Goal: Transaction & Acquisition: Book appointment/travel/reservation

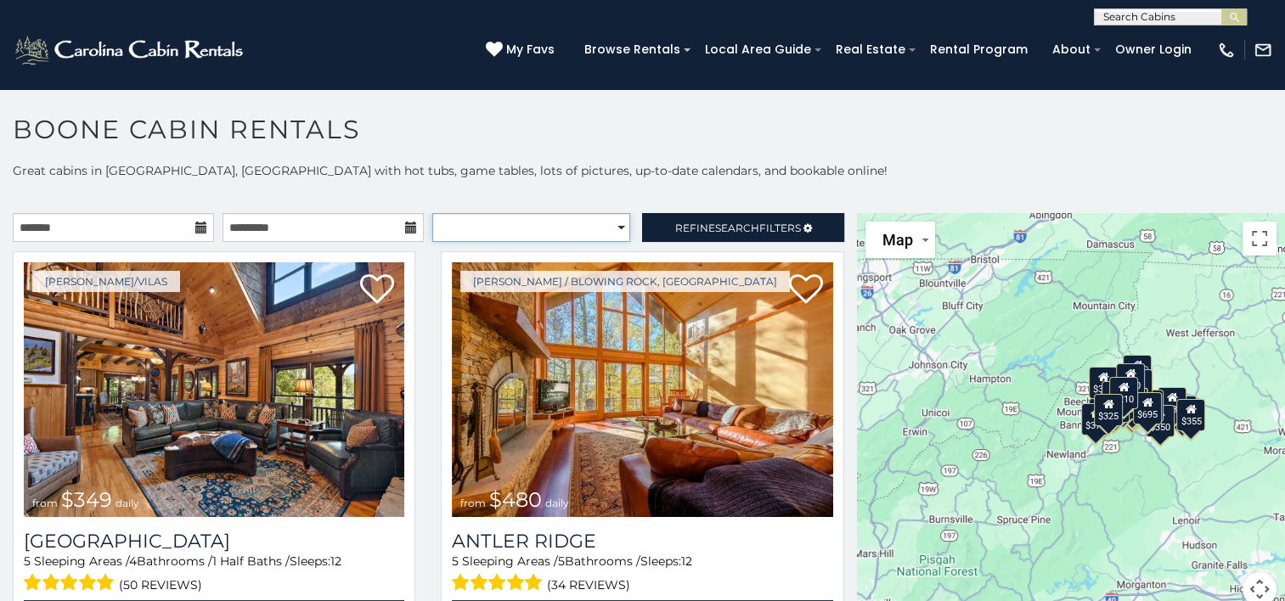
click at [605, 228] on select "**********" at bounding box center [531, 227] width 198 height 29
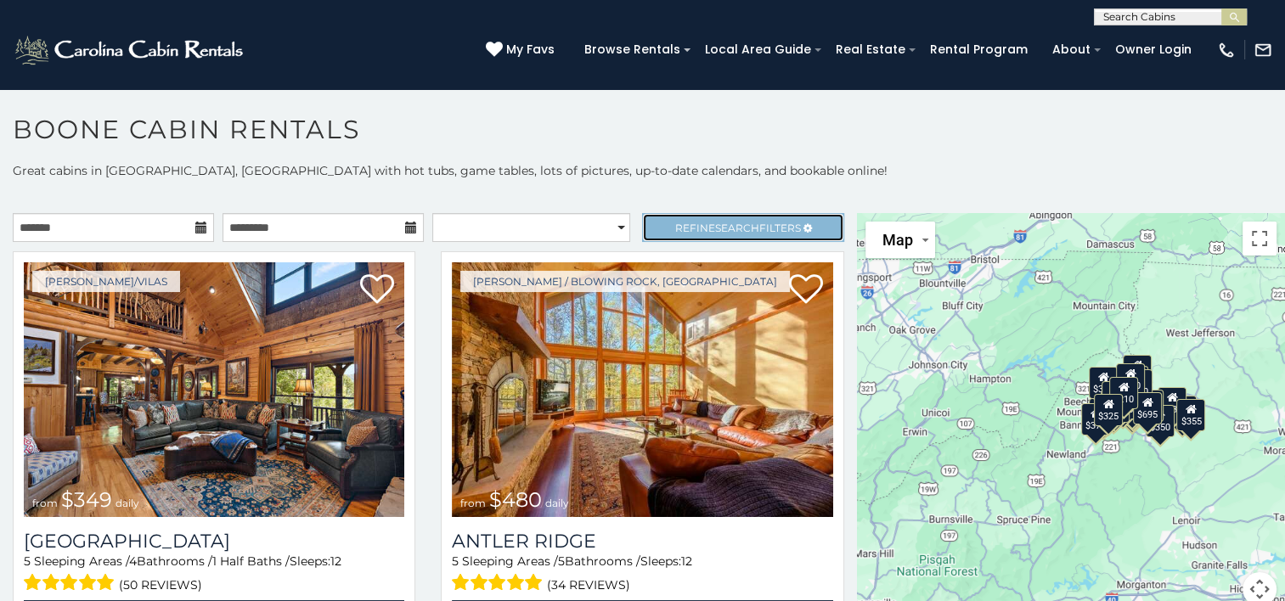
click at [680, 215] on link "Refine Search Filters" at bounding box center [742, 227] width 201 height 29
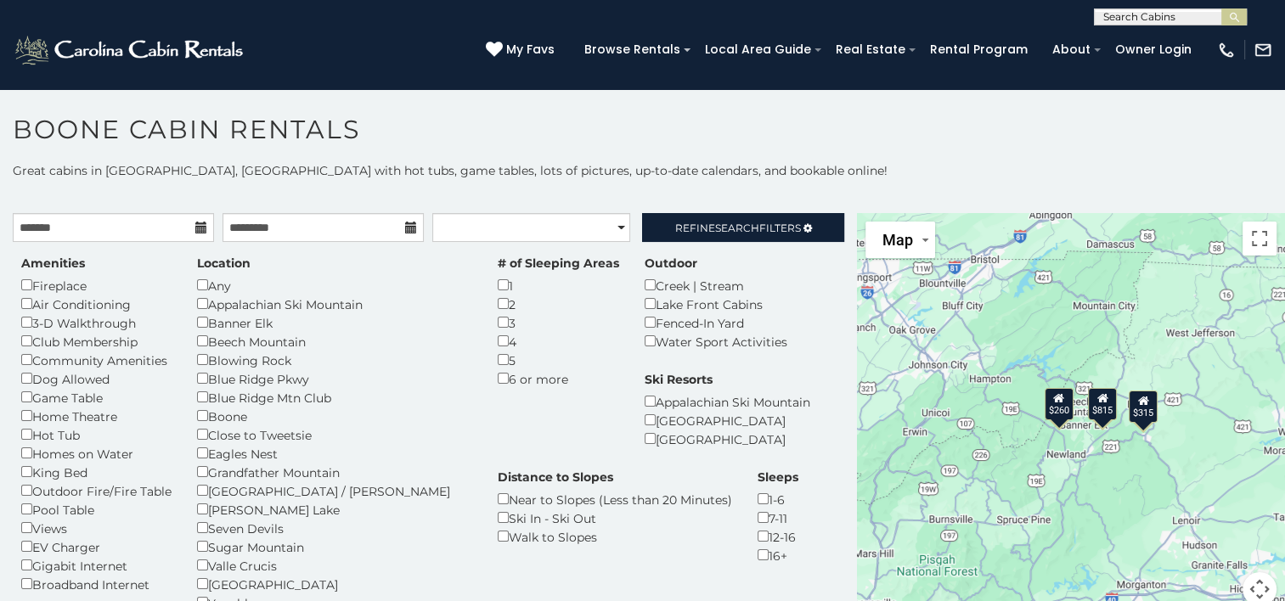
click at [628, 585] on div "Amenities Fireplace Air Conditioning 3-D Walkthrough Club Membership Community …" at bounding box center [428, 481] width 840 height 453
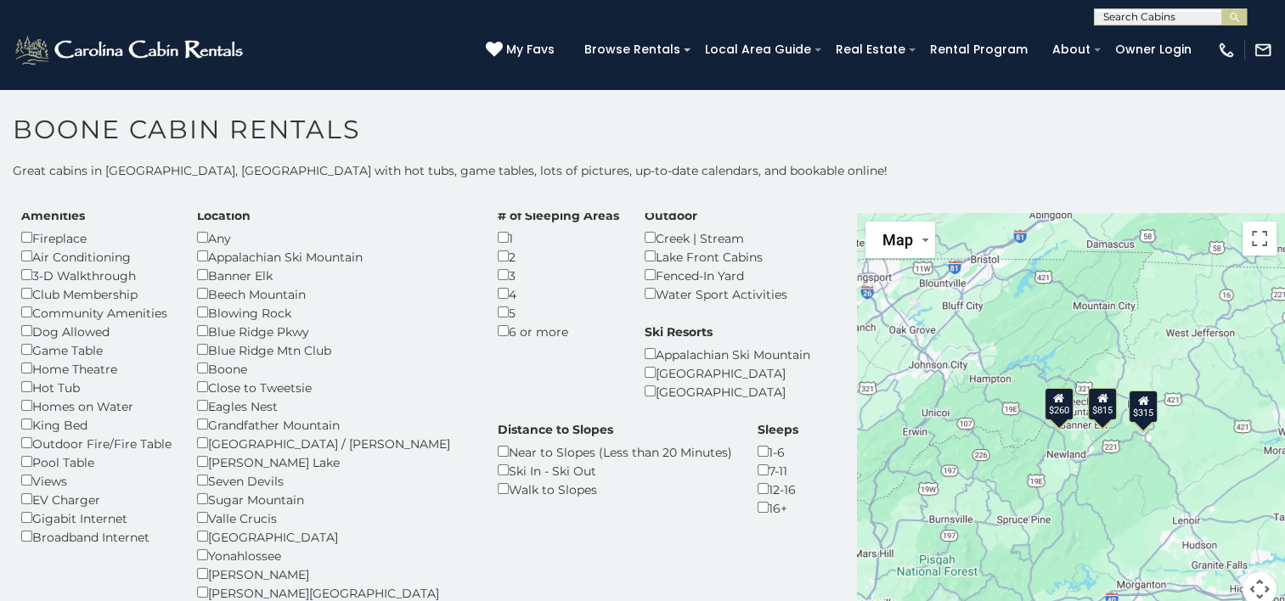
scroll to position [47, 0]
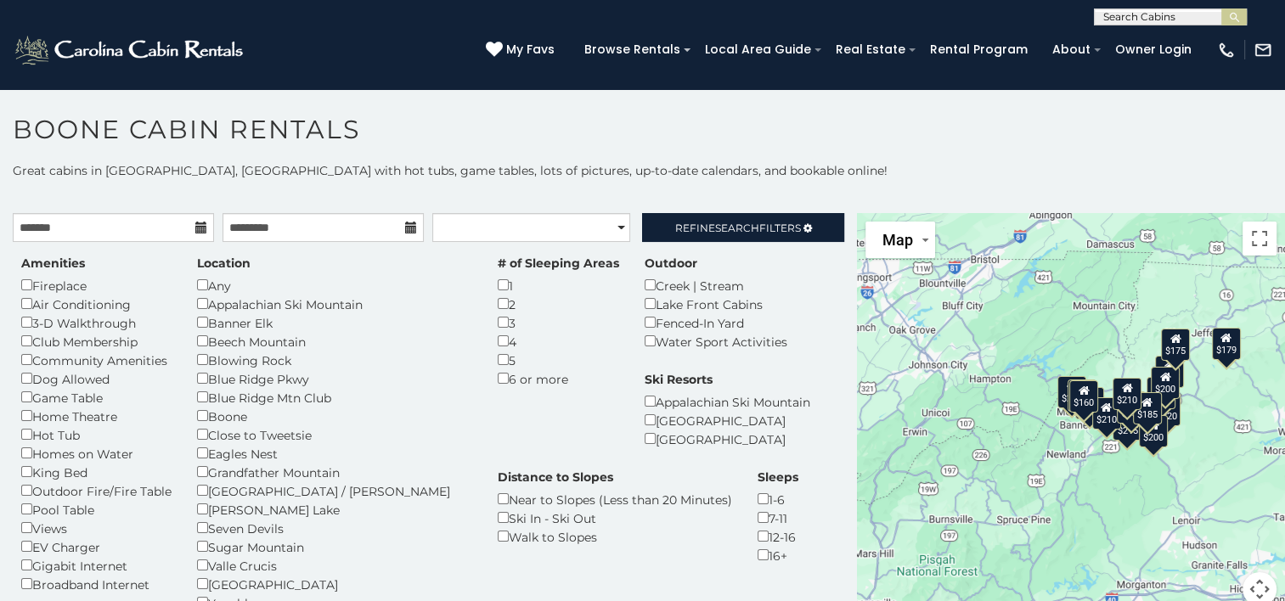
click at [195, 223] on icon at bounding box center [201, 228] width 12 height 12
click at [137, 224] on input "text" at bounding box center [113, 227] width 201 height 29
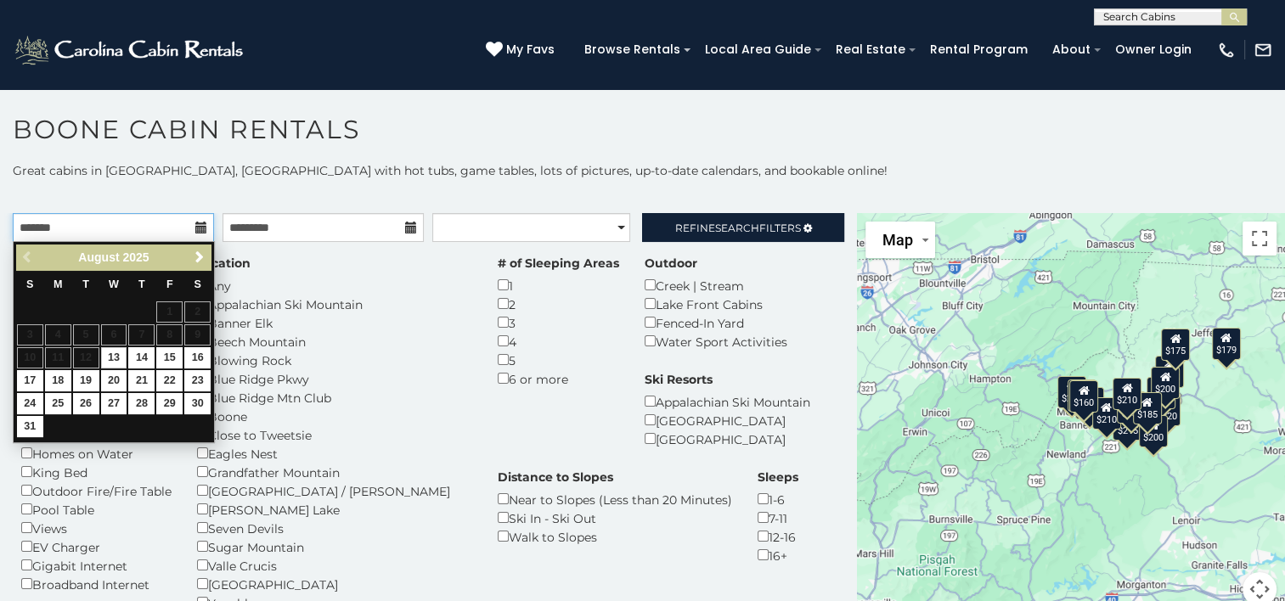
click at [137, 224] on input "text" at bounding box center [113, 227] width 201 height 29
click at [199, 258] on span "Next" at bounding box center [200, 258] width 14 height 14
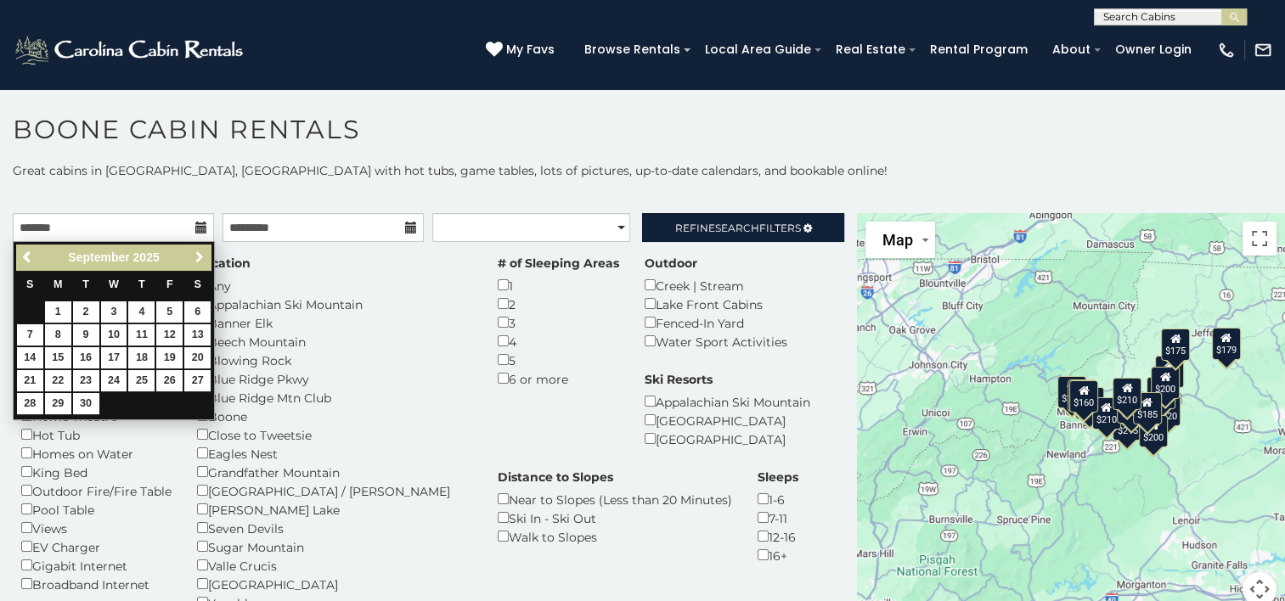
click at [199, 258] on span "Next" at bounding box center [200, 258] width 14 height 14
click at [166, 335] on link "10" at bounding box center [169, 335] width 26 height 21
type input "**********"
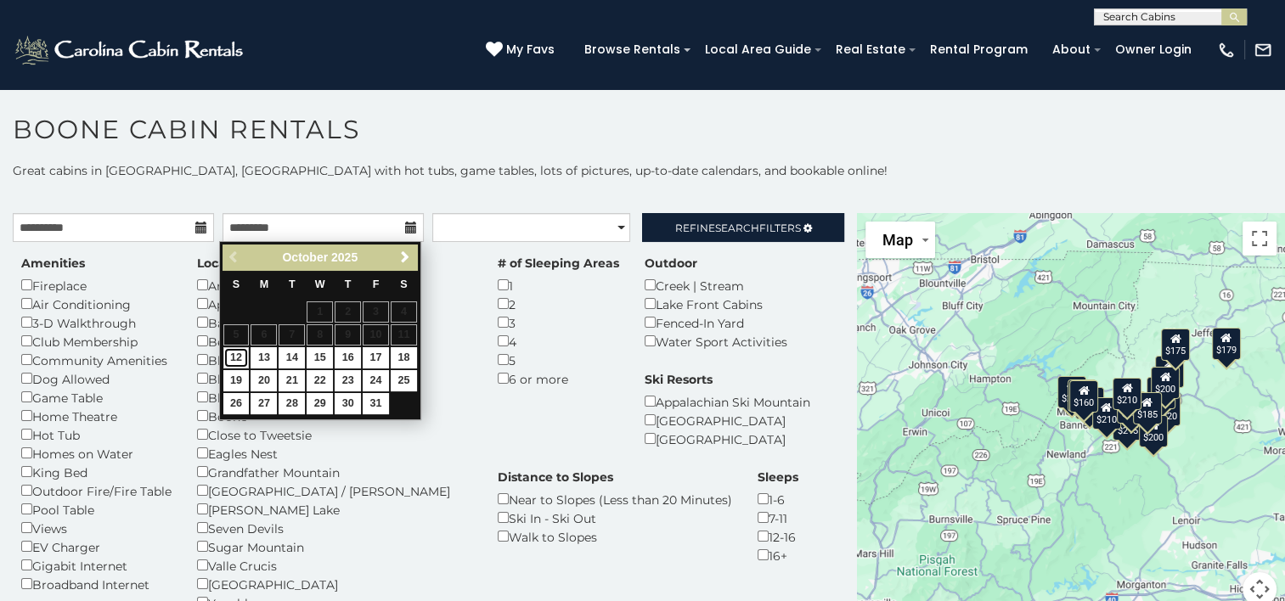
click at [233, 353] on link "12" at bounding box center [236, 357] width 26 height 21
type input "**********"
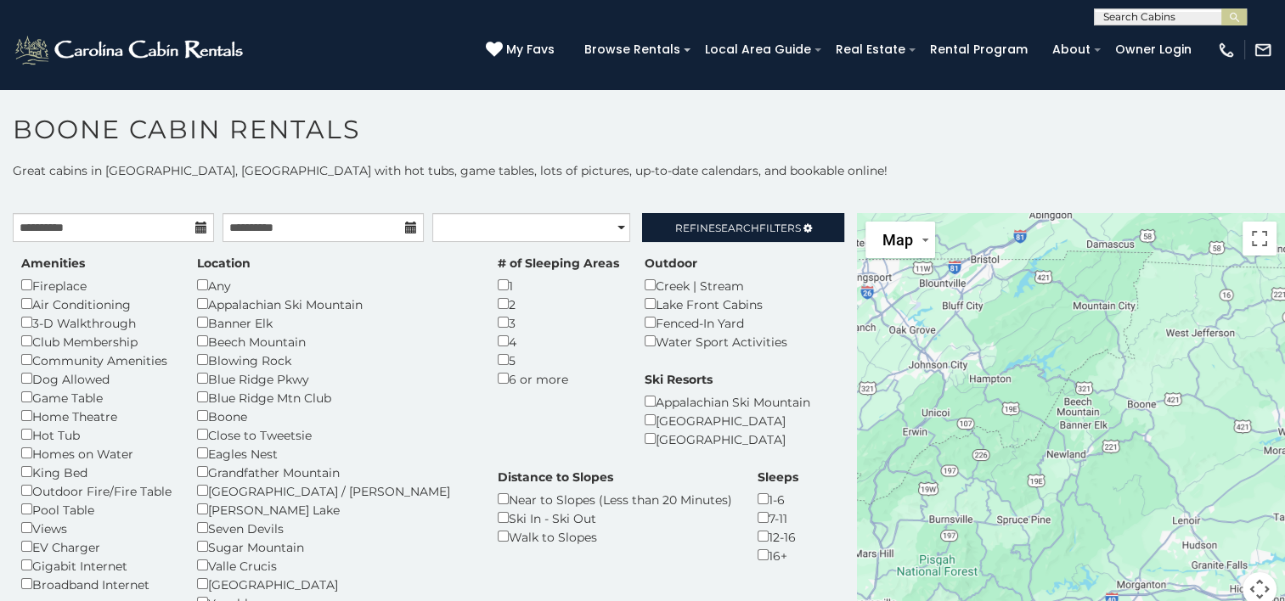
click at [200, 228] on icon at bounding box center [201, 228] width 12 height 12
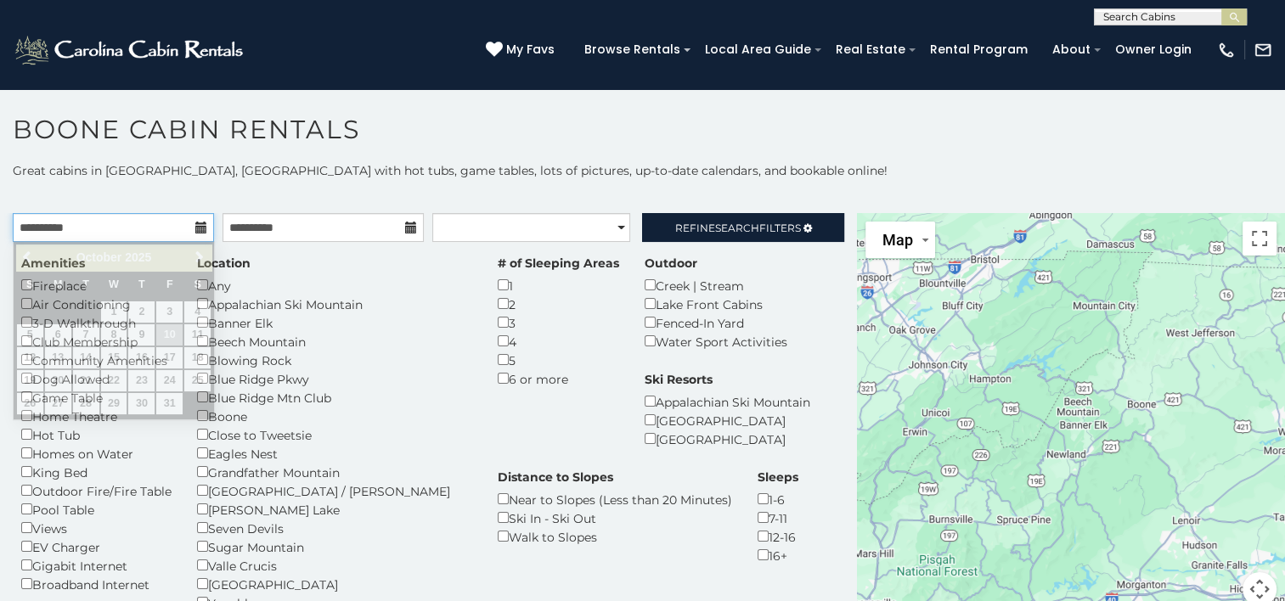
click at [157, 224] on input "**********" at bounding box center [113, 227] width 201 height 29
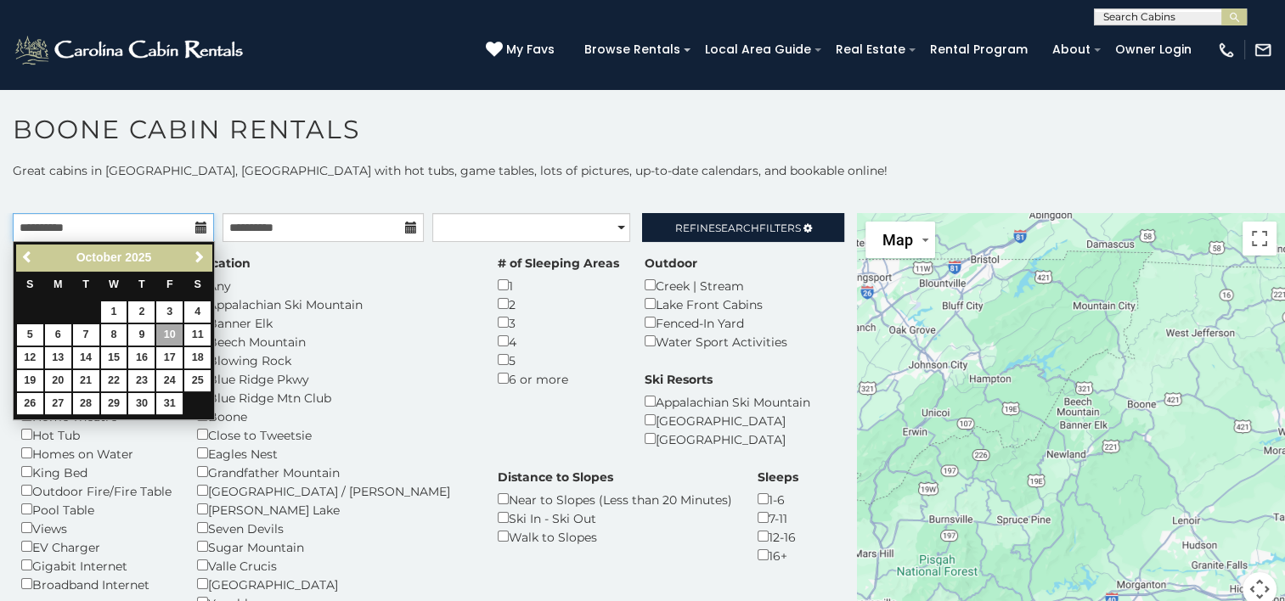
click at [157, 224] on input "**********" at bounding box center [113, 227] width 201 height 29
click at [58, 360] on link "13" at bounding box center [58, 357] width 26 height 21
type input "**********"
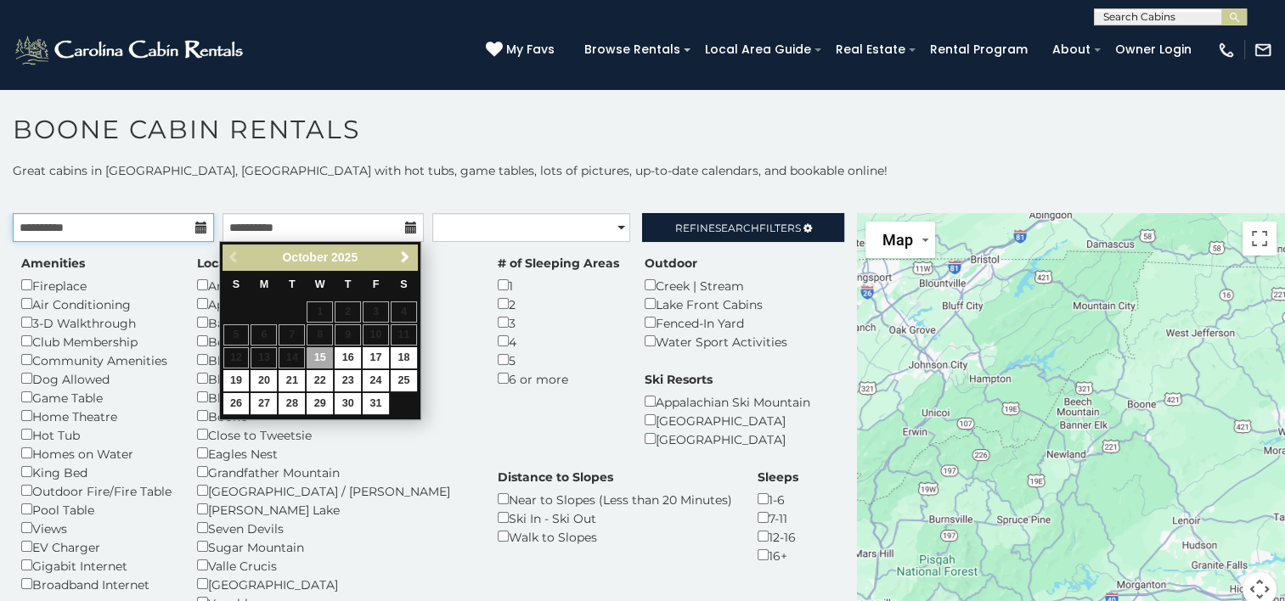
click at [159, 223] on input "**********" at bounding box center [113, 227] width 201 height 29
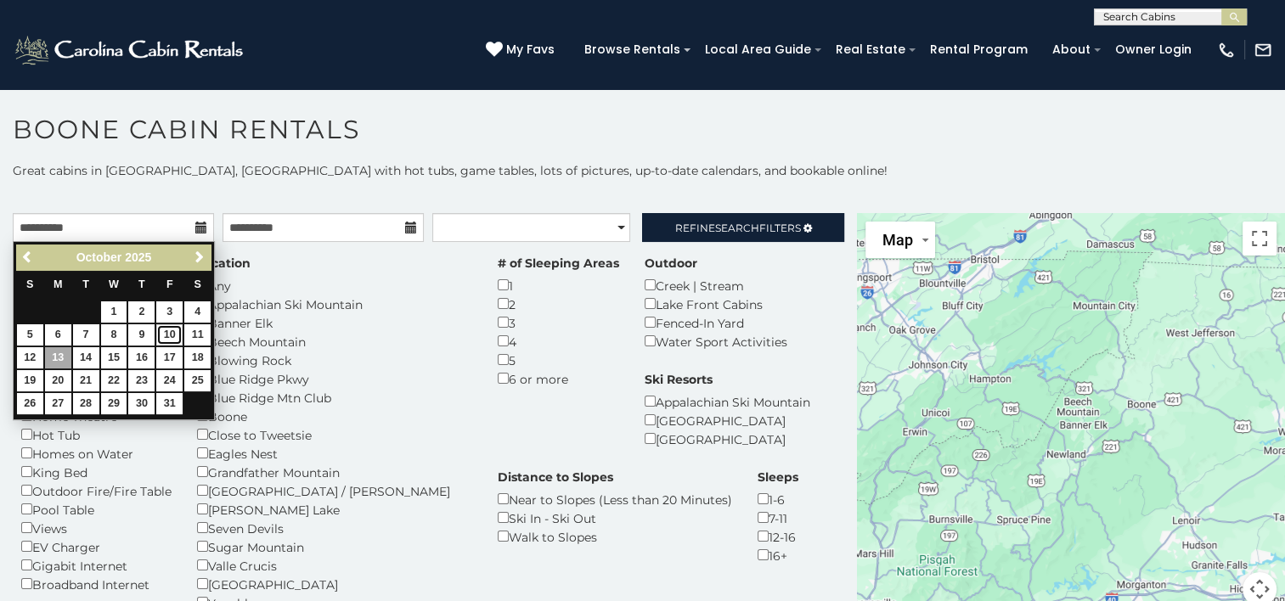
click at [167, 326] on link "10" at bounding box center [169, 335] width 26 height 21
type input "**********"
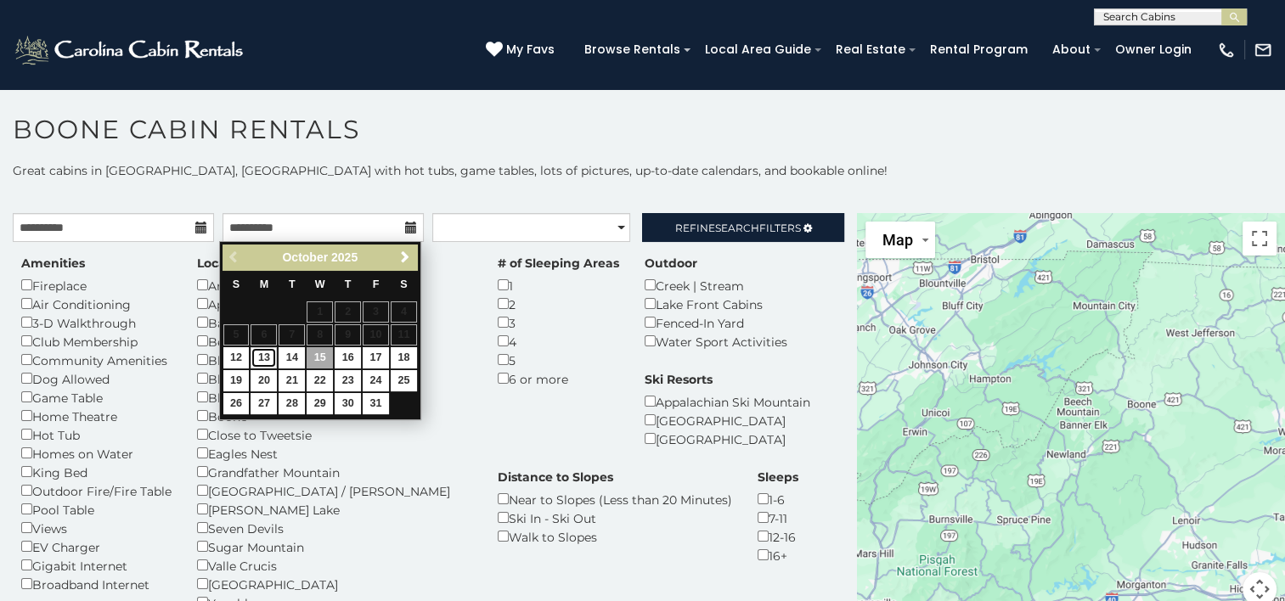
click at [268, 353] on link "13" at bounding box center [264, 357] width 26 height 21
type input "**********"
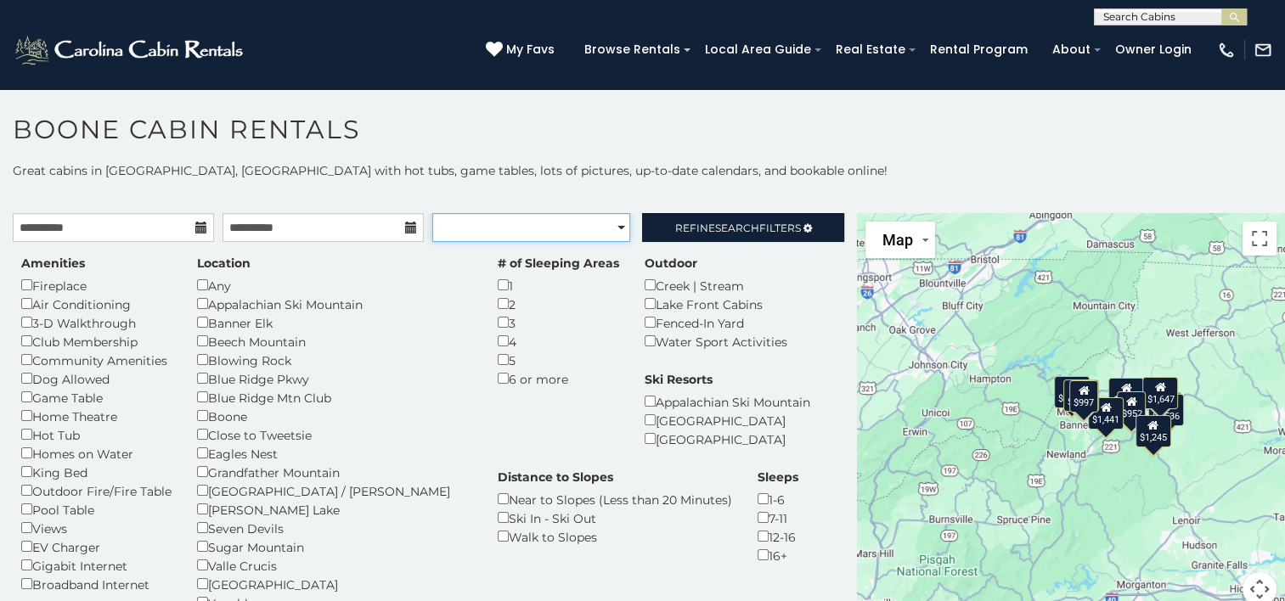
click at [579, 224] on select "**********" at bounding box center [531, 227] width 198 height 29
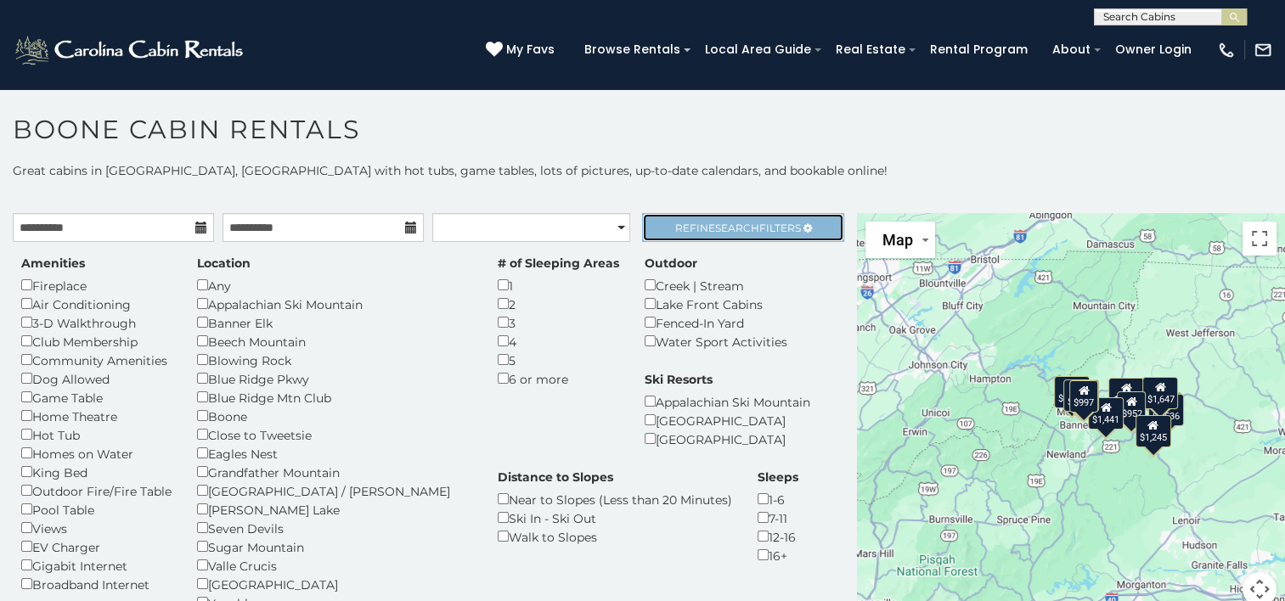
click at [715, 223] on span "Search" at bounding box center [737, 228] width 44 height 13
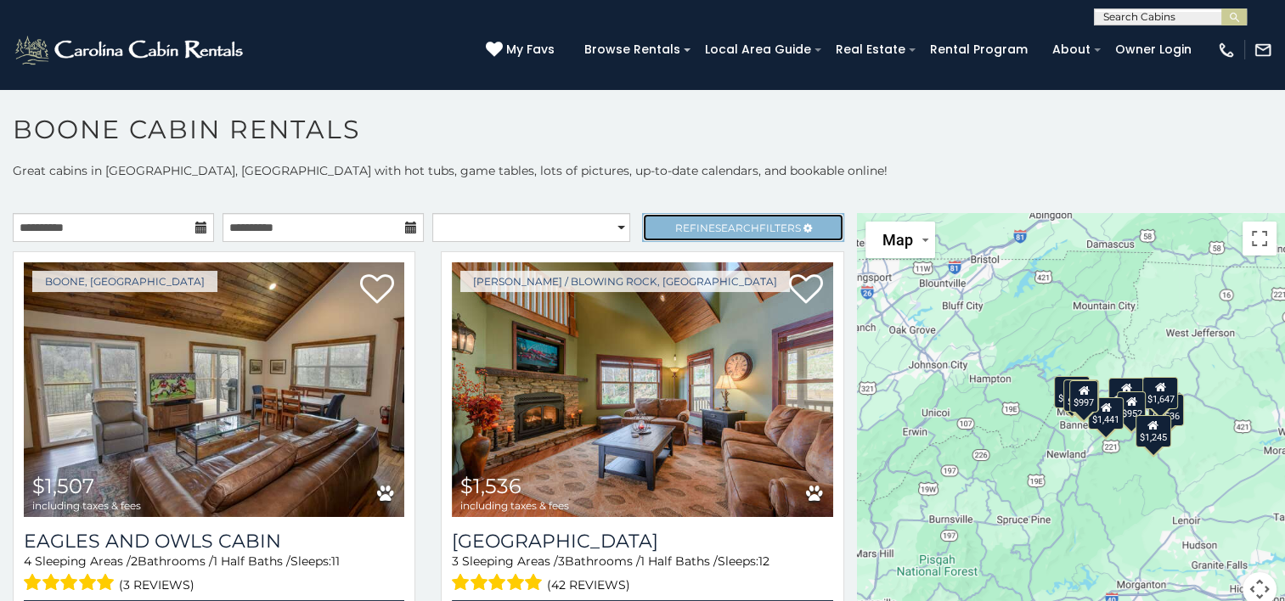
click at [715, 223] on span "Search" at bounding box center [737, 228] width 44 height 13
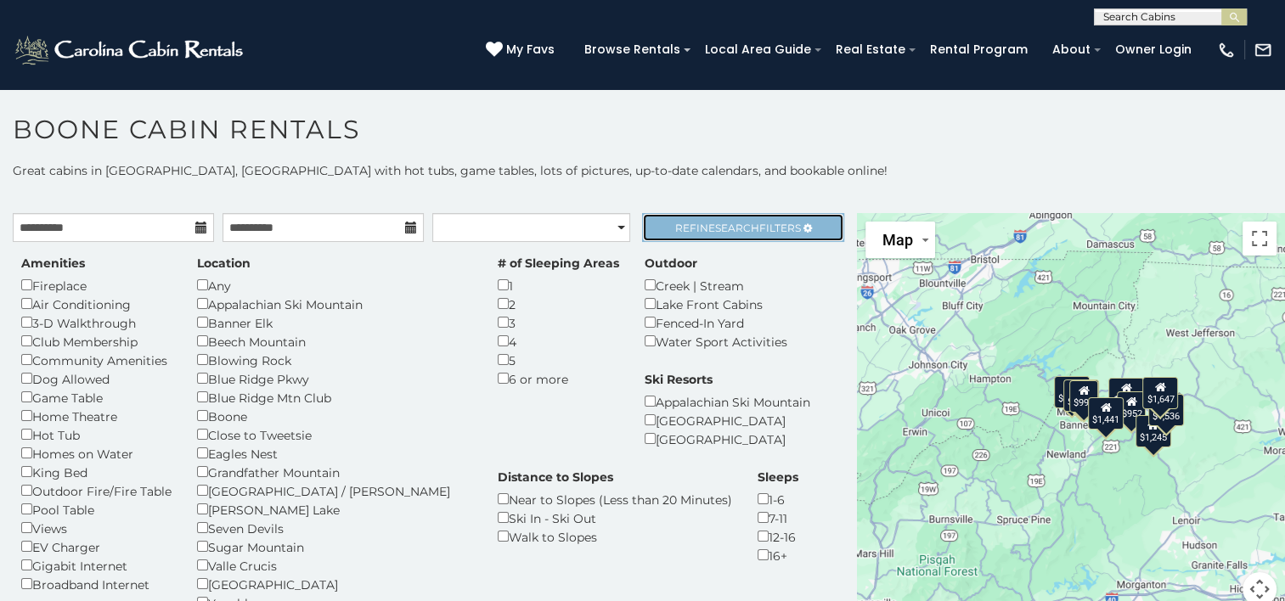
click at [781, 229] on span "Refine Search Filters" at bounding box center [738, 228] width 126 height 13
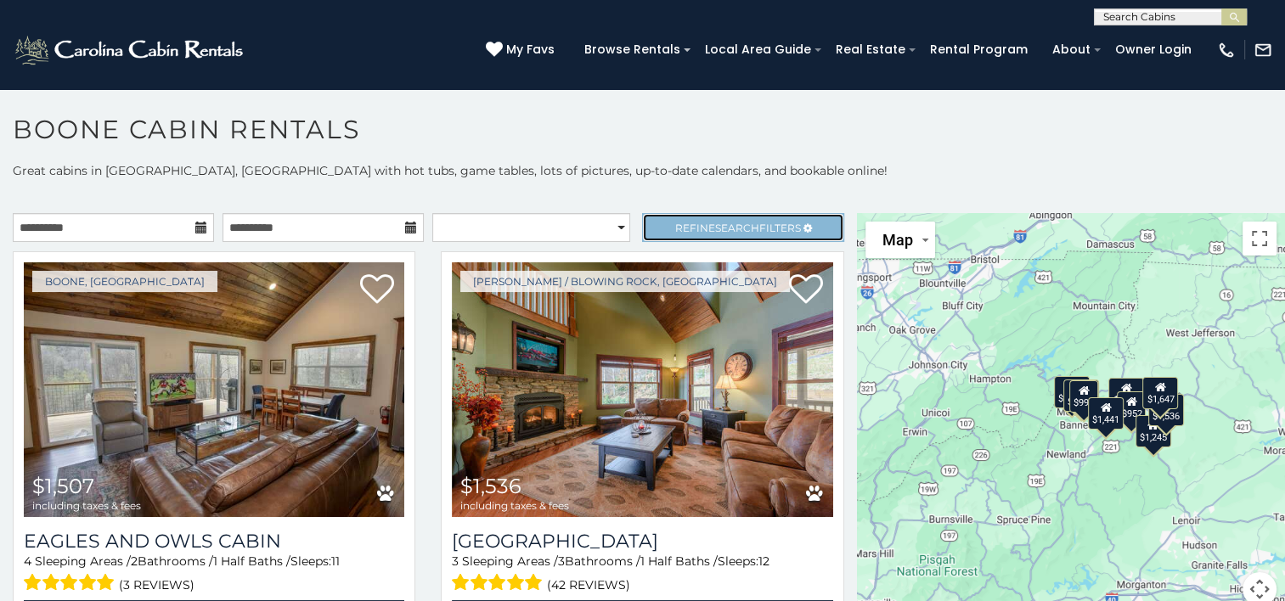
click at [781, 229] on span "Refine Search Filters" at bounding box center [738, 228] width 126 height 13
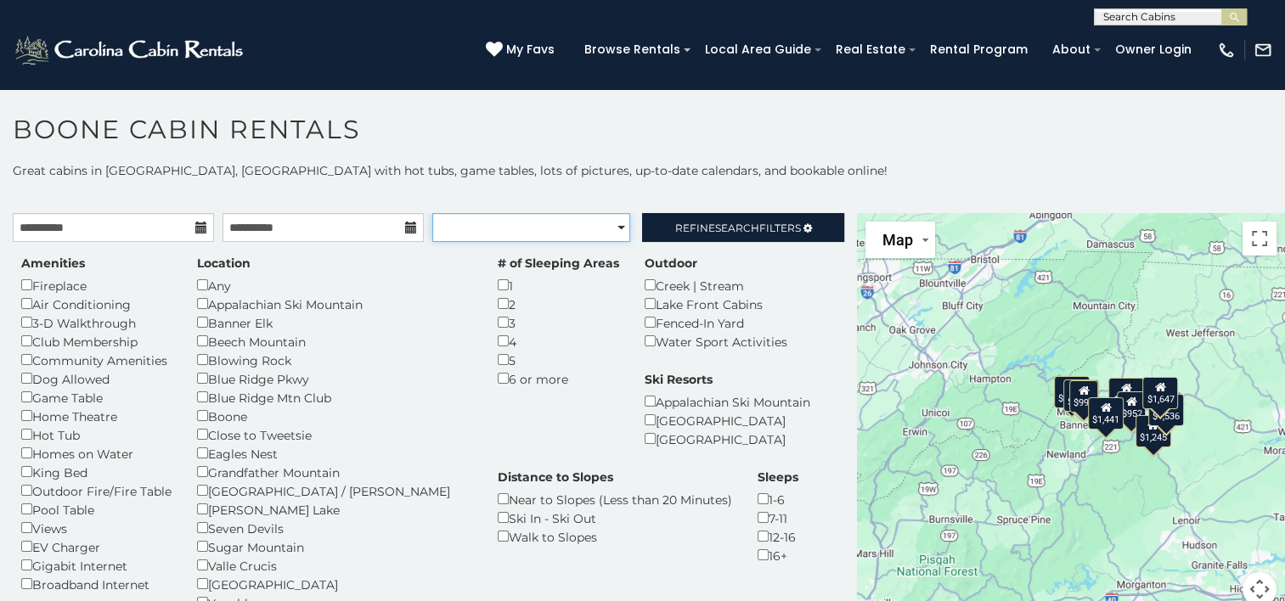
click at [612, 231] on select "**********" at bounding box center [531, 227] width 198 height 29
select select "*********"
click at [432, 213] on select "**********" at bounding box center [531, 227] width 198 height 29
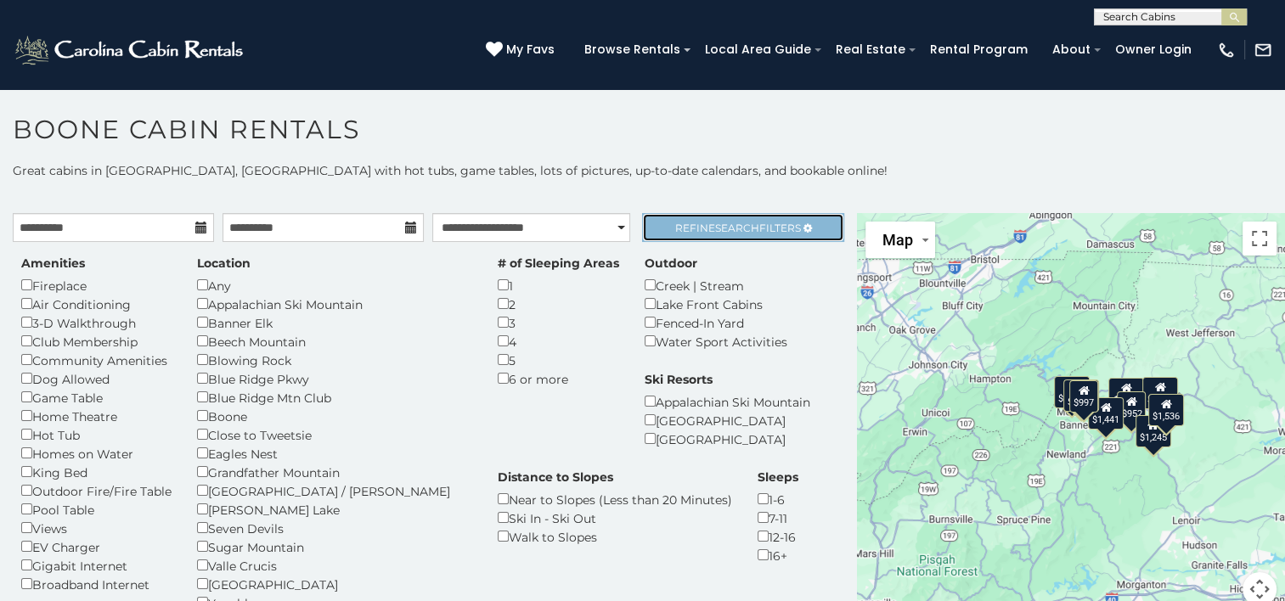
click at [683, 223] on span "Refine Search Filters" at bounding box center [738, 228] width 126 height 13
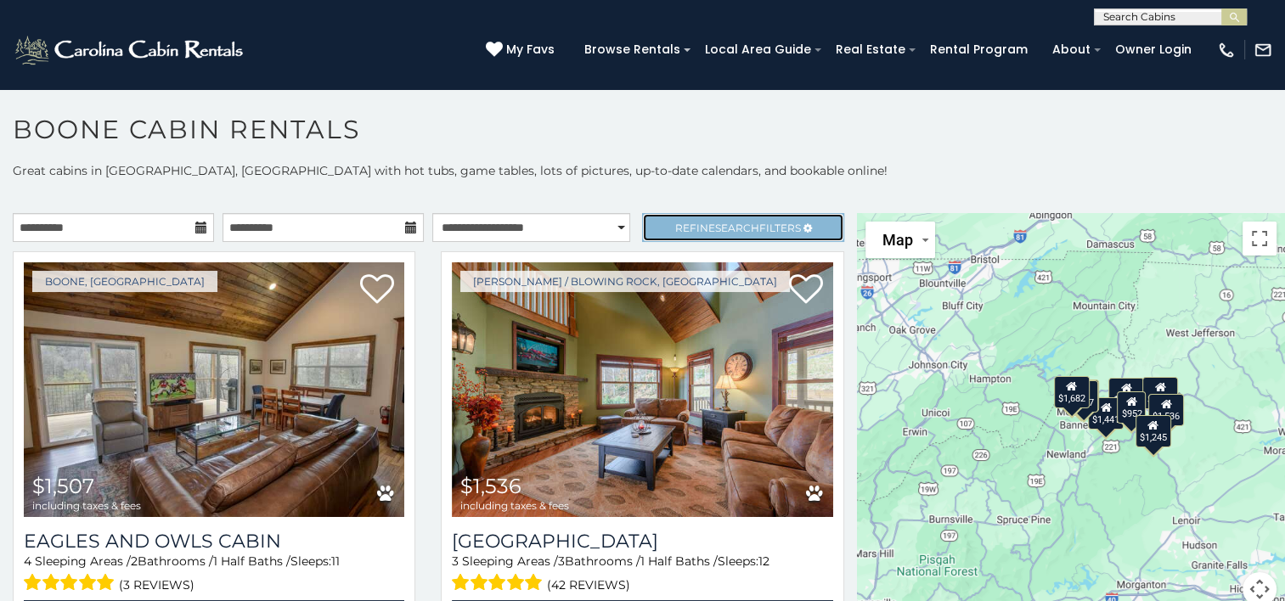
click at [648, 228] on link "Refine Search Filters" at bounding box center [742, 227] width 201 height 29
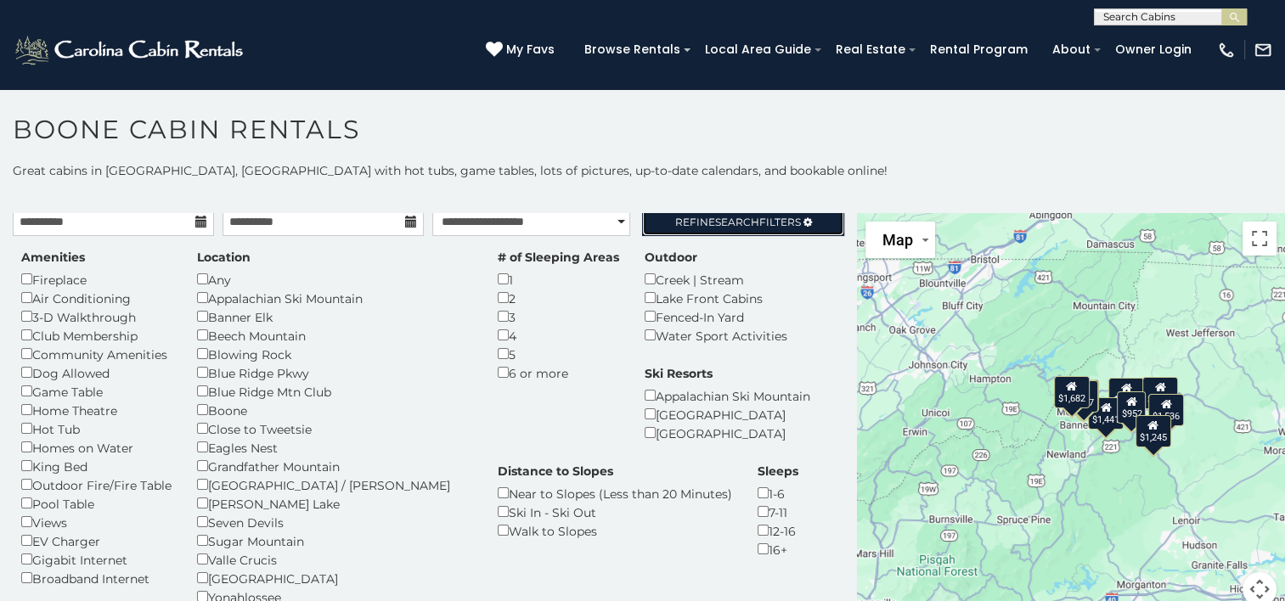
scroll to position [3, 0]
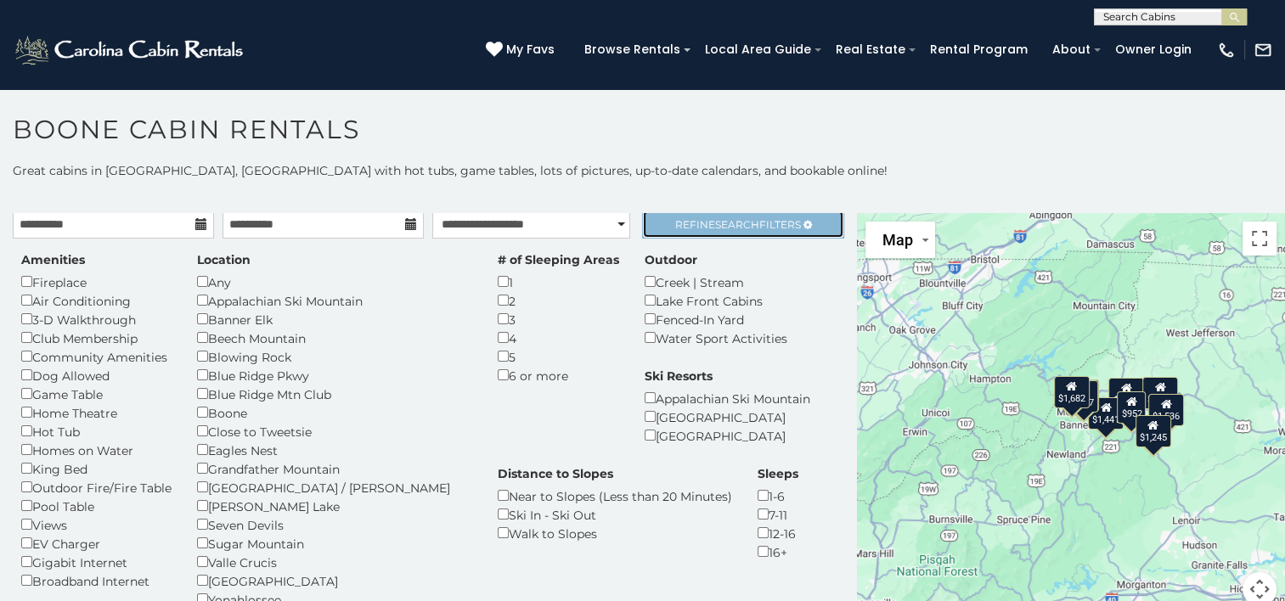
click at [682, 231] on link "Refine Search Filters" at bounding box center [742, 224] width 201 height 29
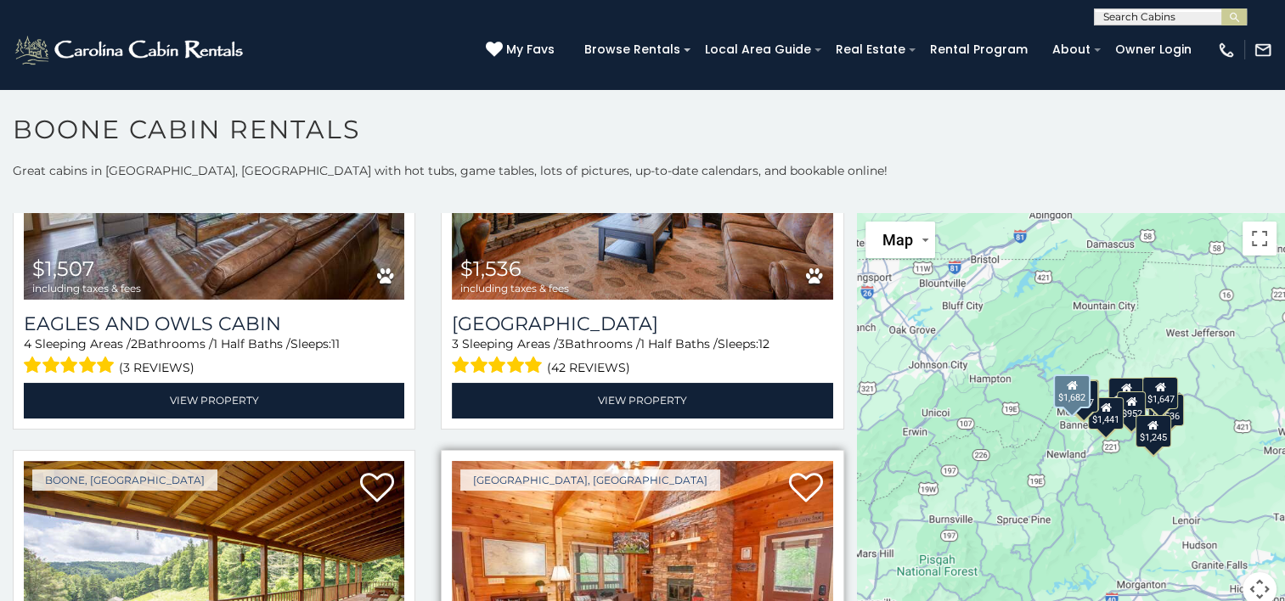
scroll to position [0, 0]
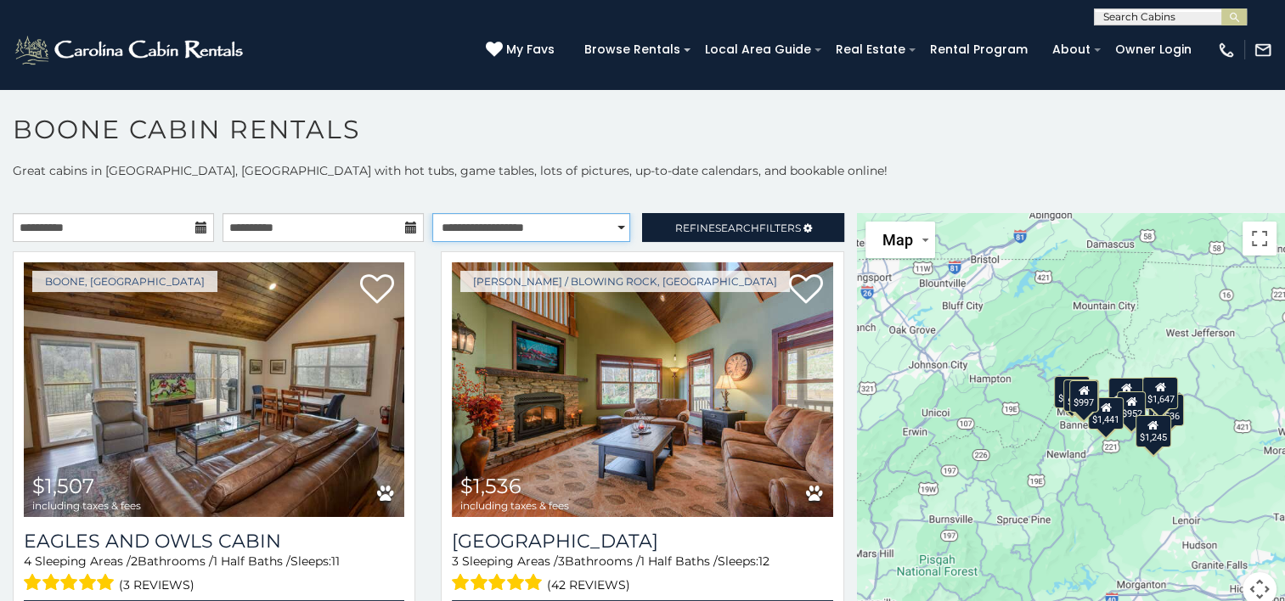
click at [567, 231] on select "**********" at bounding box center [531, 227] width 198 height 29
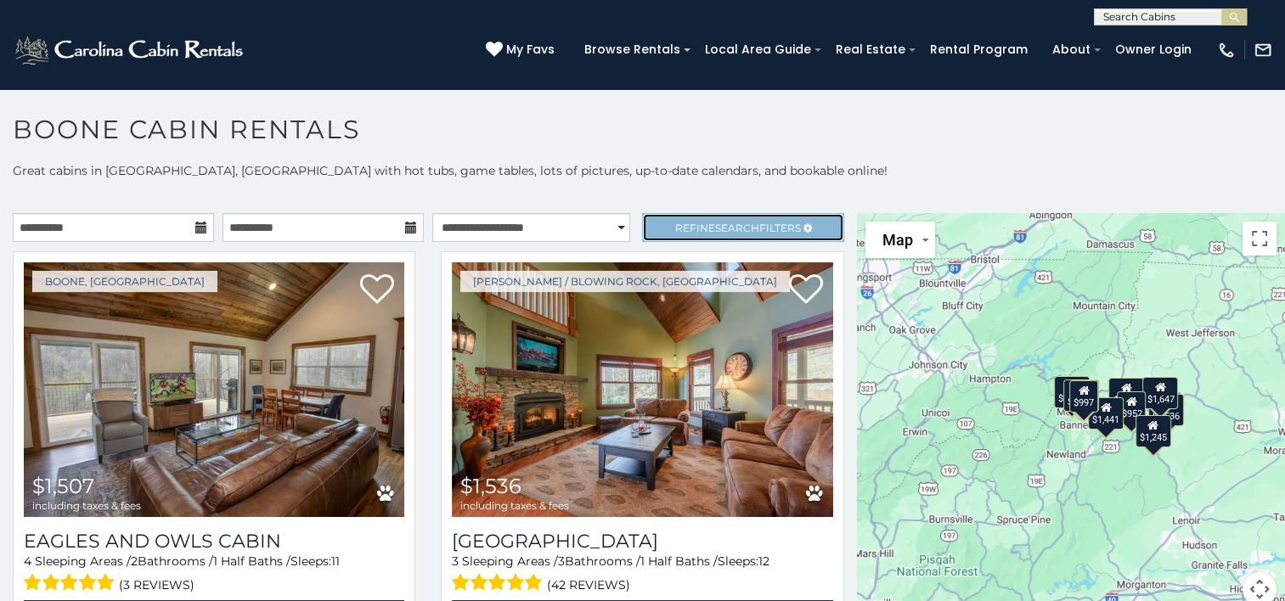
click at [688, 224] on span "Refine Search Filters" at bounding box center [738, 228] width 126 height 13
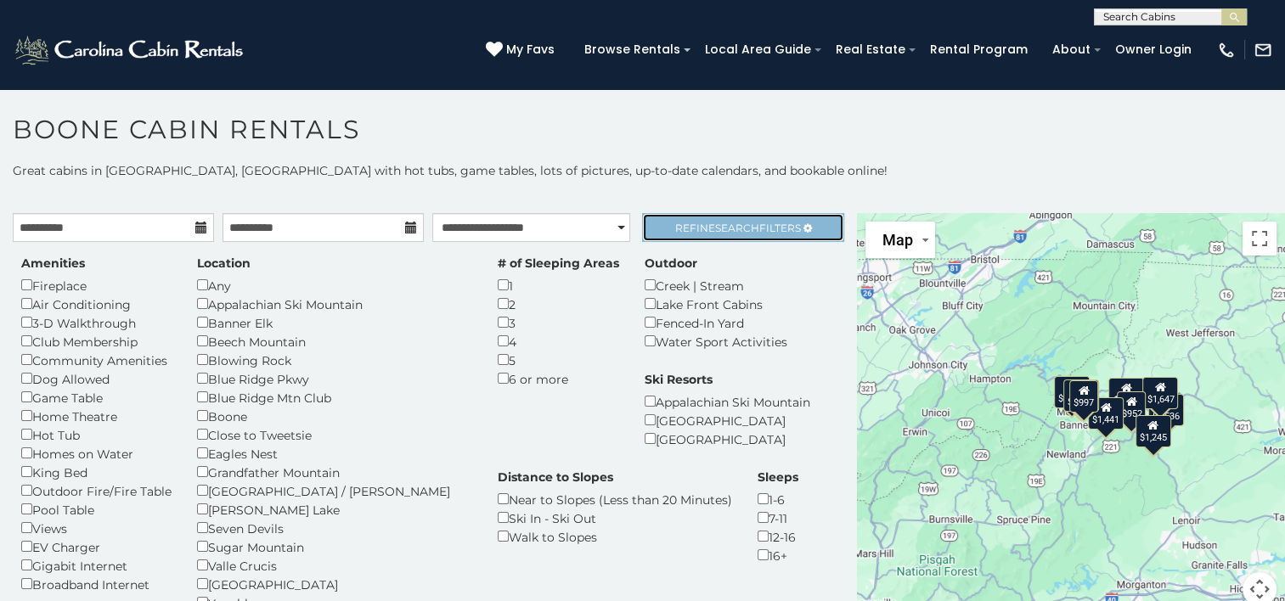
click at [688, 224] on span "Refine Search Filters" at bounding box center [738, 228] width 126 height 13
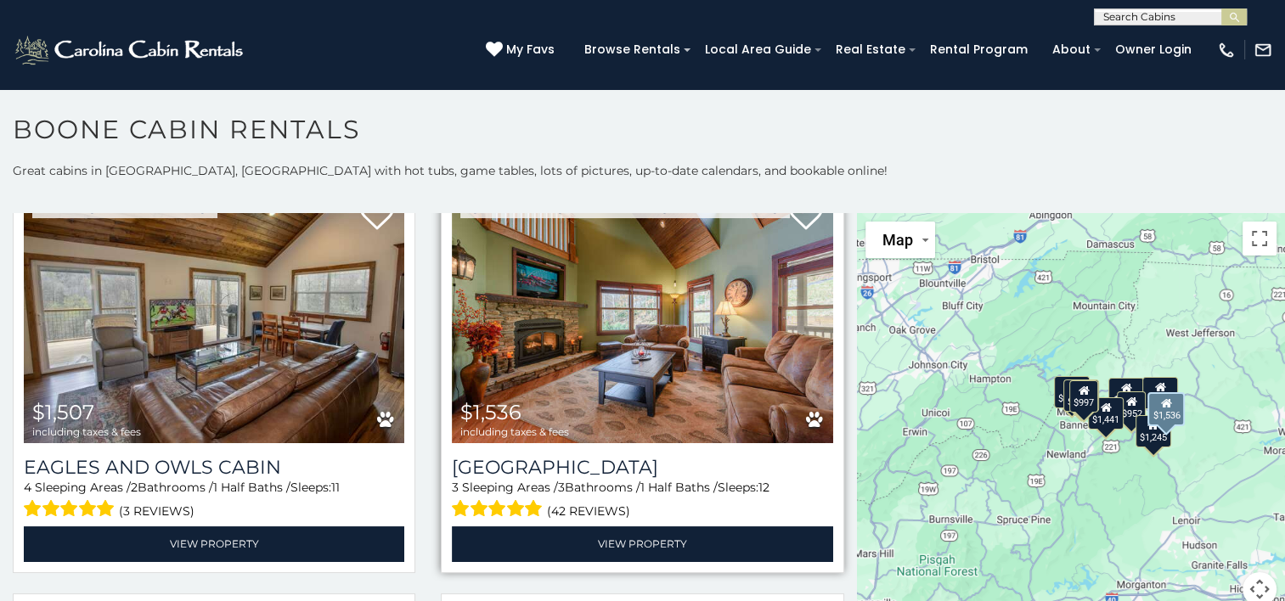
scroll to position [78, 0]
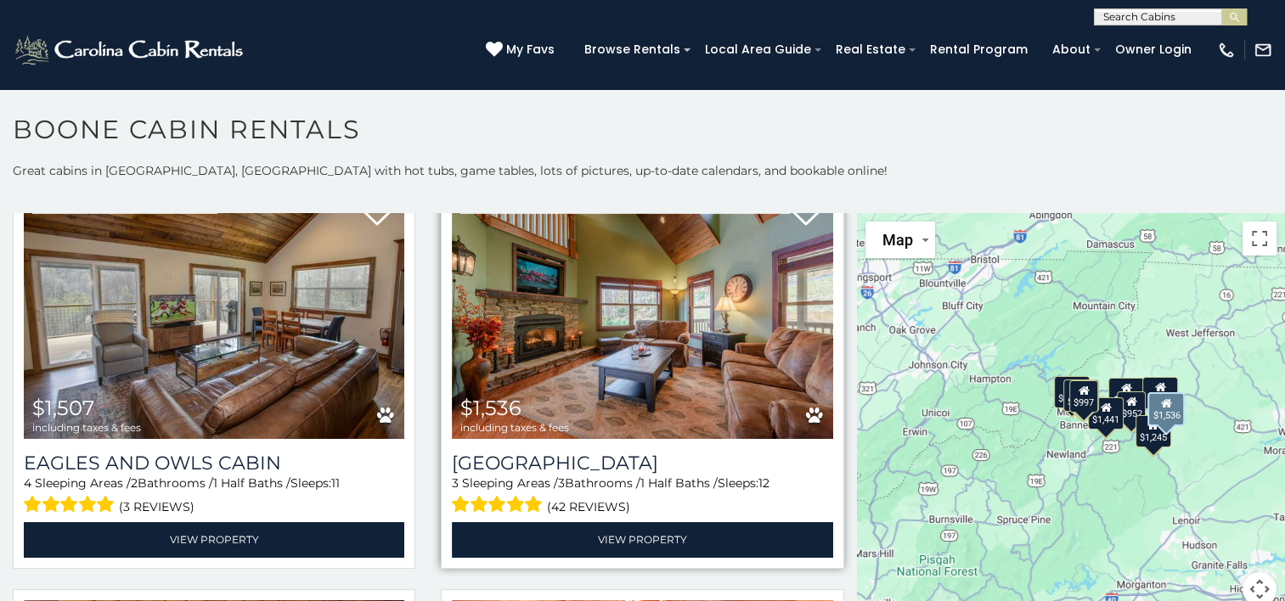
click at [590, 396] on img at bounding box center [642, 311] width 381 height 255
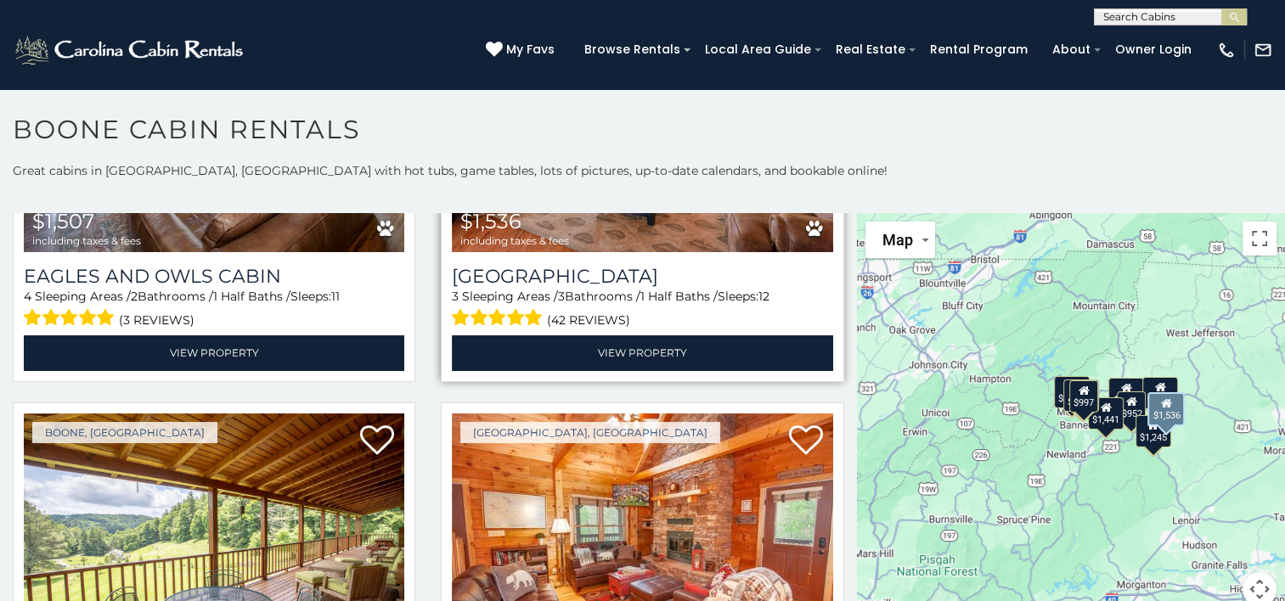
scroll to position [272, 0]
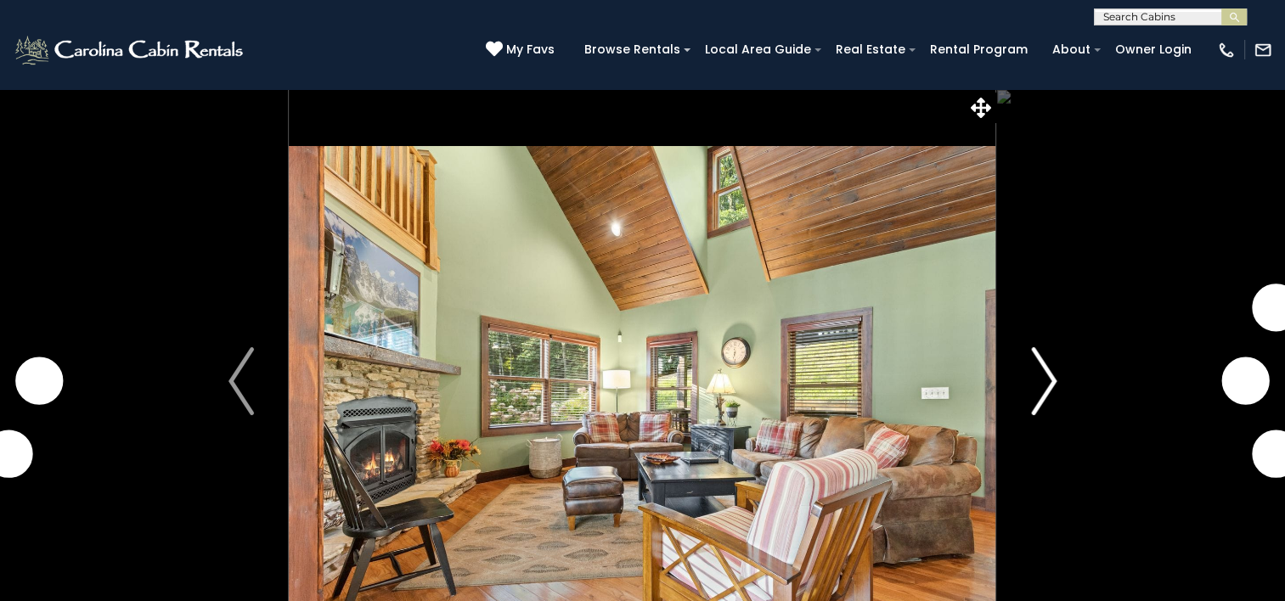
click at [1086, 387] on button "Next" at bounding box center [1044, 381] width 95 height 586
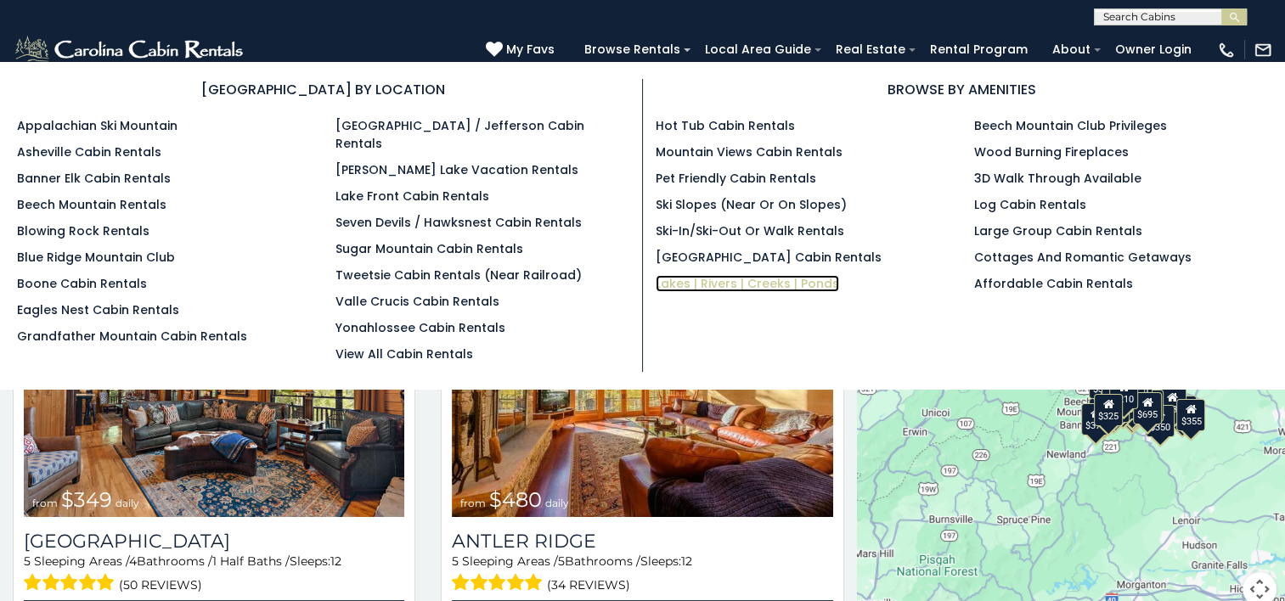
click at [687, 280] on link "Lakes | Rivers | Creeks | Ponds" at bounding box center [748, 283] width 184 height 17
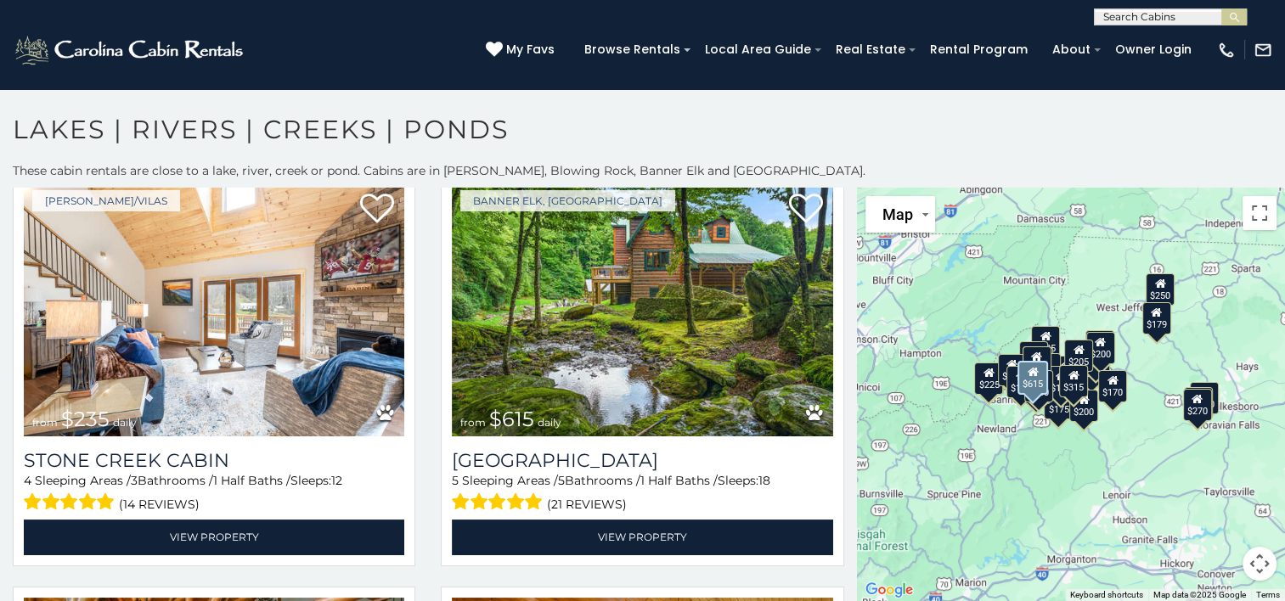
scroll to position [889, 0]
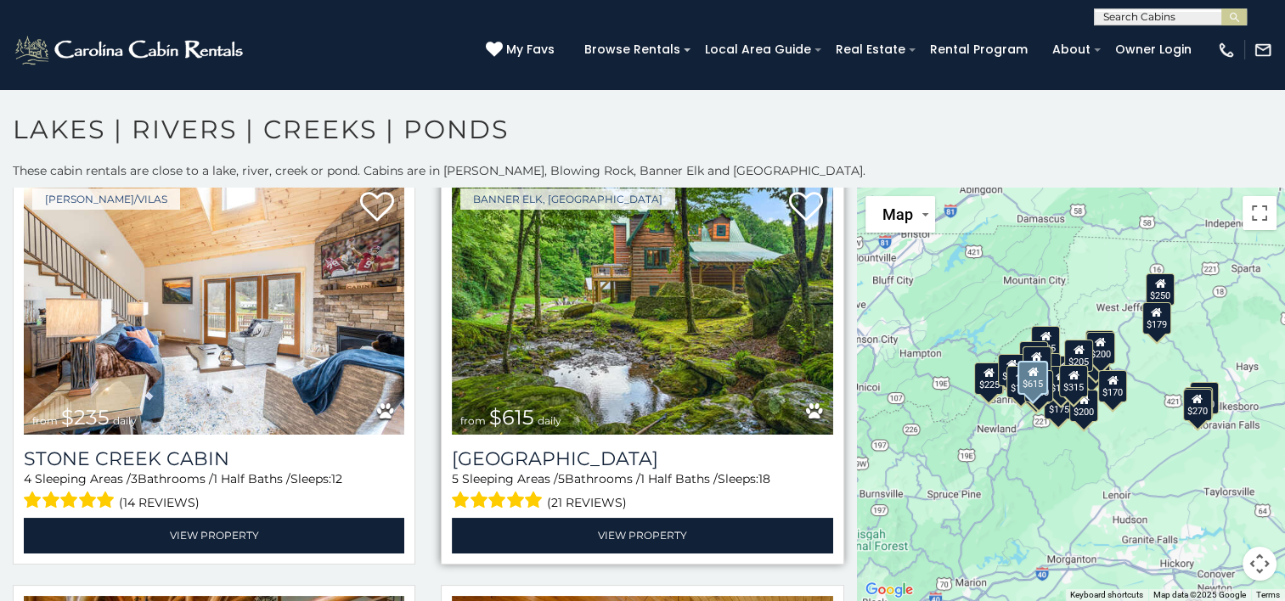
click at [698, 335] on img at bounding box center [642, 307] width 381 height 255
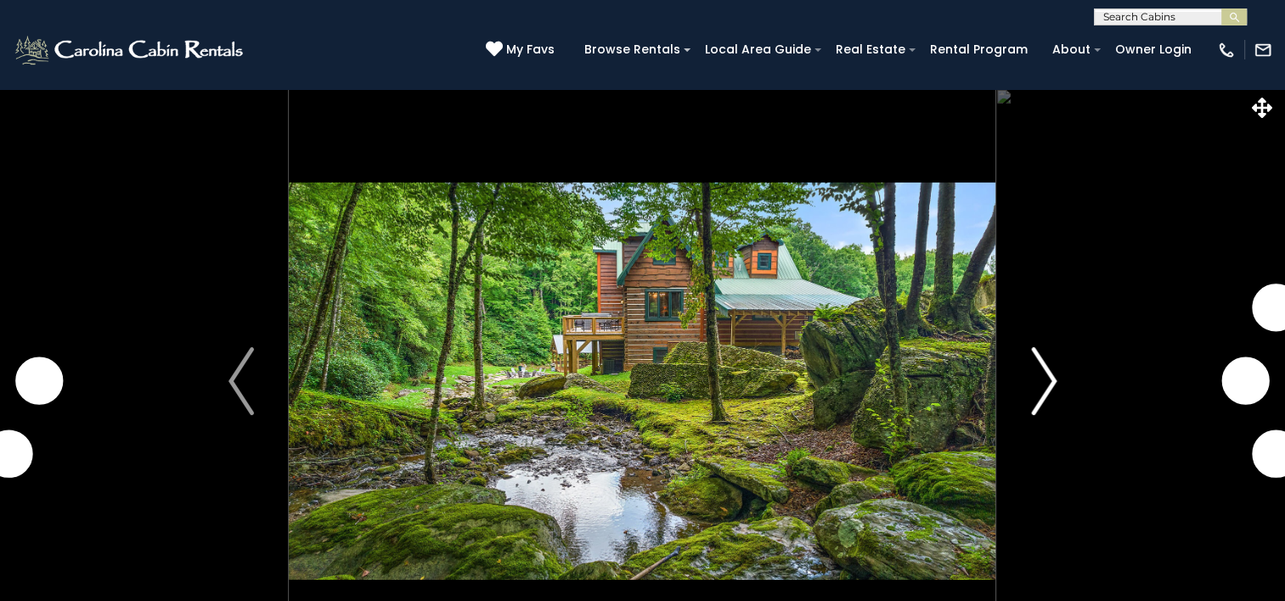
click at [1057, 381] on button "Next" at bounding box center [1044, 381] width 95 height 586
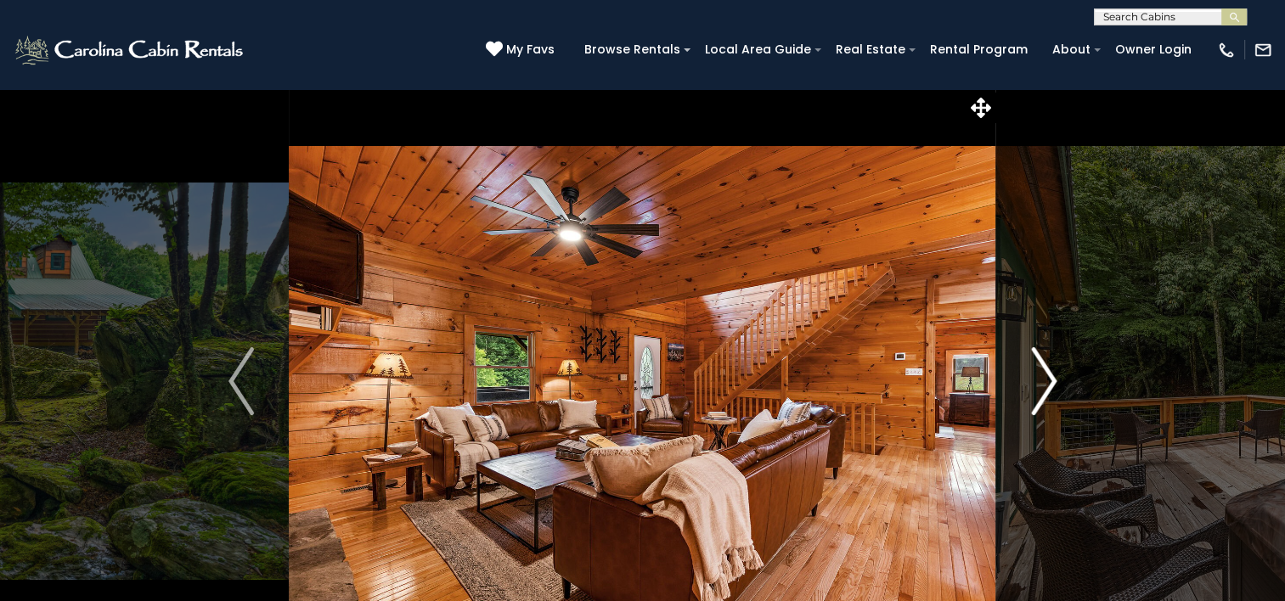
click at [1057, 381] on button "Next" at bounding box center [1044, 381] width 95 height 586
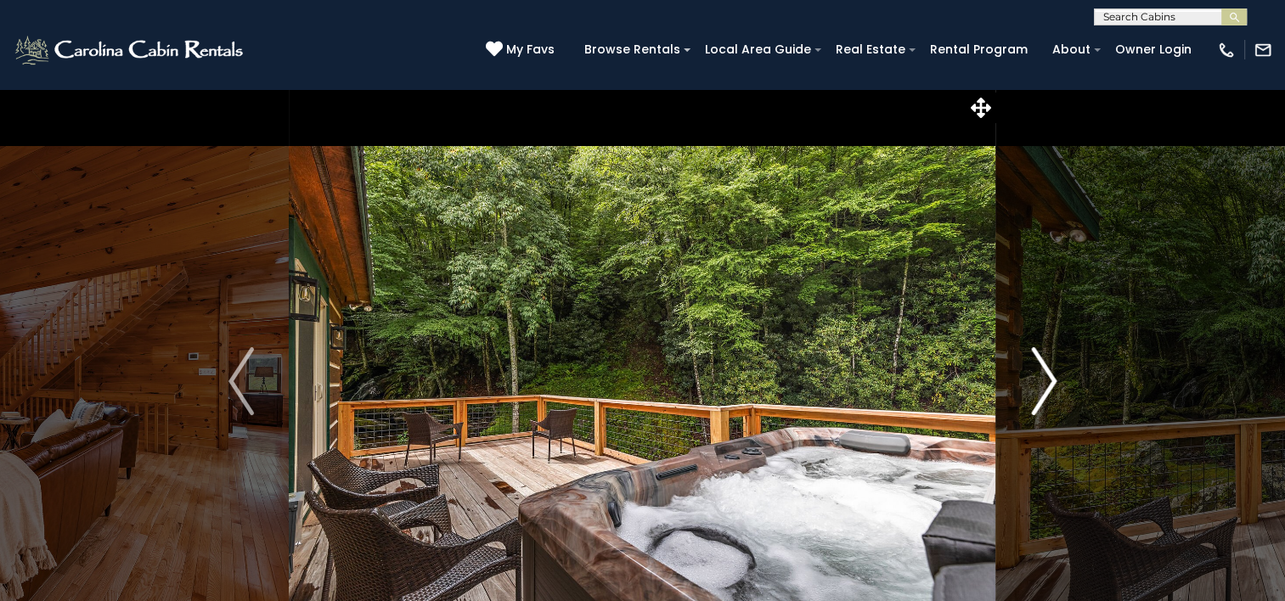
click at [1057, 381] on button "Next" at bounding box center [1044, 381] width 95 height 586
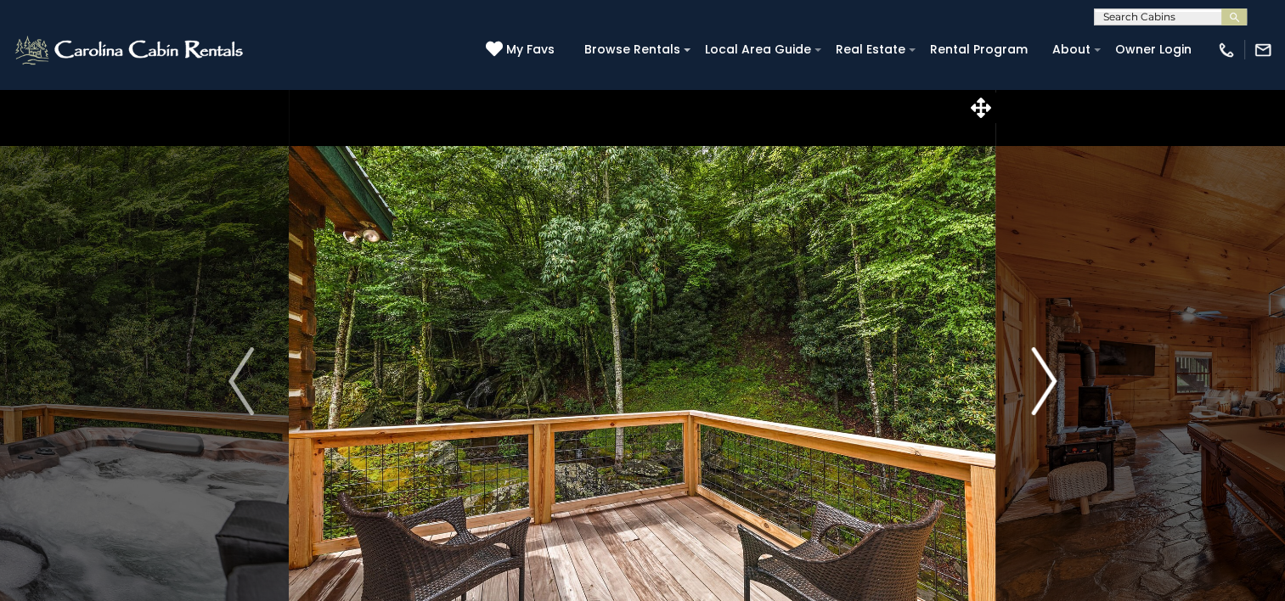
click at [1057, 381] on button "Next" at bounding box center [1044, 381] width 95 height 586
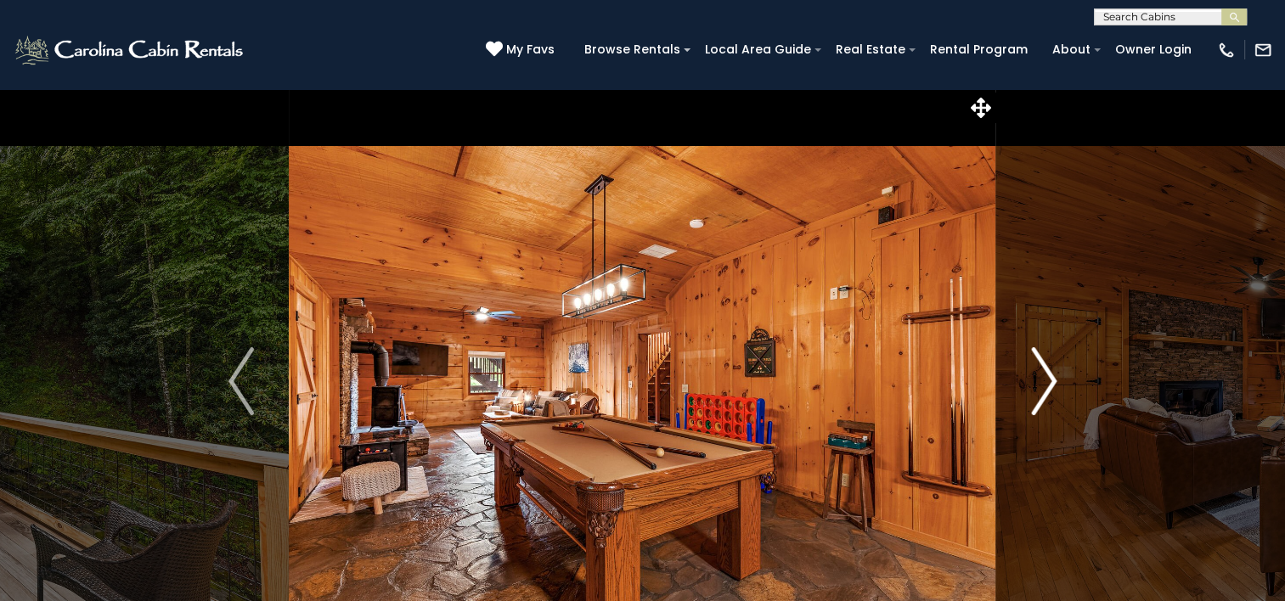
click at [1057, 381] on button "Next" at bounding box center [1044, 381] width 95 height 586
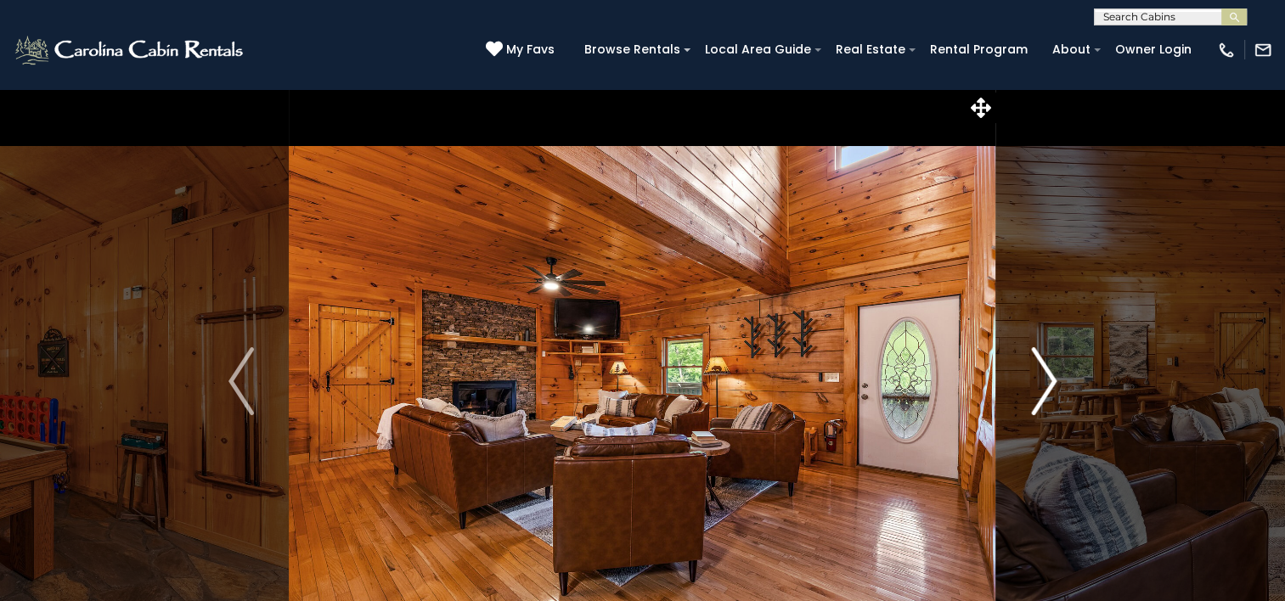
click at [1057, 381] on button "Next" at bounding box center [1044, 381] width 95 height 586
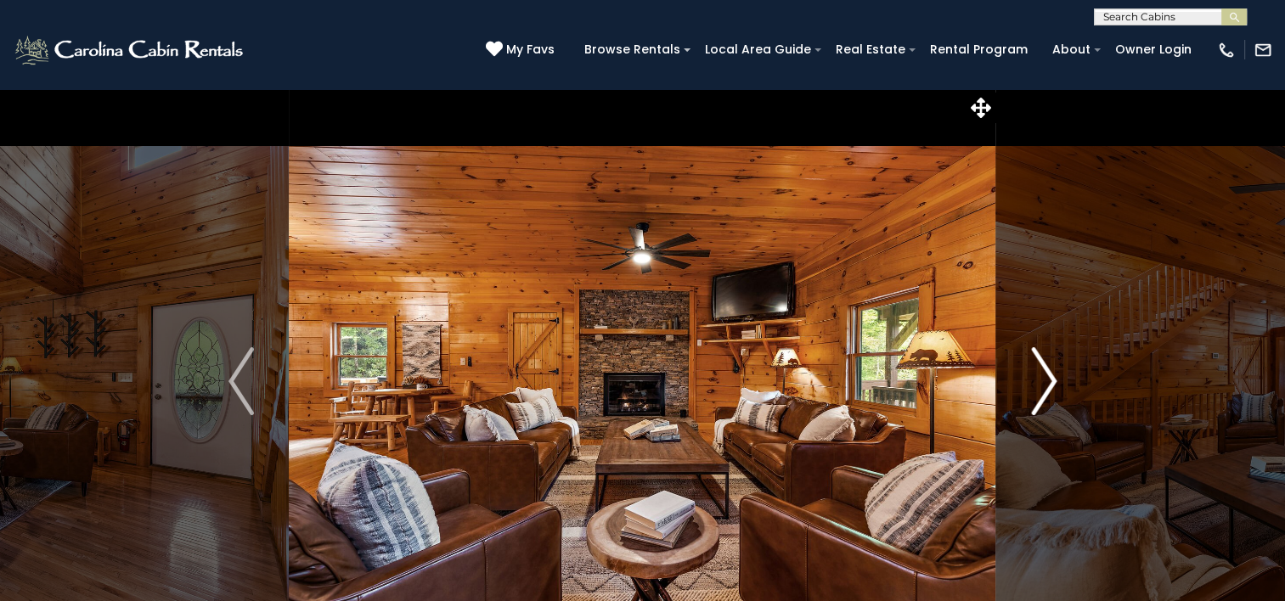
click at [1057, 381] on button "Next" at bounding box center [1044, 381] width 95 height 586
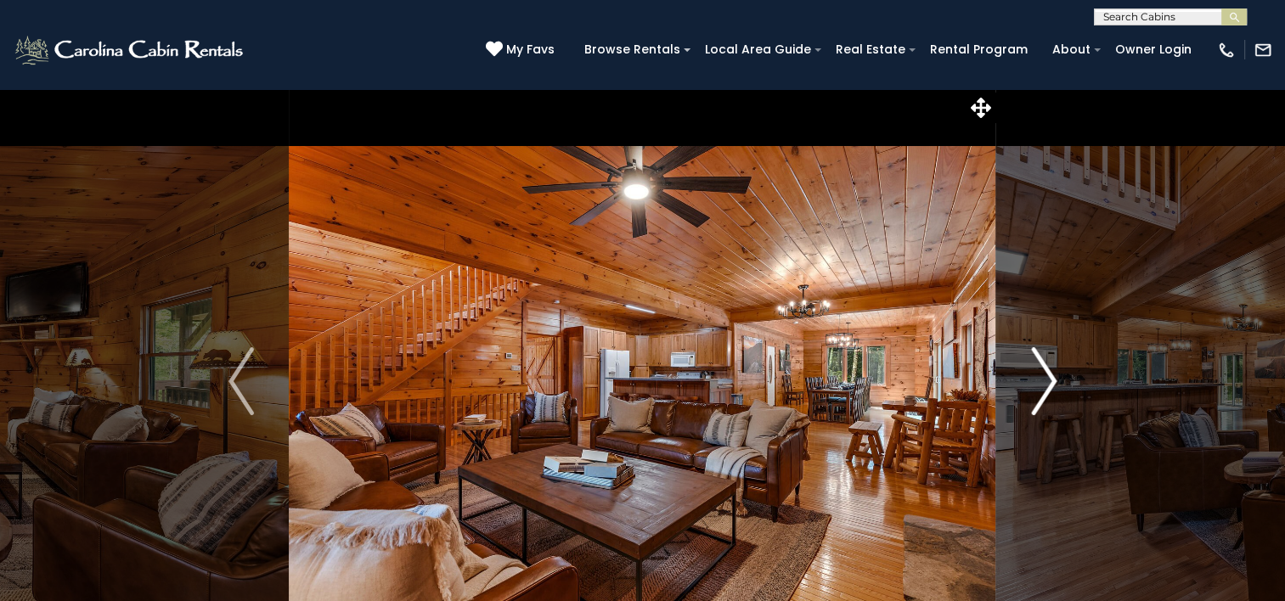
click at [1057, 381] on button "Next" at bounding box center [1044, 381] width 95 height 586
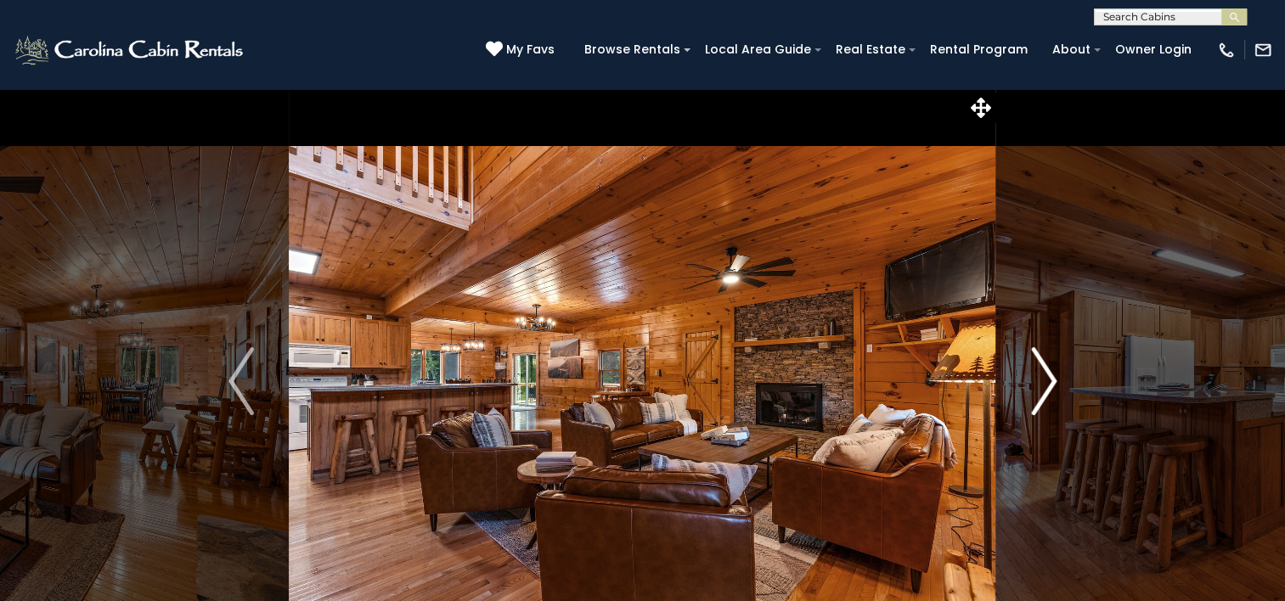
click at [1057, 381] on button "Next" at bounding box center [1044, 381] width 95 height 586
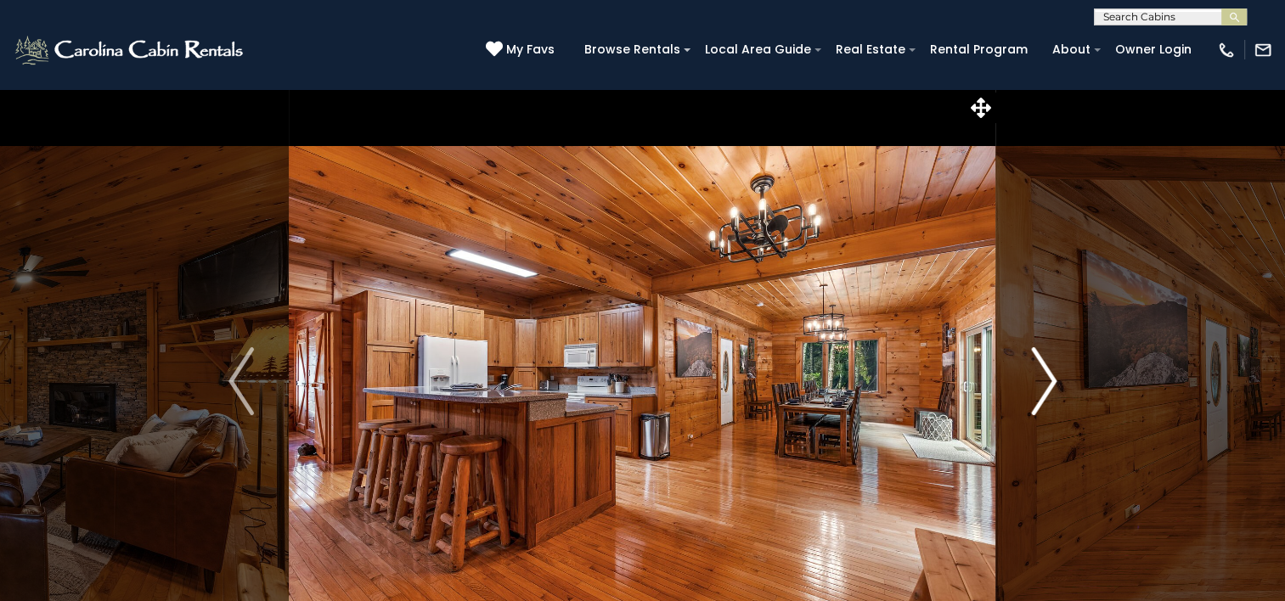
click at [1057, 381] on button "Next" at bounding box center [1044, 381] width 95 height 586
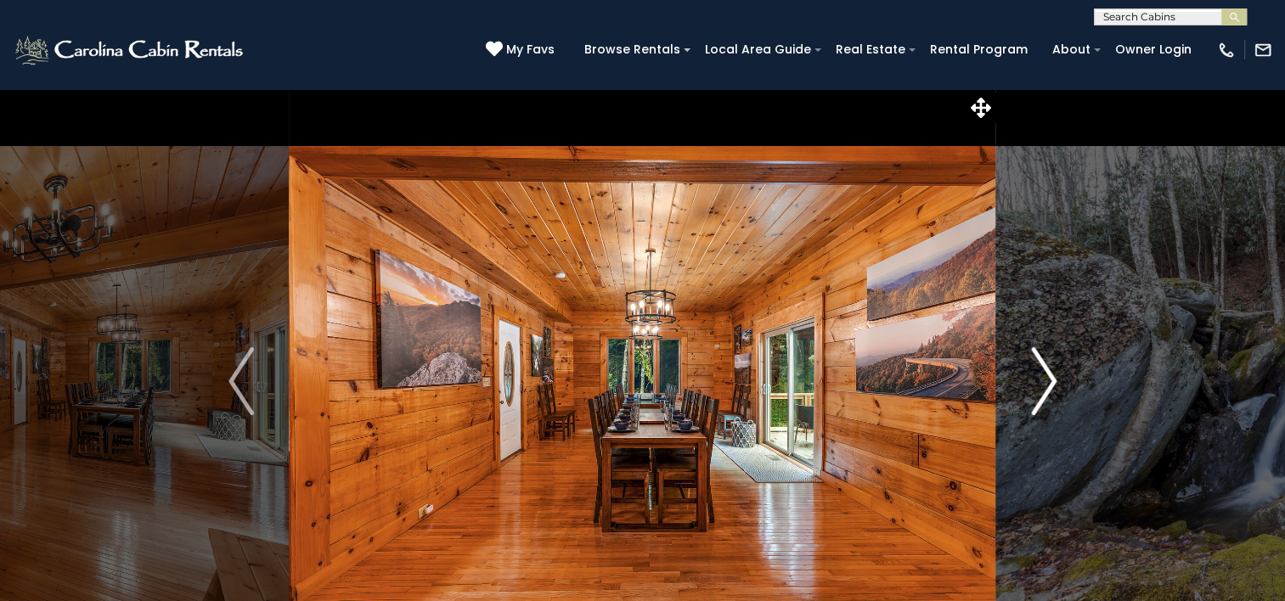
click at [1057, 381] on button "Next" at bounding box center [1044, 381] width 95 height 586
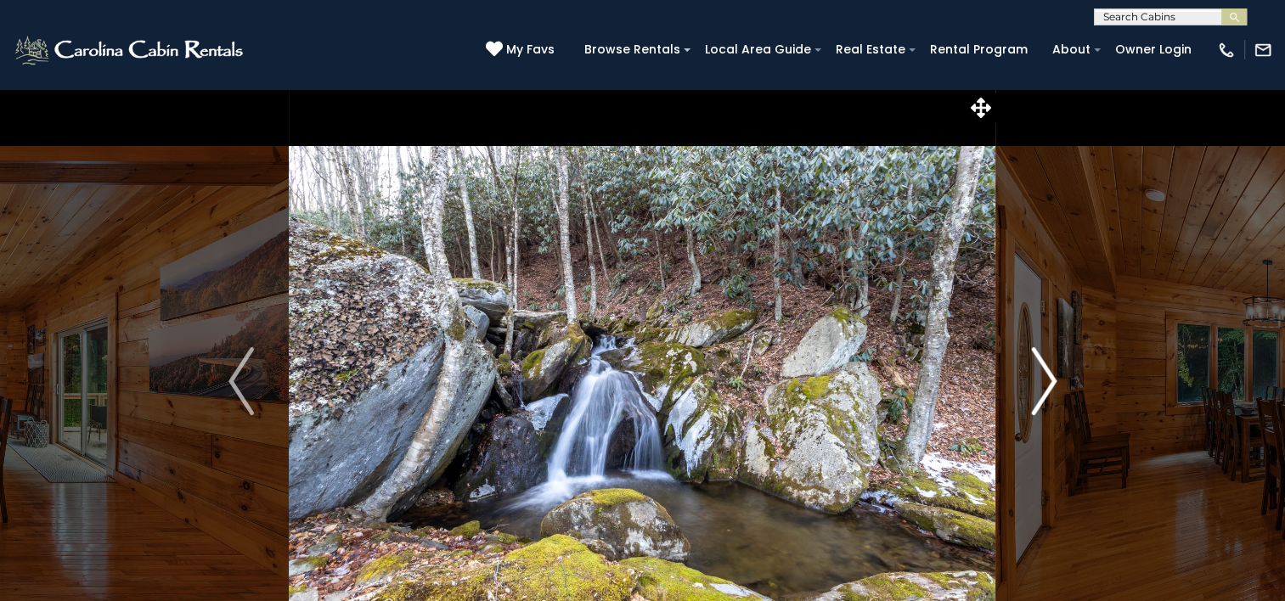
click at [1057, 381] on button "Next" at bounding box center [1044, 381] width 95 height 586
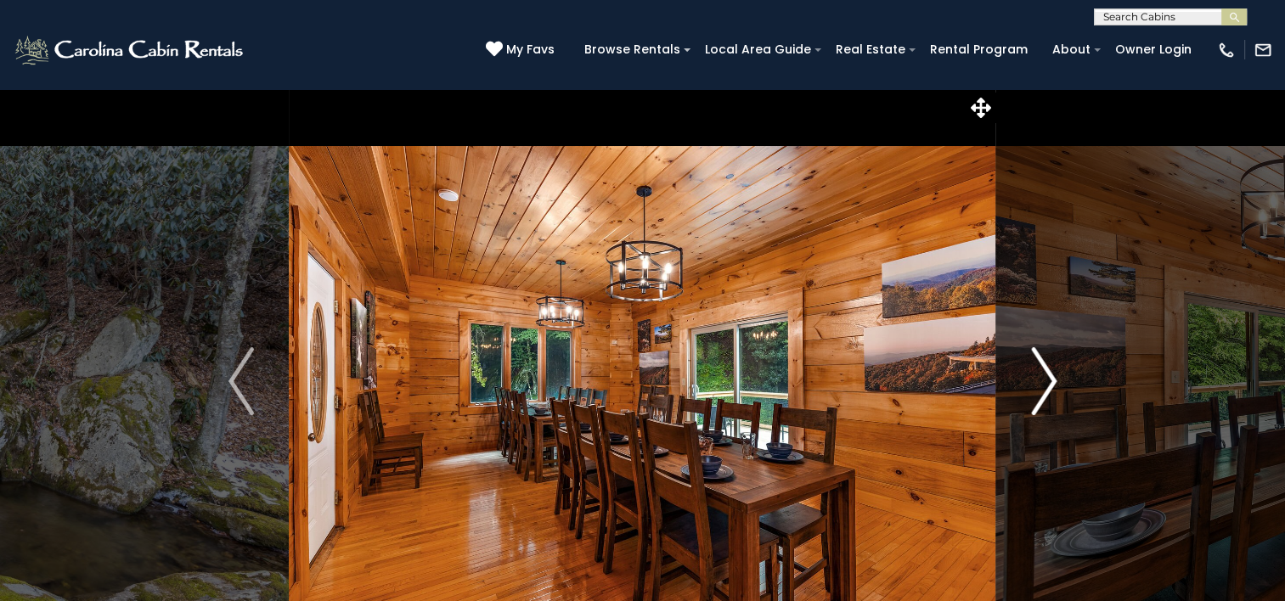
click at [1057, 381] on button "Next" at bounding box center [1044, 381] width 95 height 586
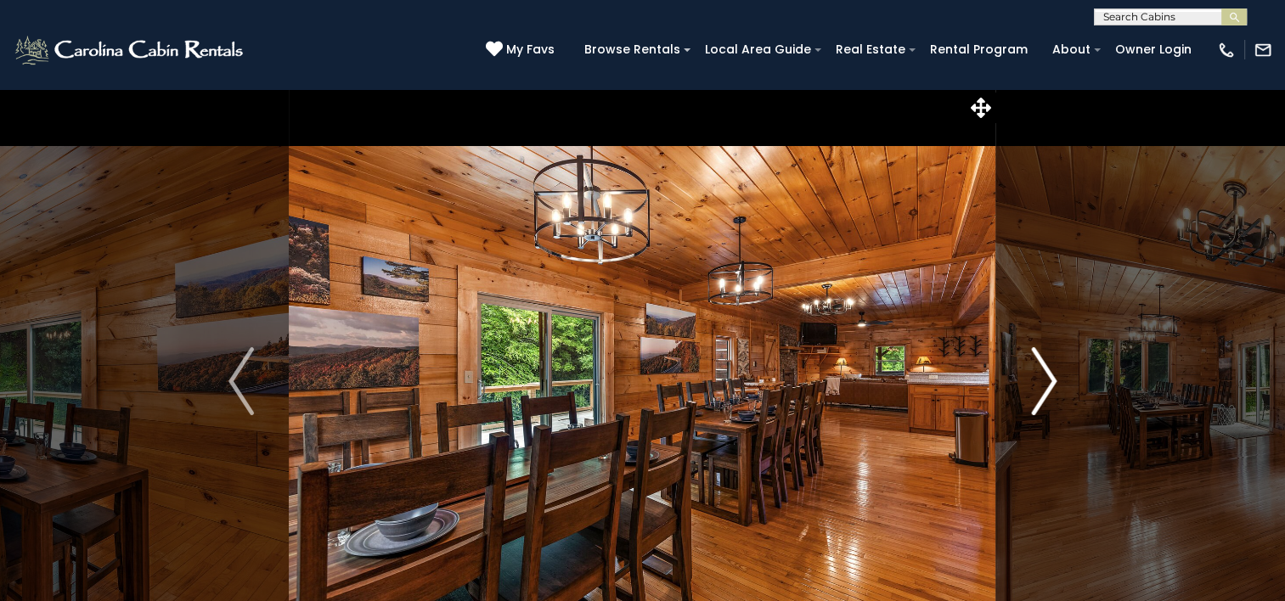
click at [1057, 381] on button "Next" at bounding box center [1044, 381] width 95 height 586
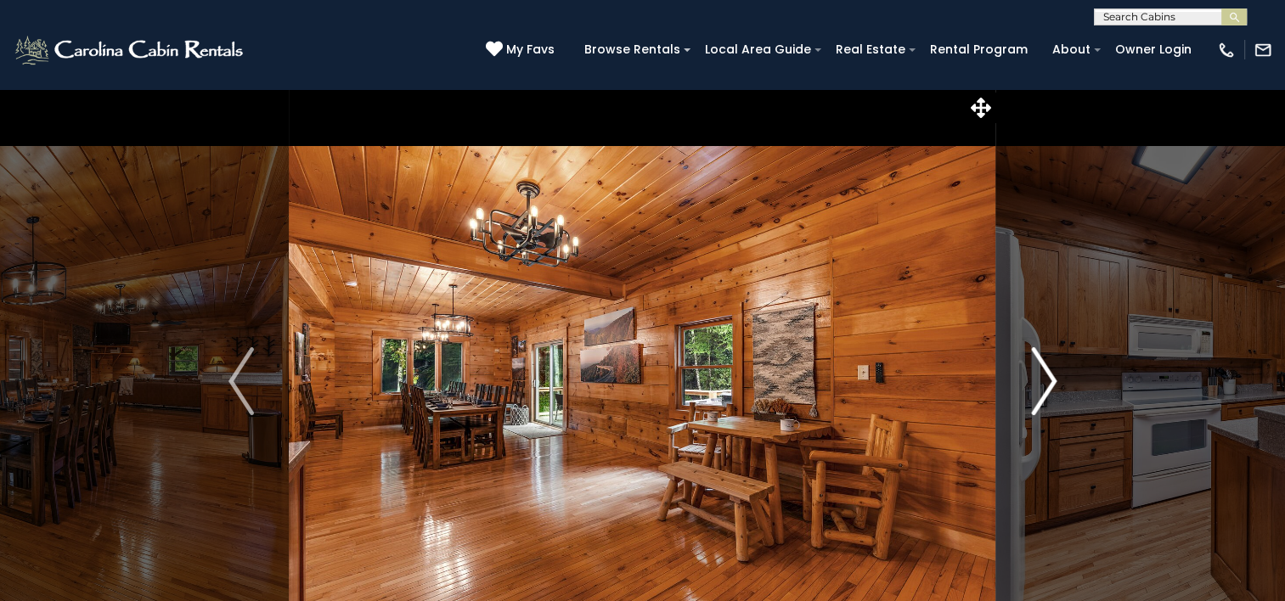
click at [1057, 381] on button "Next" at bounding box center [1044, 381] width 95 height 586
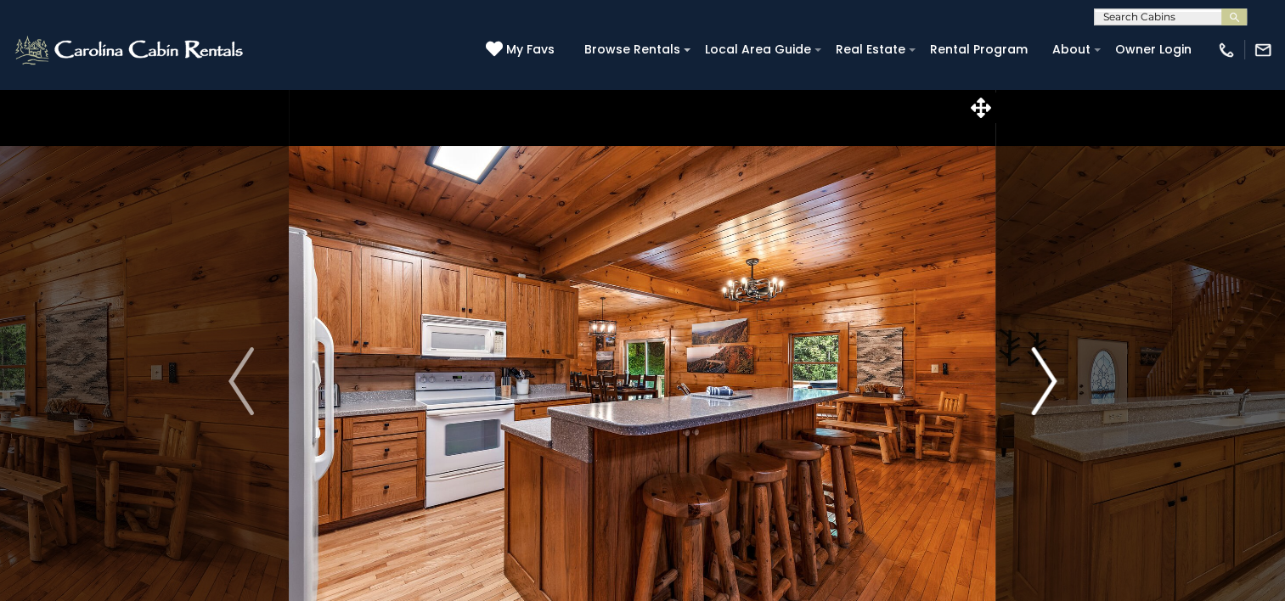
click at [1057, 381] on button "Next" at bounding box center [1044, 381] width 95 height 586
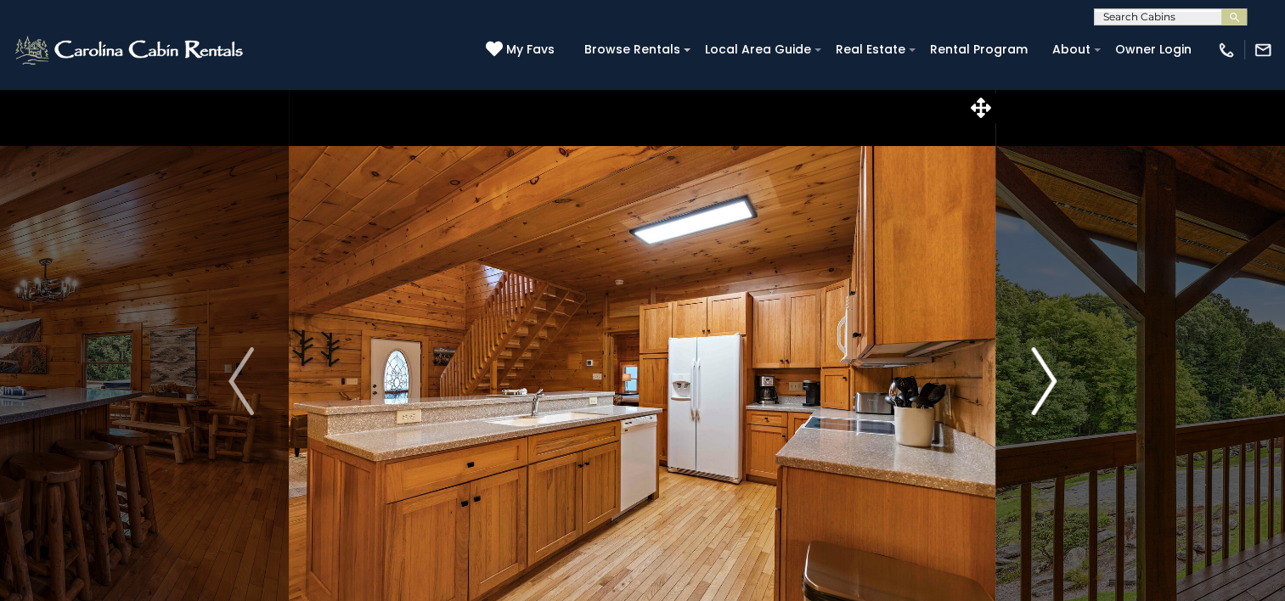
click at [1057, 381] on button "Next" at bounding box center [1044, 381] width 95 height 586
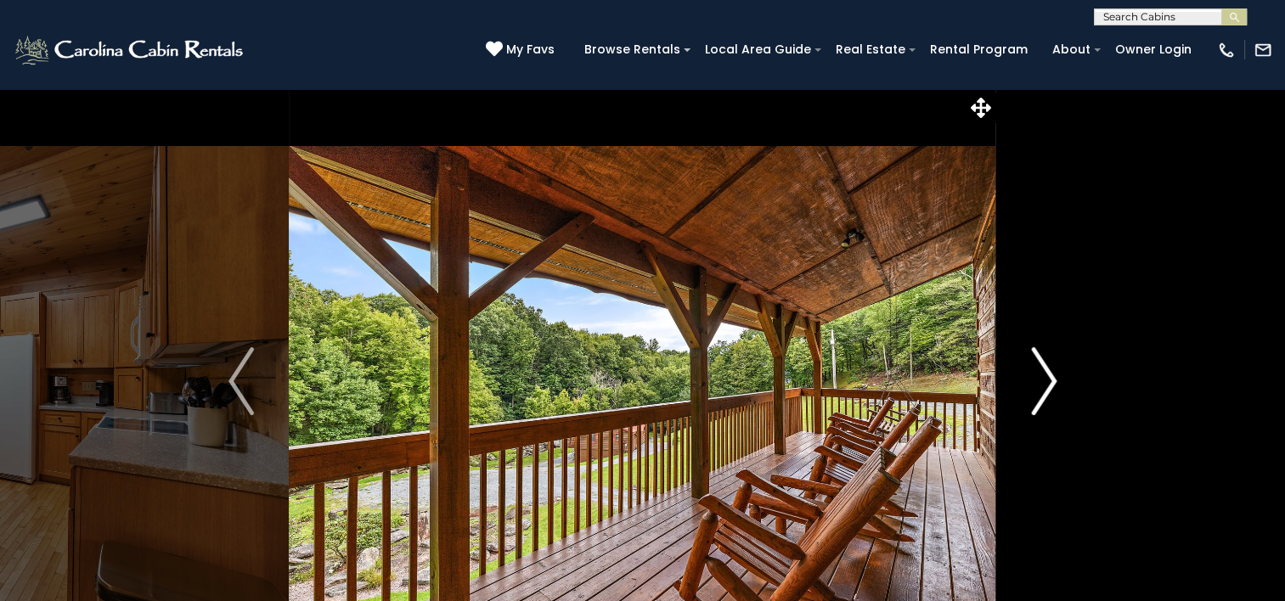
click at [1057, 381] on button "Next" at bounding box center [1044, 381] width 95 height 586
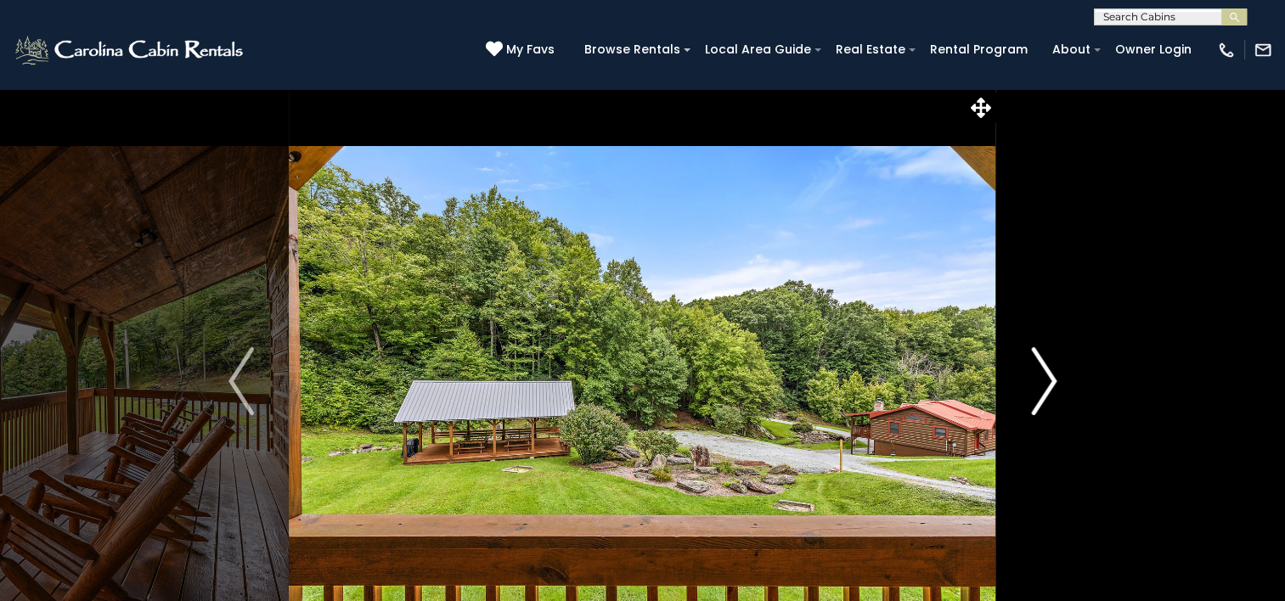
click at [1057, 381] on button "Next" at bounding box center [1044, 381] width 95 height 586
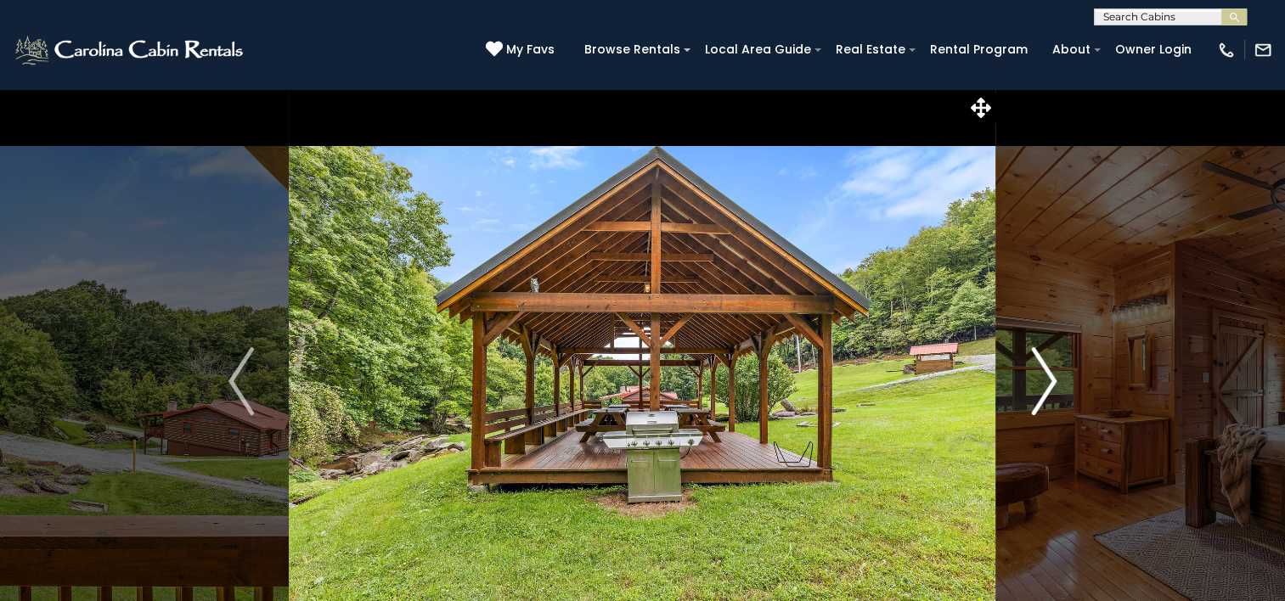
click at [1057, 381] on button "Next" at bounding box center [1044, 381] width 95 height 586
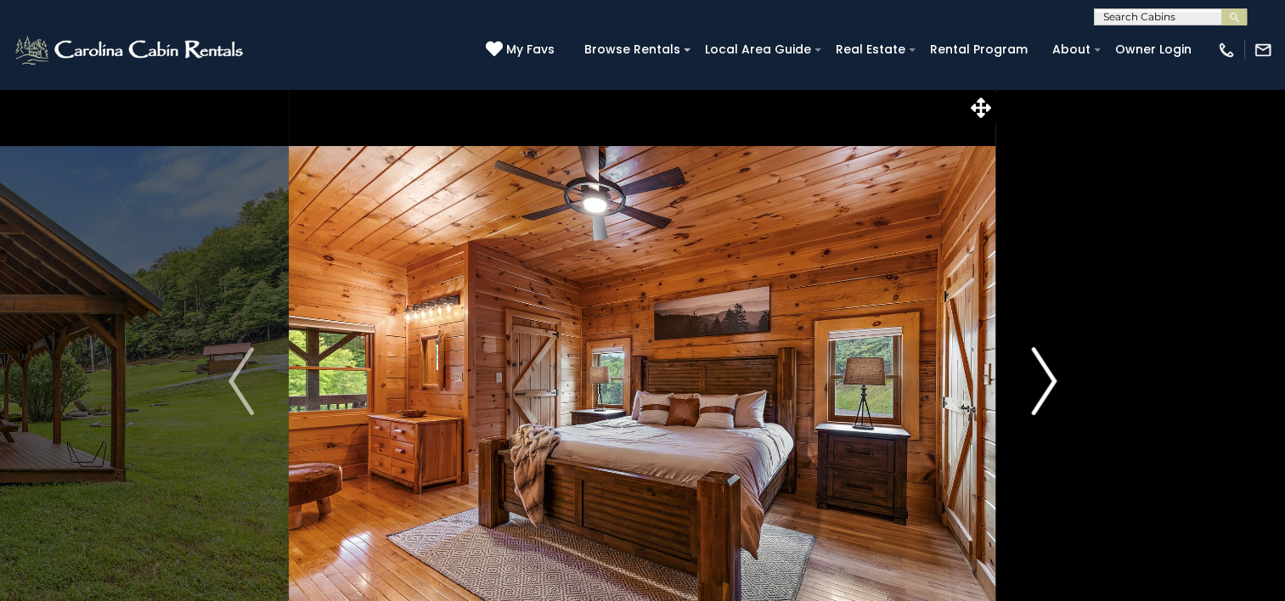
click at [1057, 381] on button "Next" at bounding box center [1044, 381] width 95 height 586
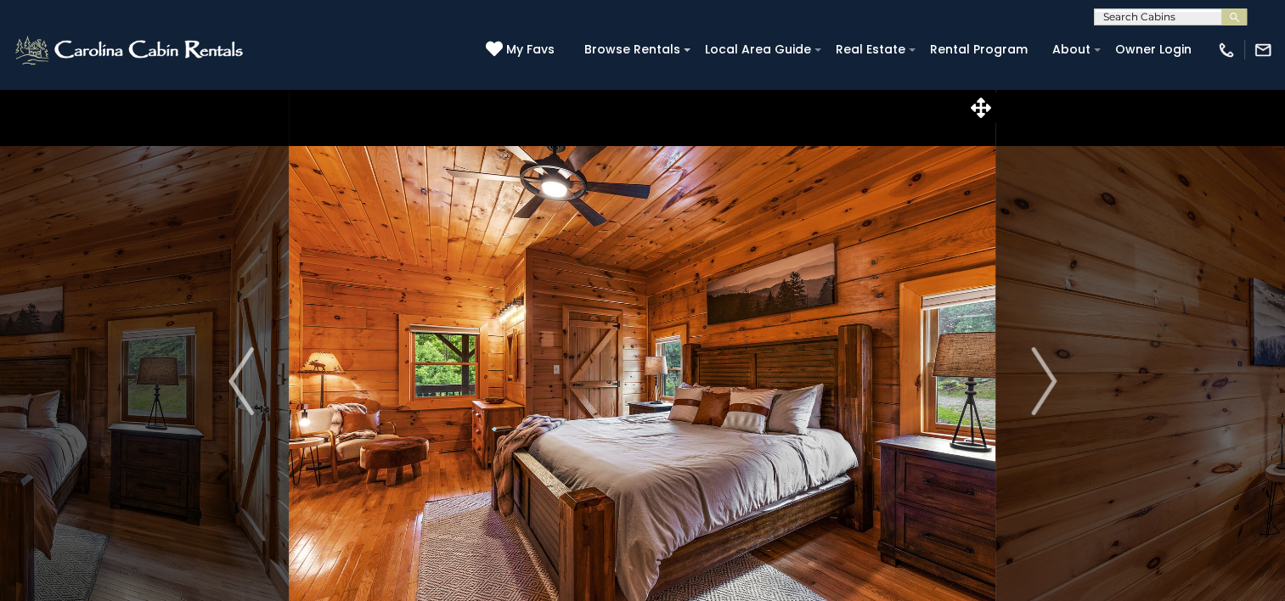
click at [984, 111] on icon at bounding box center [981, 108] width 20 height 20
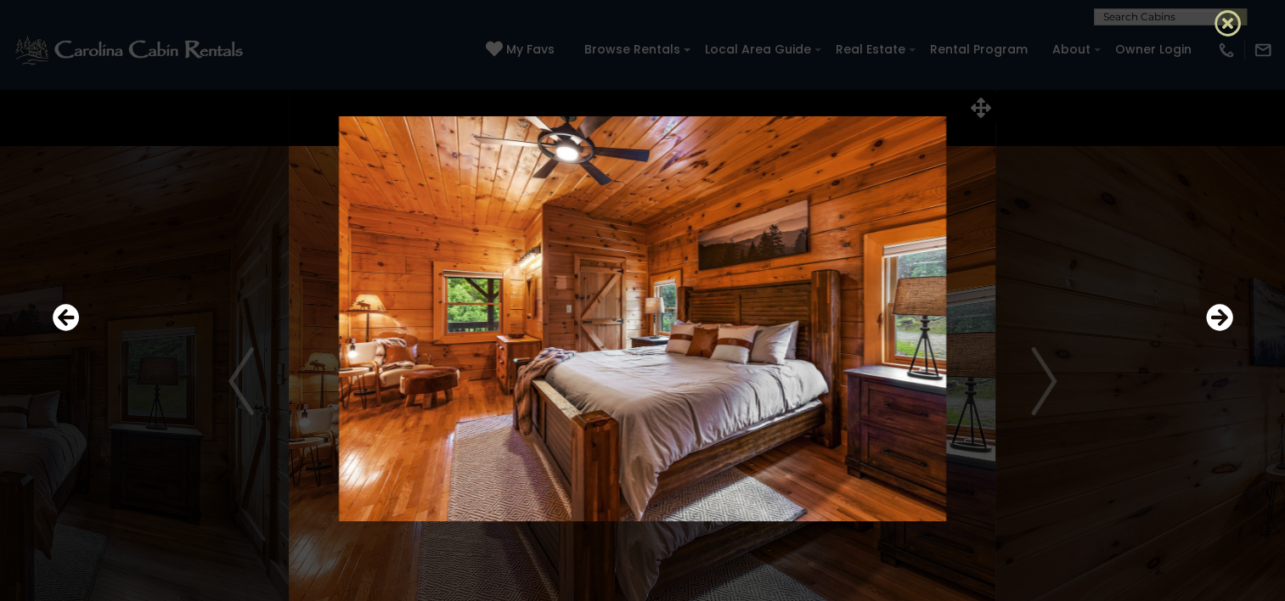
click at [1228, 20] on icon at bounding box center [1228, 22] width 27 height 27
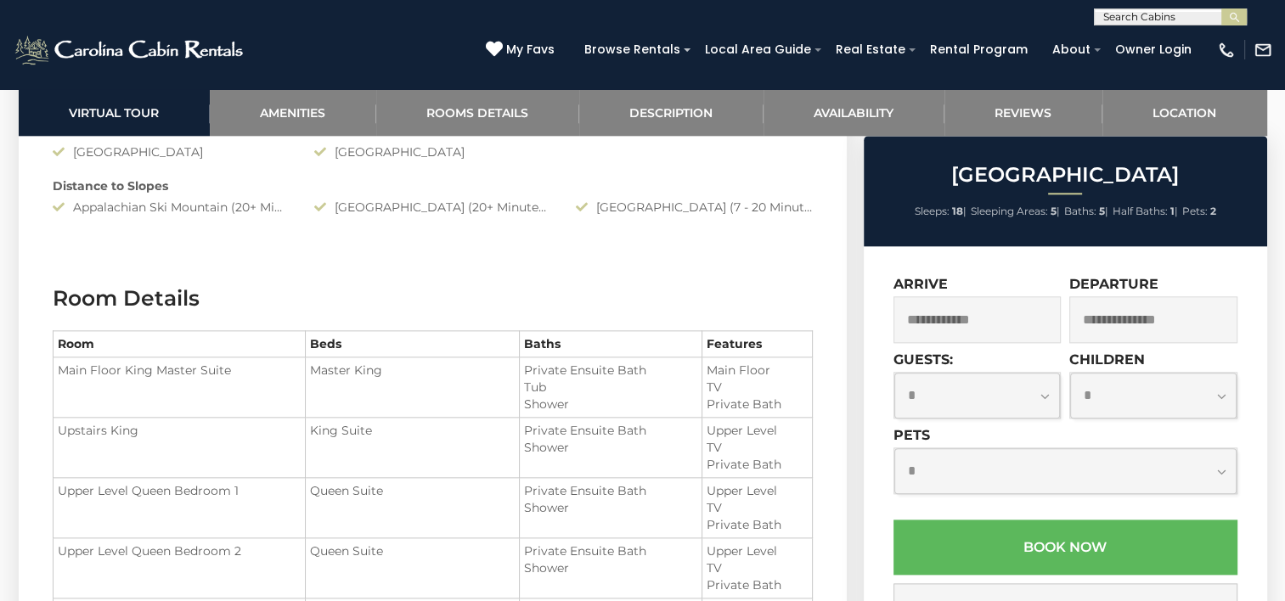
scroll to position [1930, 0]
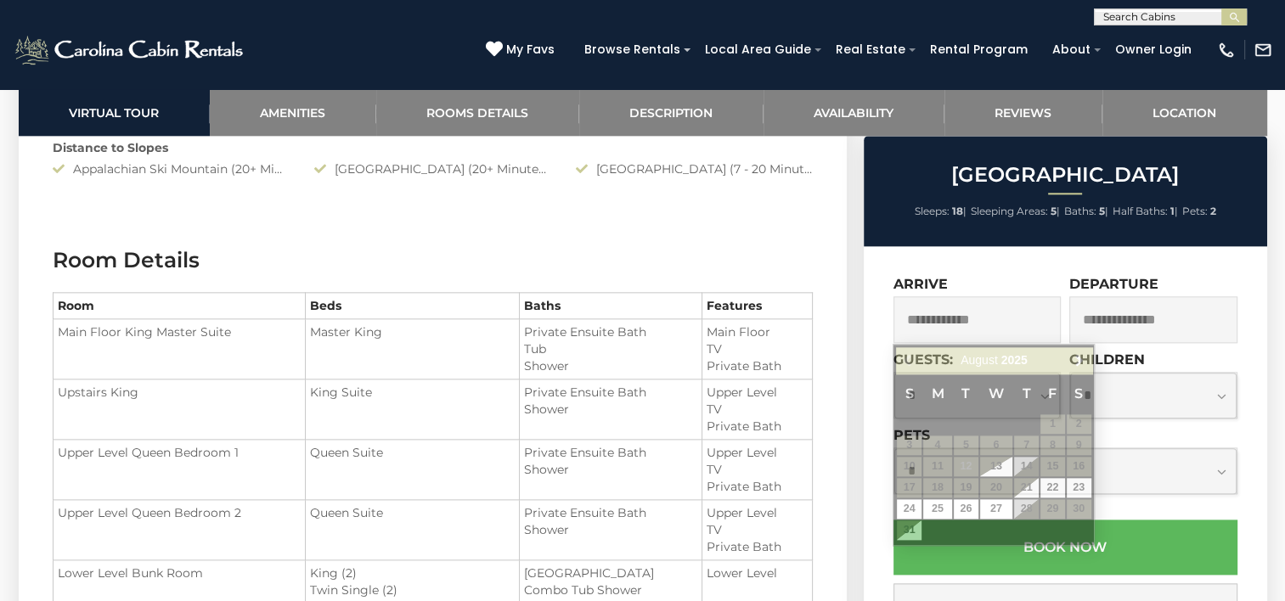
click at [1031, 322] on input "text" at bounding box center [978, 320] width 168 height 47
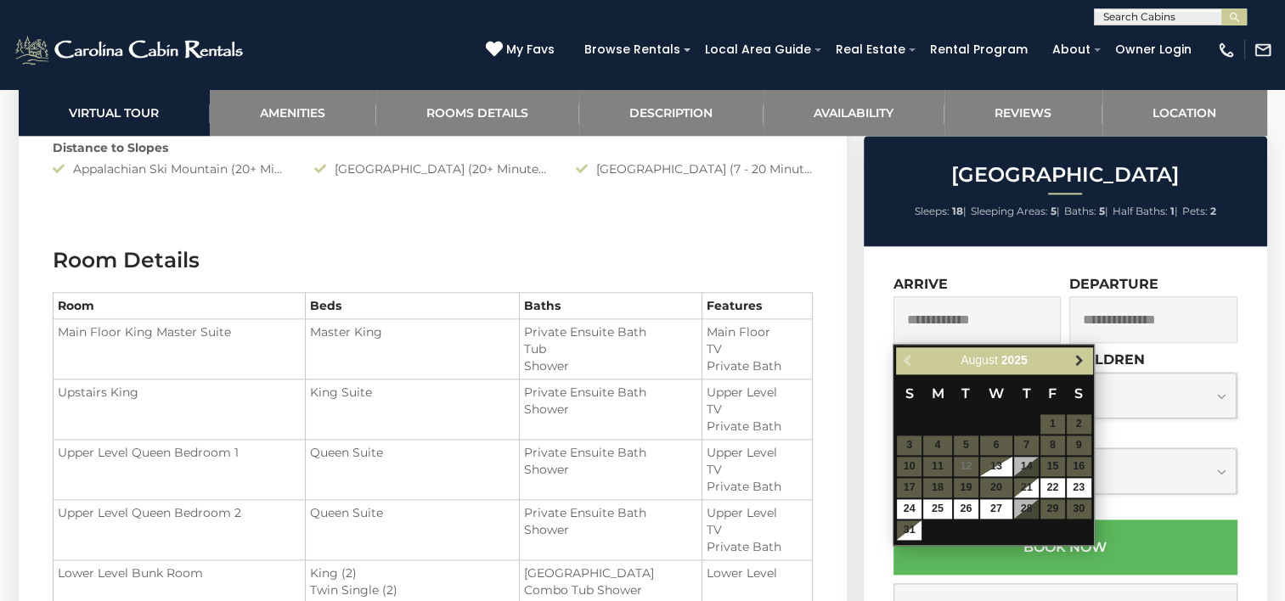
click at [1082, 367] on link "Next" at bounding box center [1079, 360] width 21 height 21
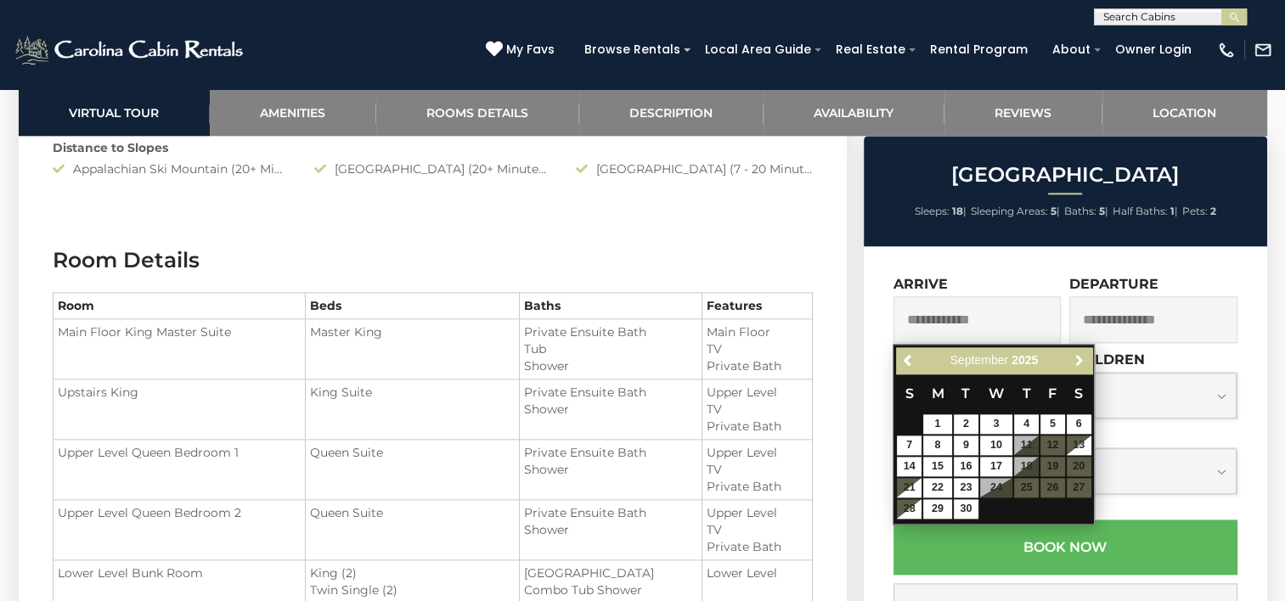
click at [1082, 367] on link "Next" at bounding box center [1079, 360] width 21 height 21
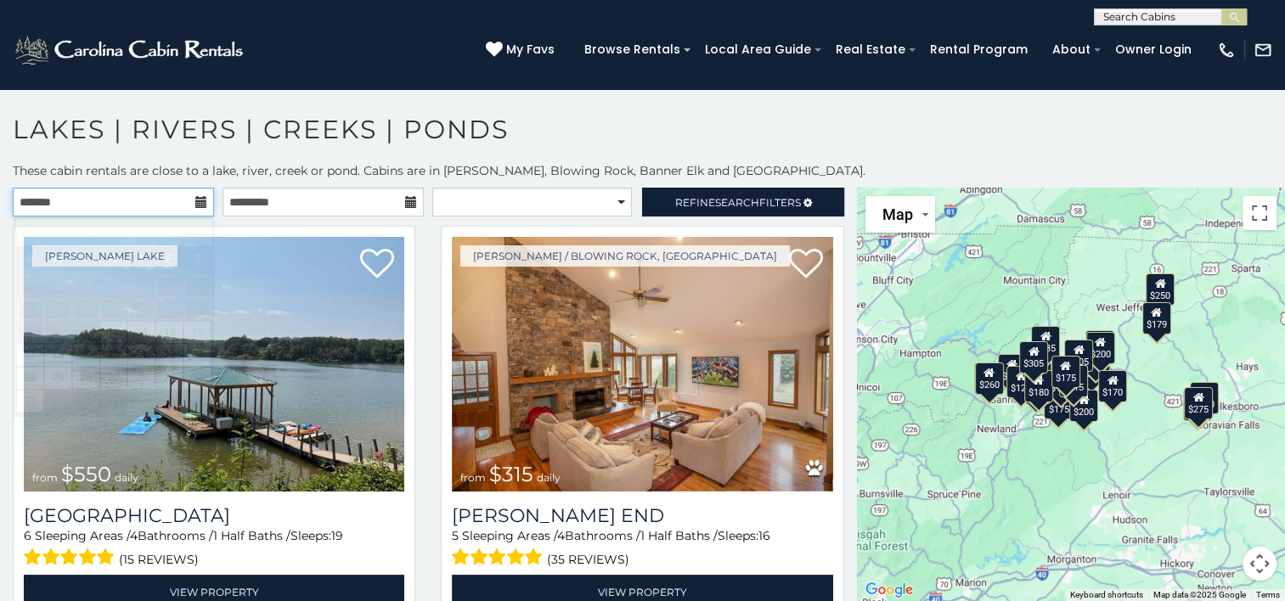
click at [191, 200] on input "text" at bounding box center [113, 202] width 201 height 29
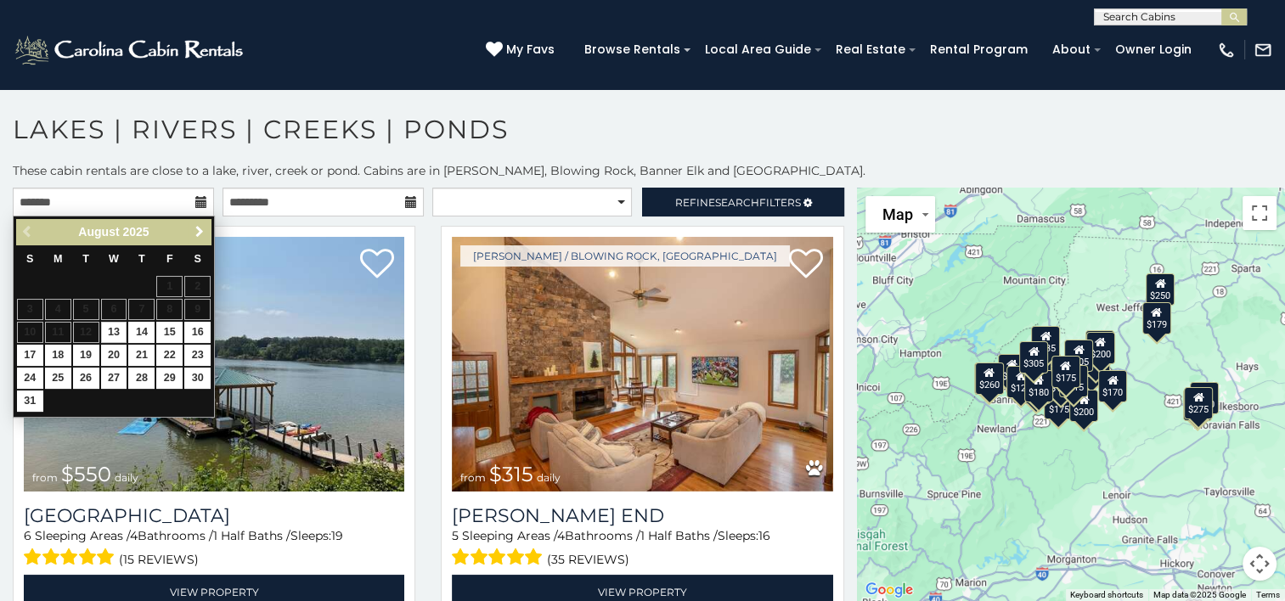
click at [200, 231] on span "Next" at bounding box center [200, 232] width 14 height 14
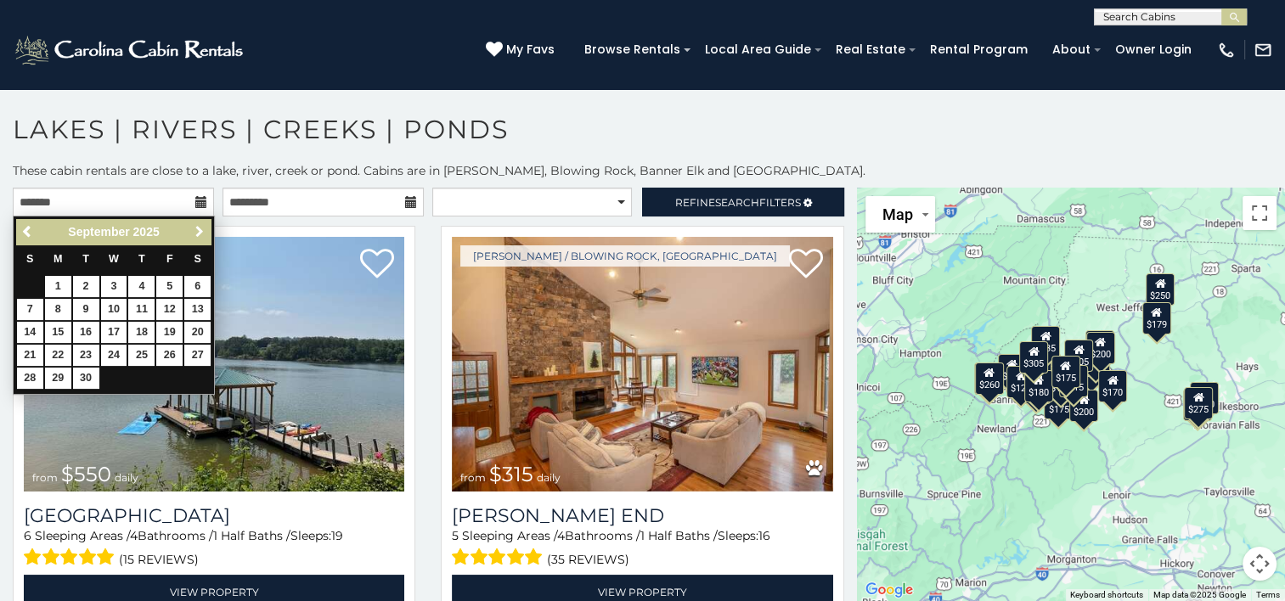
click at [200, 231] on span "Next" at bounding box center [200, 232] width 14 height 14
click at [164, 308] on link "10" at bounding box center [169, 309] width 26 height 21
type input "**********"
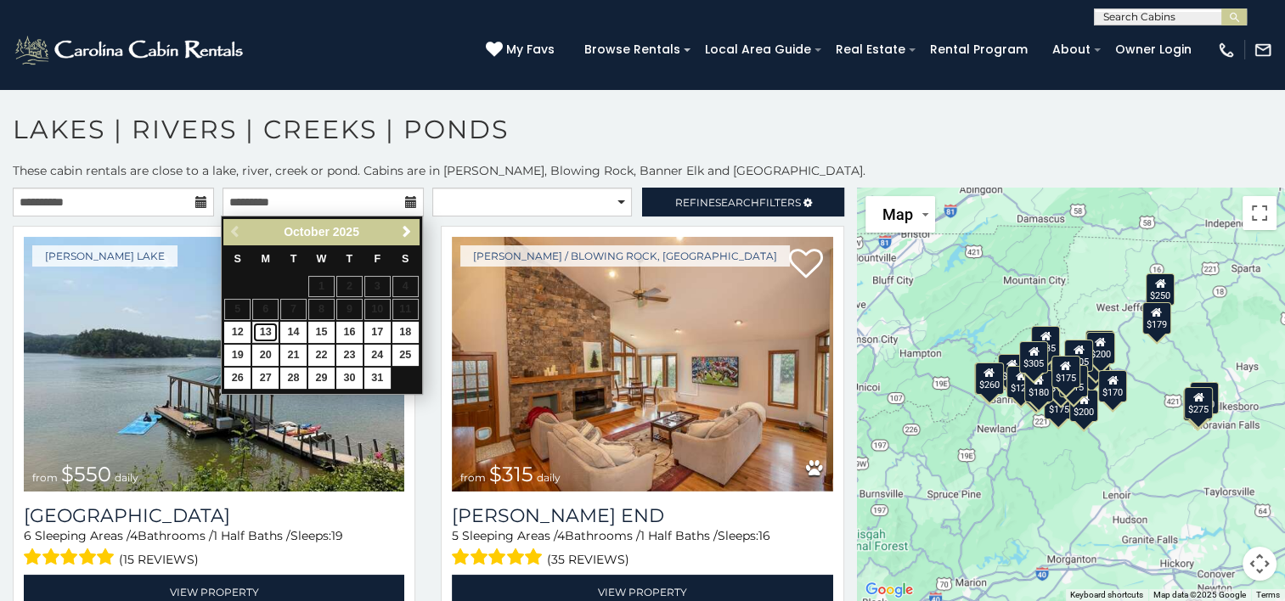
click at [263, 334] on link "13" at bounding box center [265, 332] width 26 height 21
type input "**********"
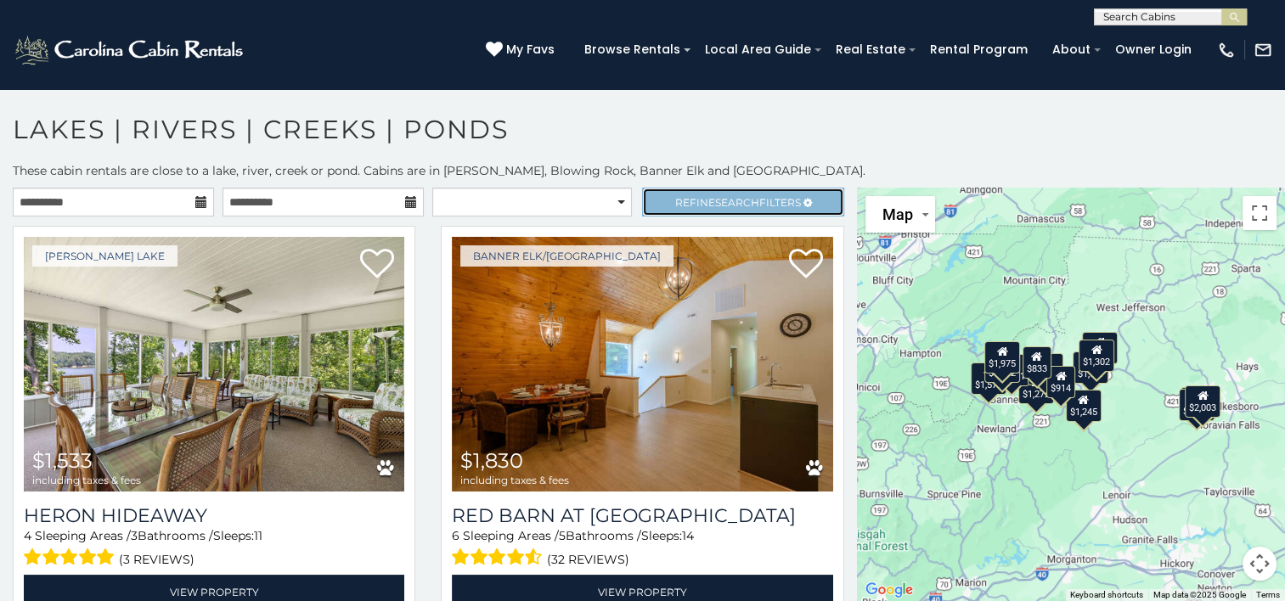
click at [724, 196] on span "Search" at bounding box center [737, 202] width 44 height 13
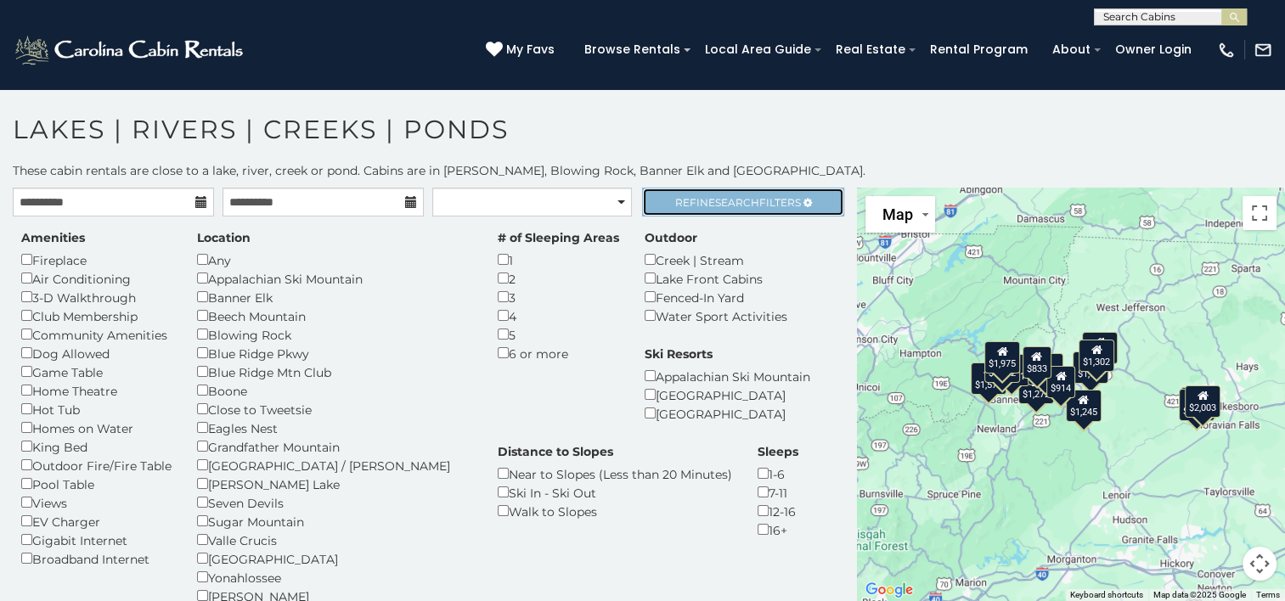
click at [724, 196] on span "Search" at bounding box center [737, 202] width 44 height 13
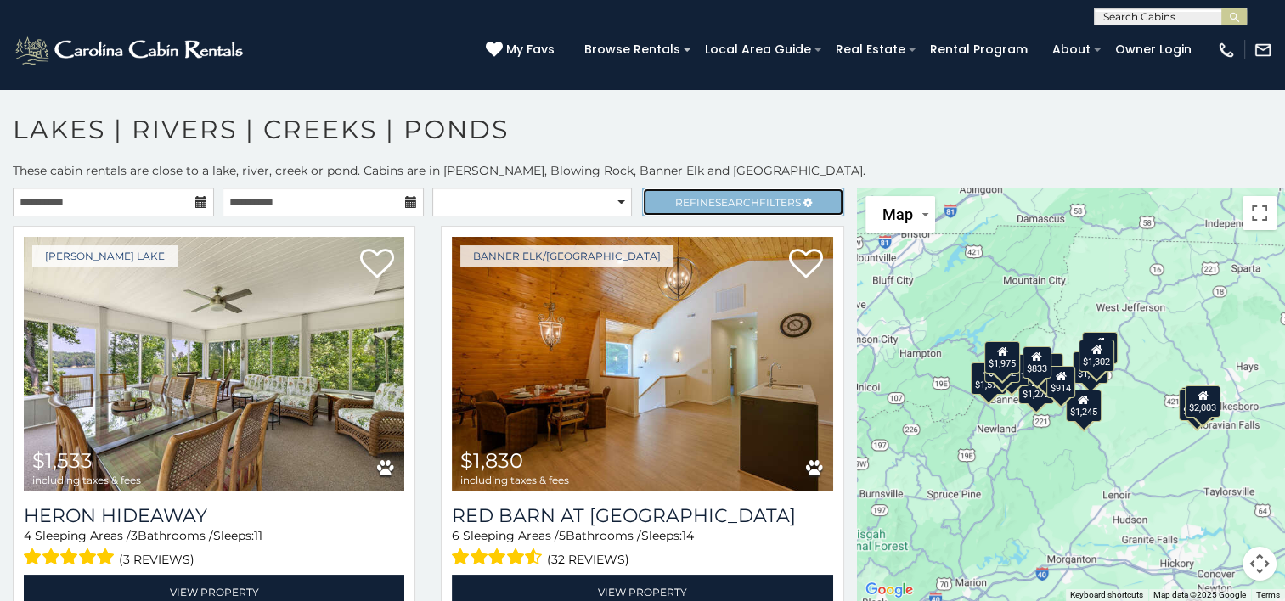
click at [724, 196] on span "Search" at bounding box center [737, 202] width 44 height 13
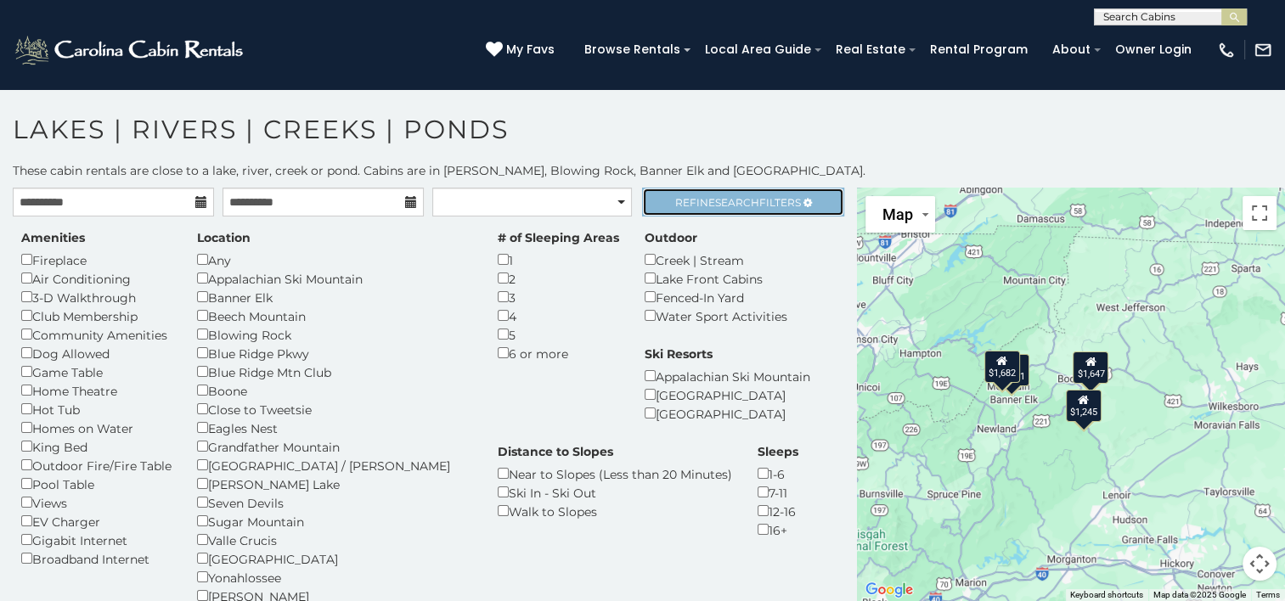
click at [776, 190] on link "Refine Search Filters" at bounding box center [742, 202] width 201 height 29
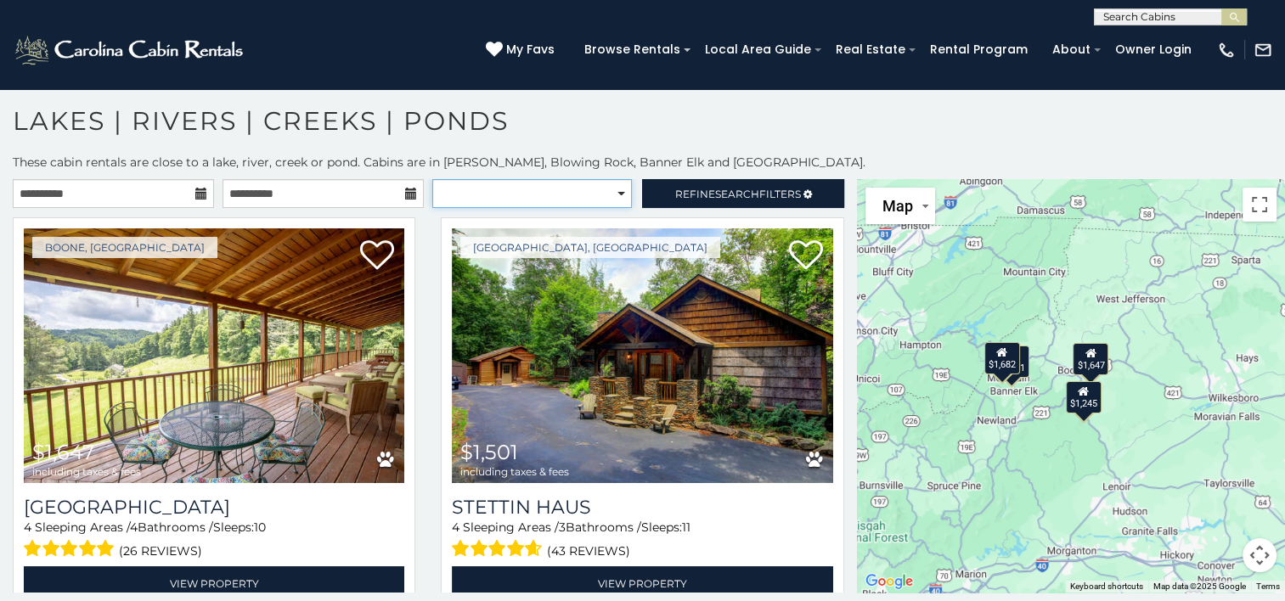
click at [442, 192] on select "**********" at bounding box center [532, 193] width 200 height 29
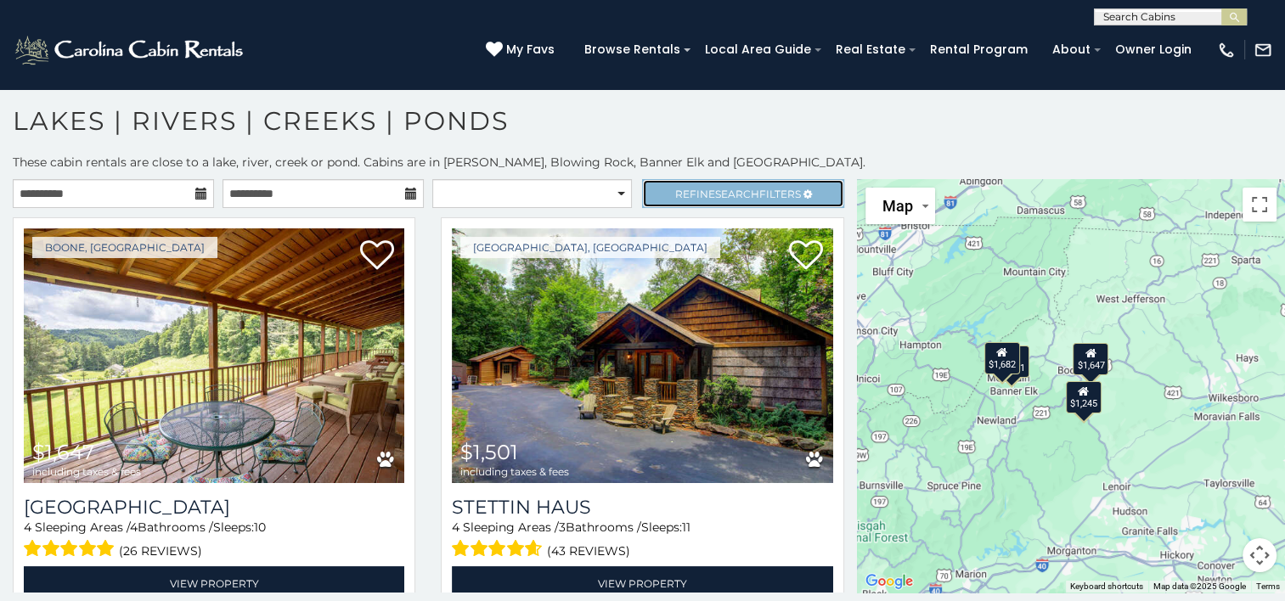
click at [704, 195] on span "Refine Search Filters" at bounding box center [738, 194] width 126 height 13
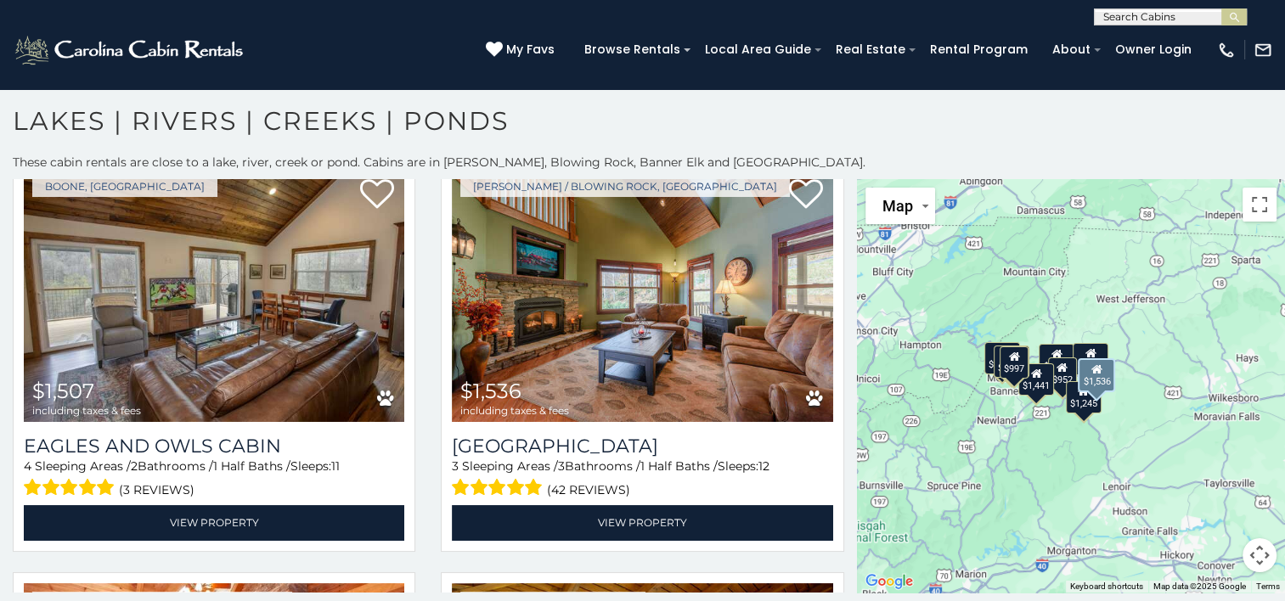
scroll to position [561, 0]
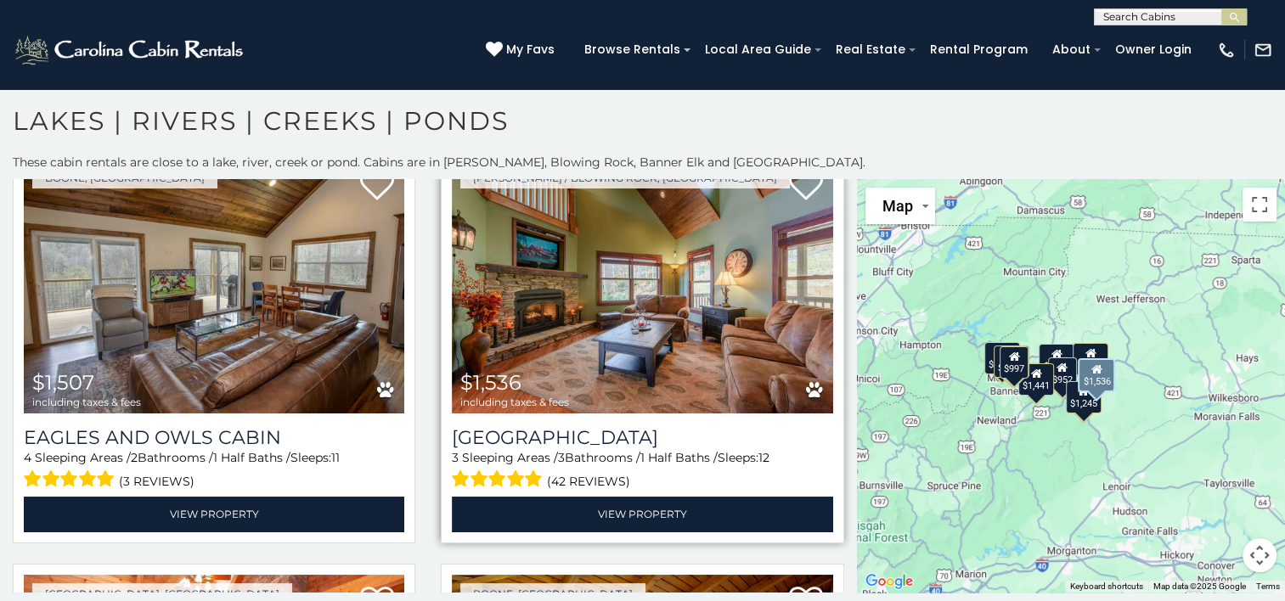
click at [641, 340] on img at bounding box center [642, 286] width 381 height 255
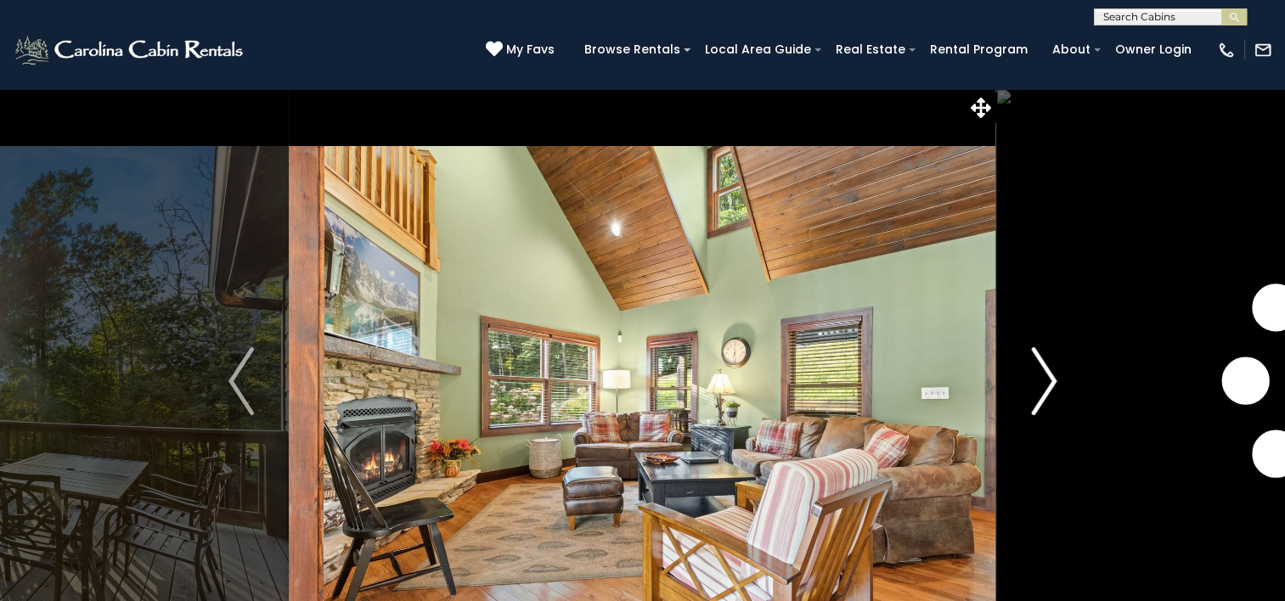
click at [1066, 396] on button "Next" at bounding box center [1044, 381] width 95 height 586
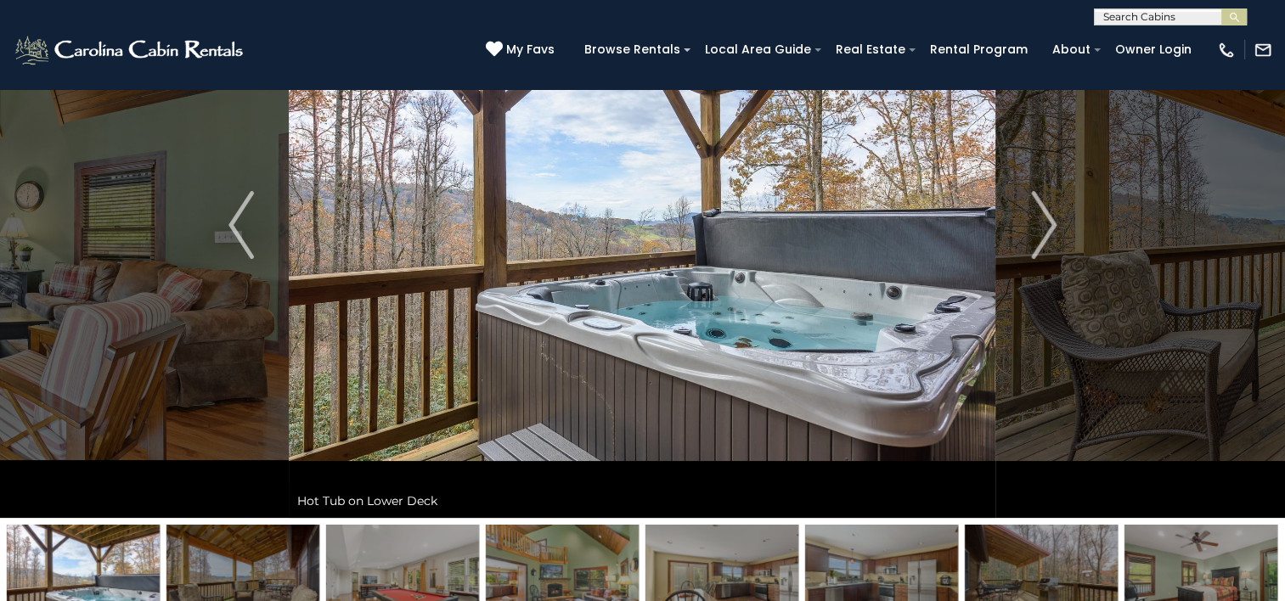
scroll to position [153, 0]
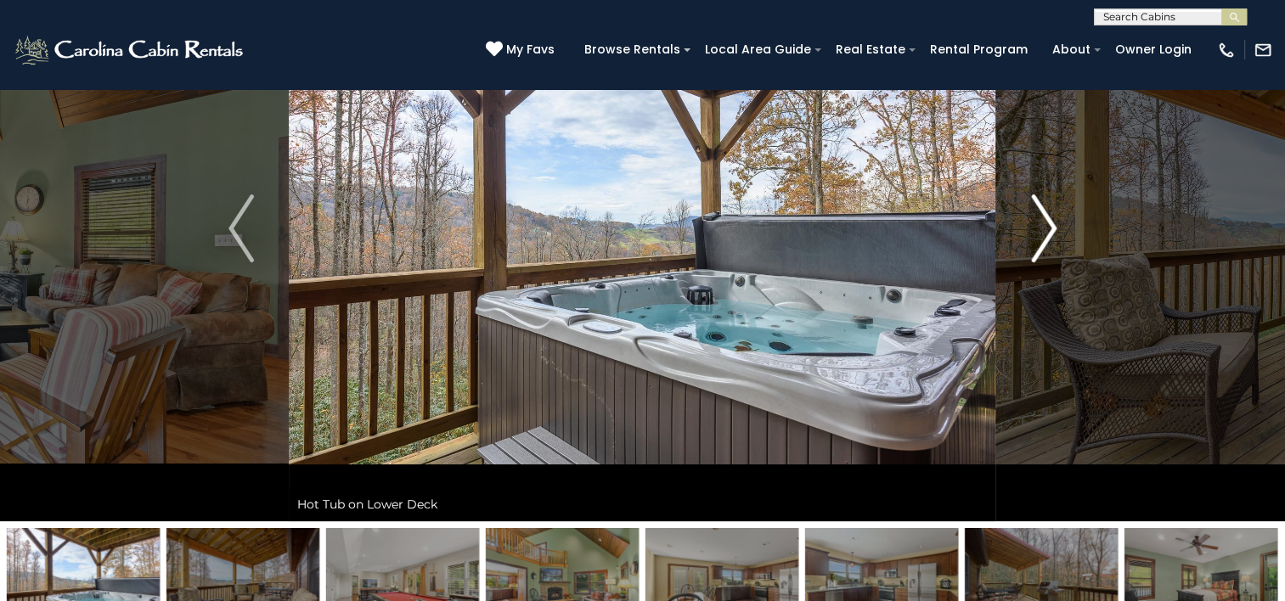
click at [1079, 227] on button "Next" at bounding box center [1044, 228] width 95 height 586
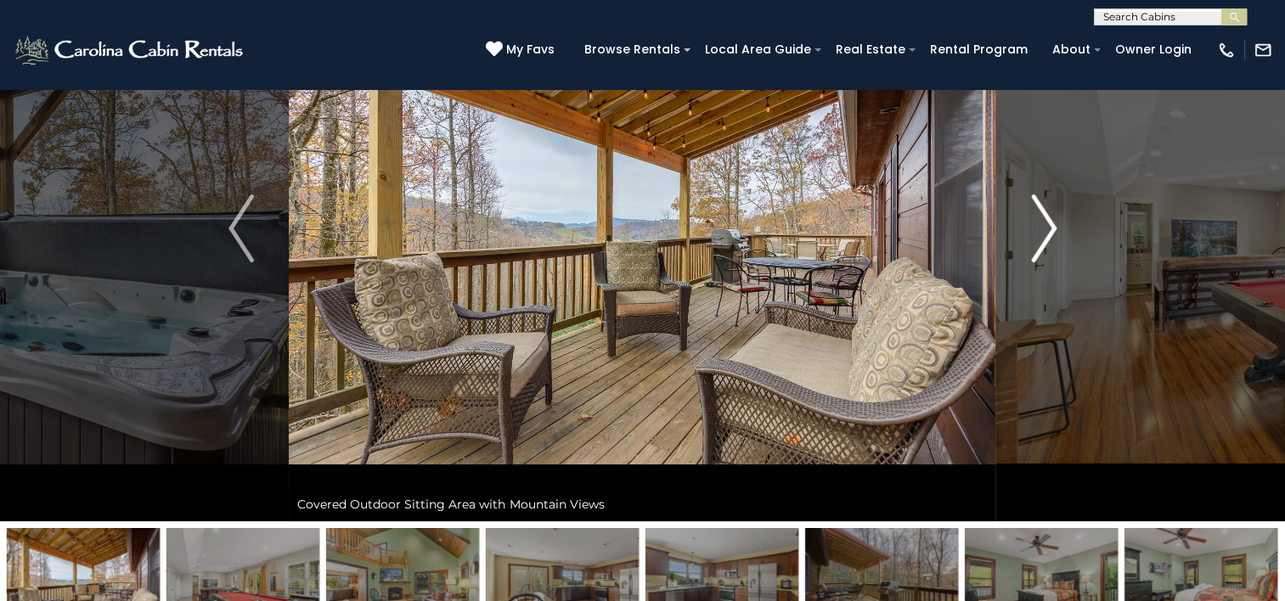
click at [1040, 232] on img "Next" at bounding box center [1043, 229] width 25 height 68
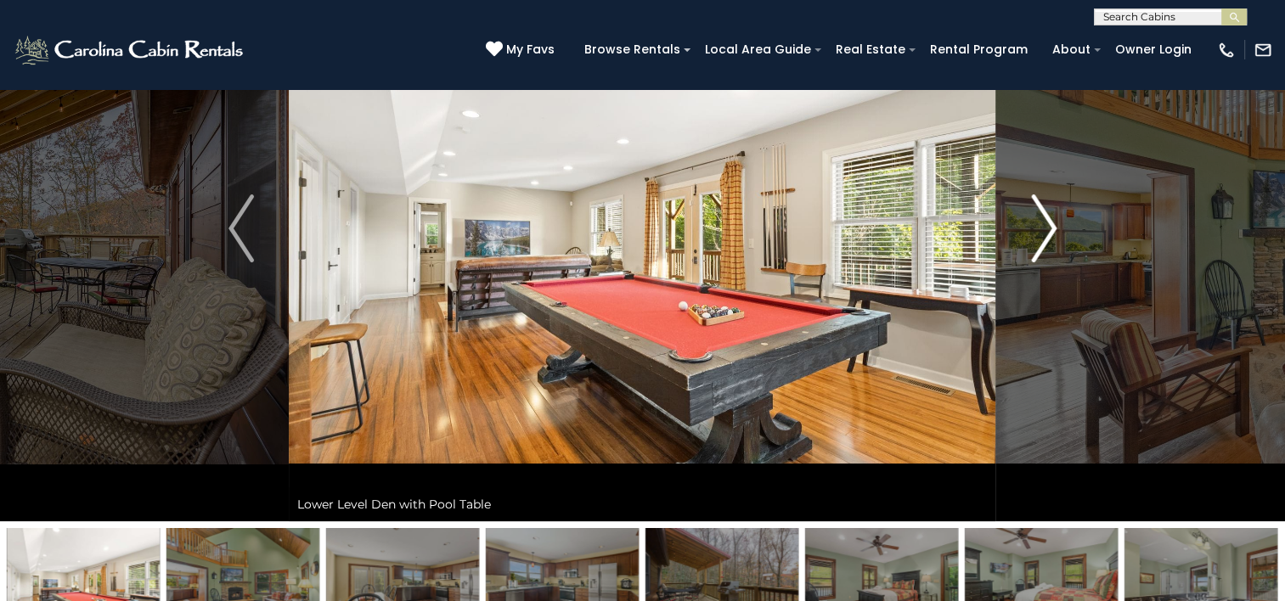
click at [1040, 232] on img "Next" at bounding box center [1043, 229] width 25 height 68
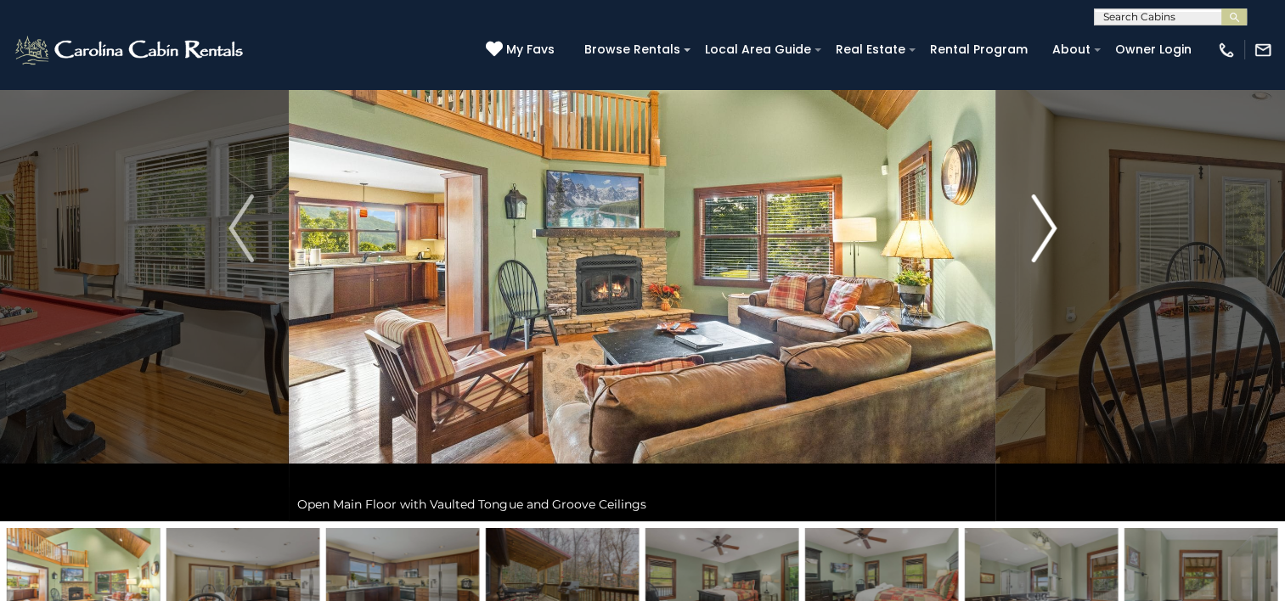
click at [1040, 232] on img "Next" at bounding box center [1043, 229] width 25 height 68
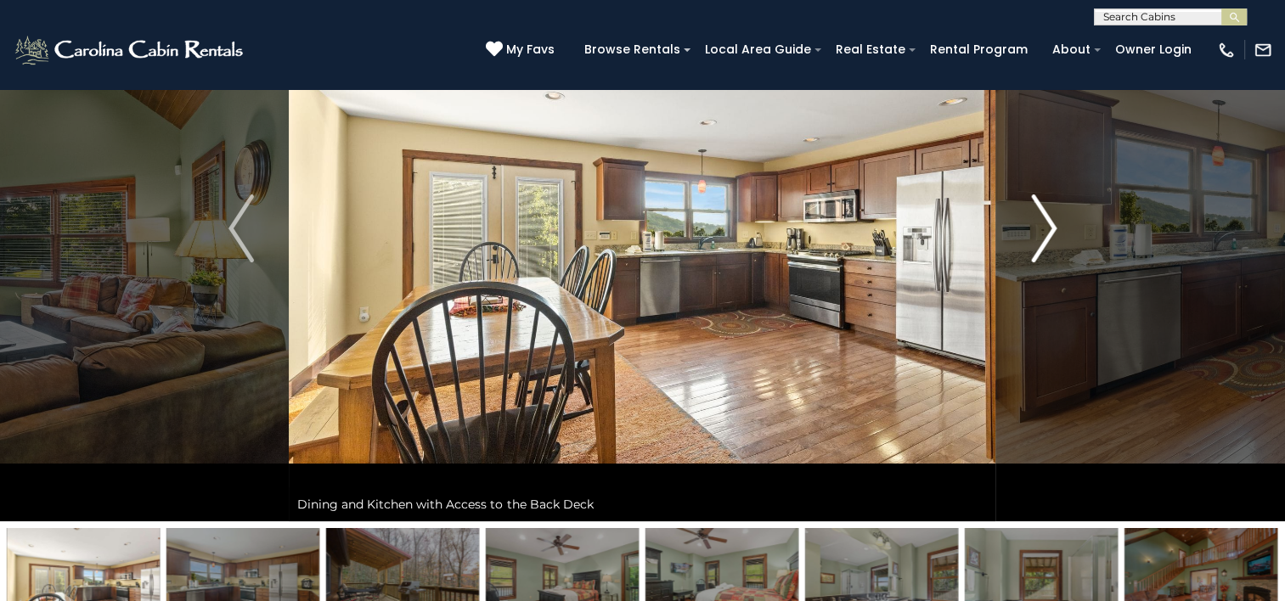
click at [1040, 232] on img "Next" at bounding box center [1043, 229] width 25 height 68
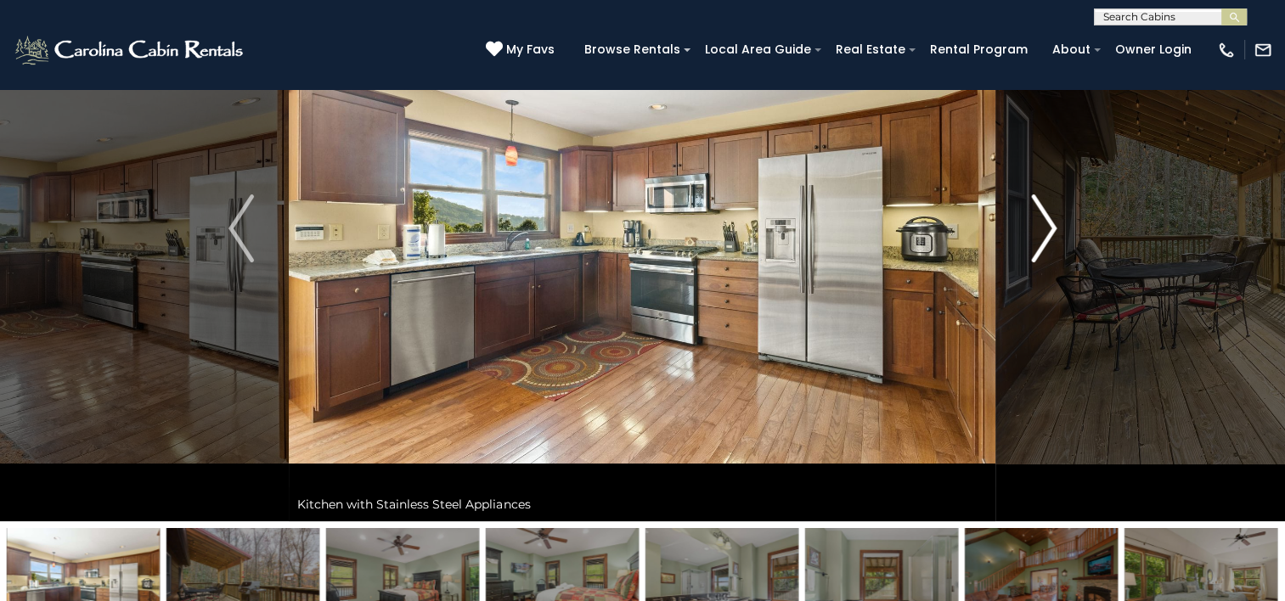
click at [1040, 232] on img "Next" at bounding box center [1043, 229] width 25 height 68
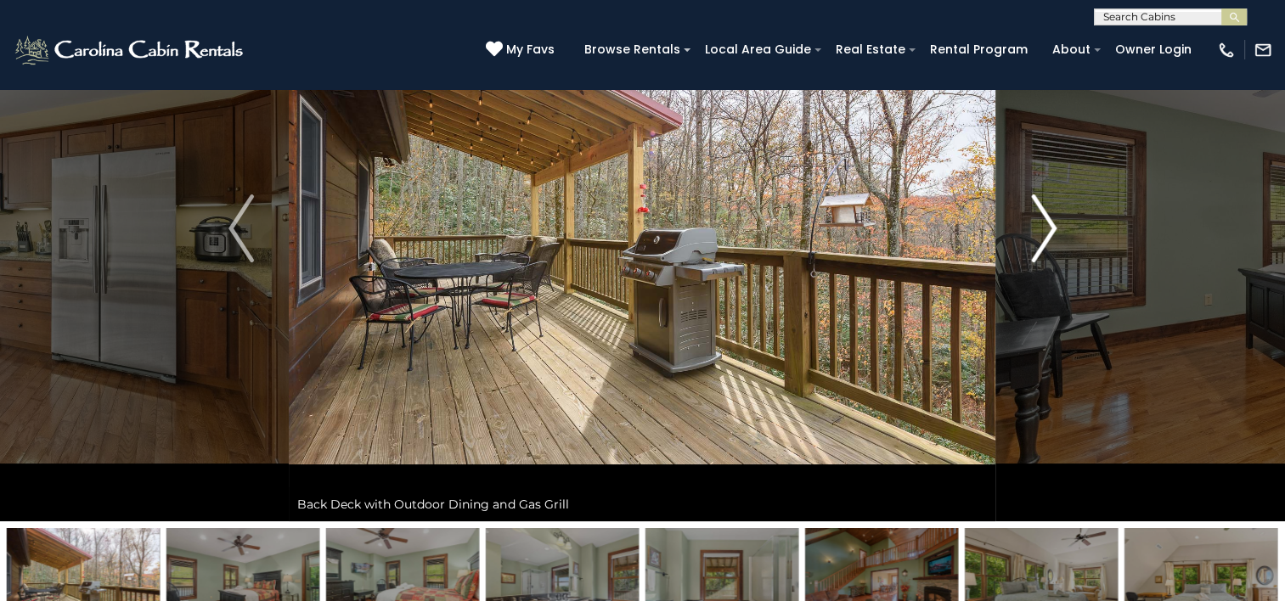
click at [1040, 232] on img "Next" at bounding box center [1043, 229] width 25 height 68
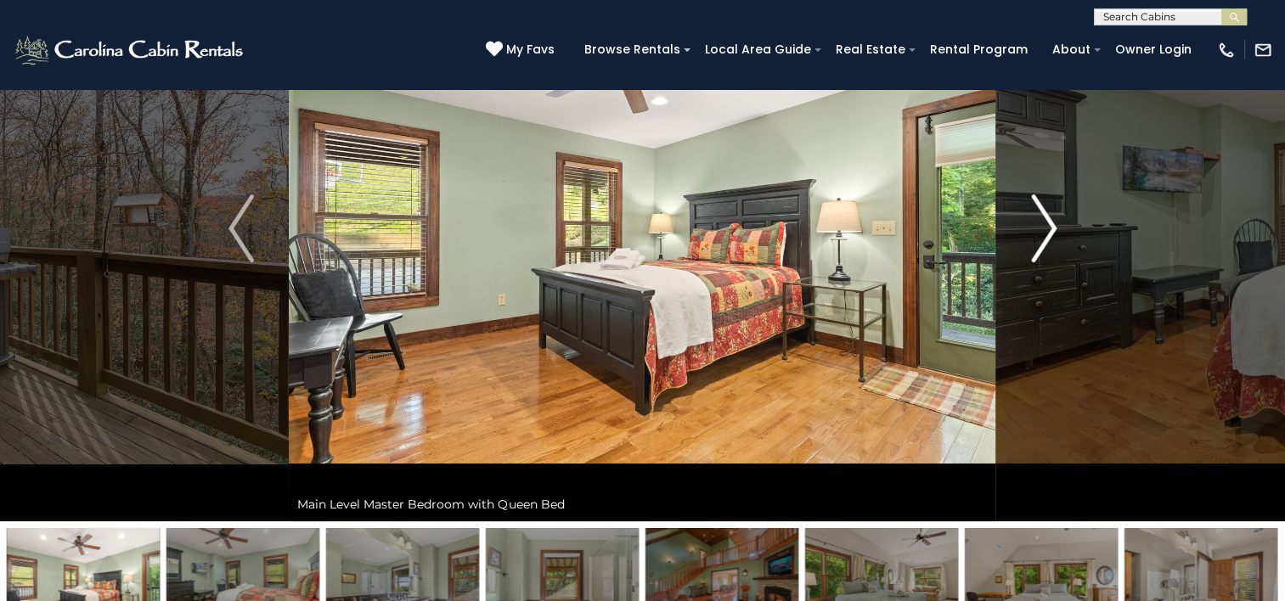
click at [1040, 232] on img "Next" at bounding box center [1043, 229] width 25 height 68
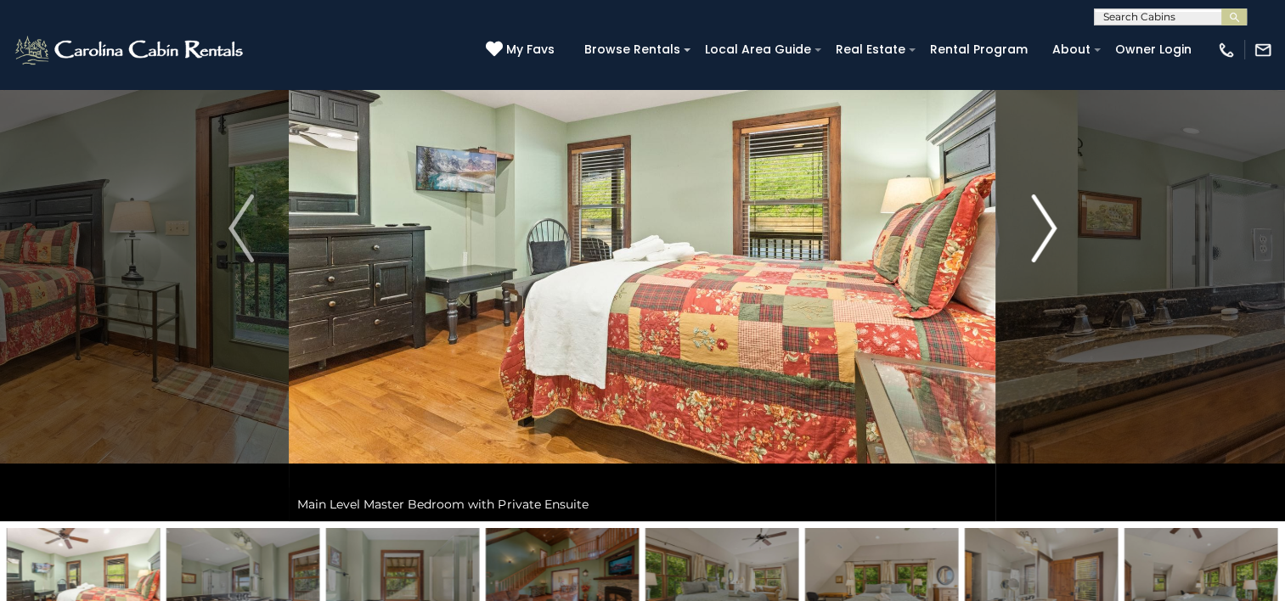
click at [1040, 232] on img "Next" at bounding box center [1043, 229] width 25 height 68
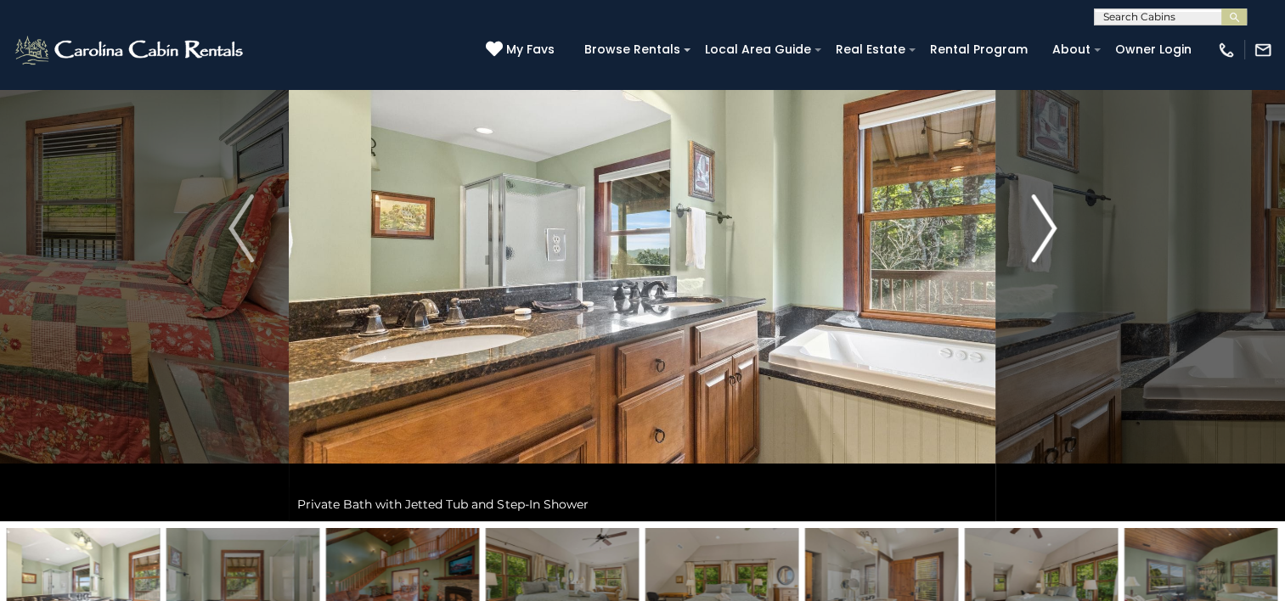
click at [1040, 232] on img "Next" at bounding box center [1043, 229] width 25 height 68
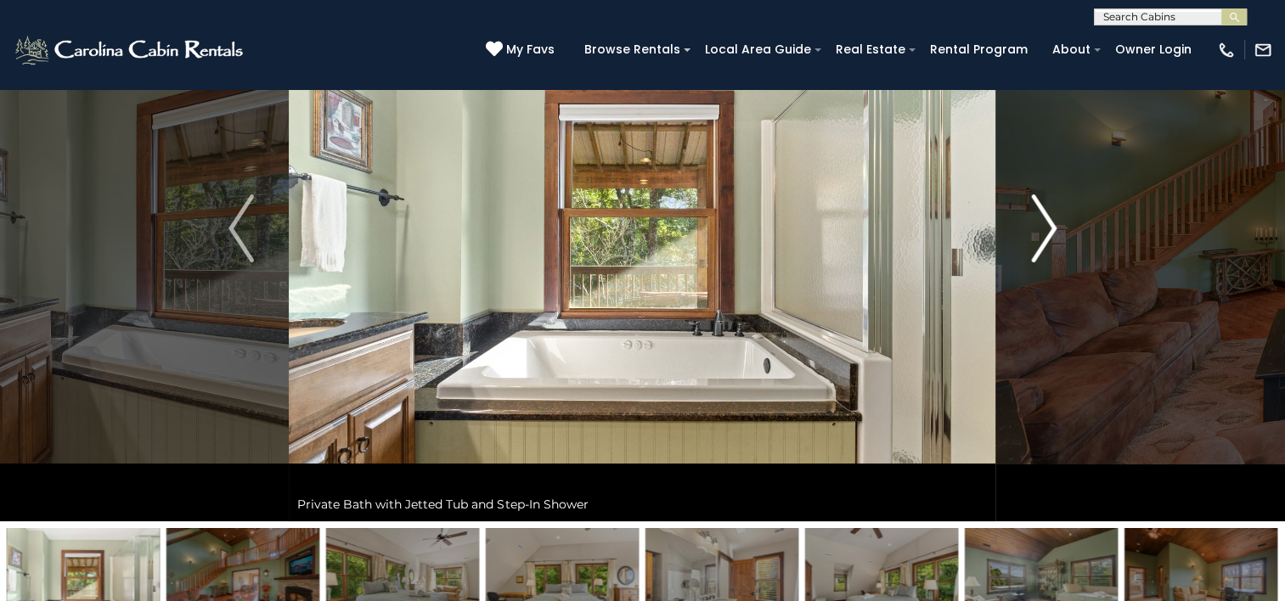
click at [1040, 232] on img "Next" at bounding box center [1043, 229] width 25 height 68
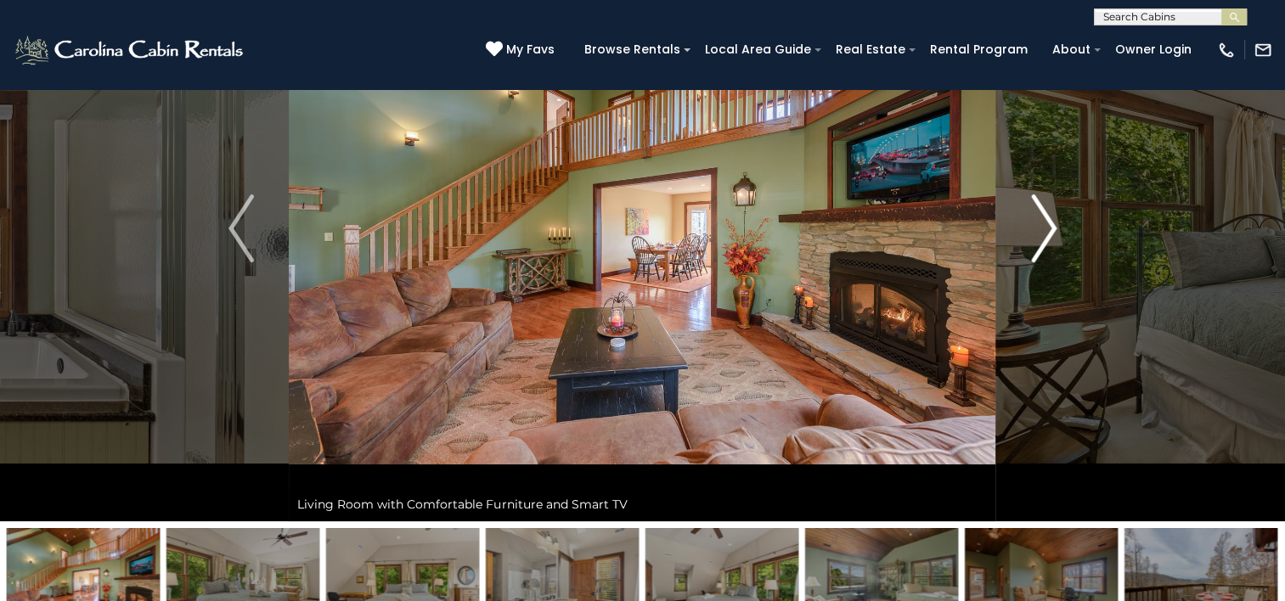
click at [1040, 232] on img "Next" at bounding box center [1043, 229] width 25 height 68
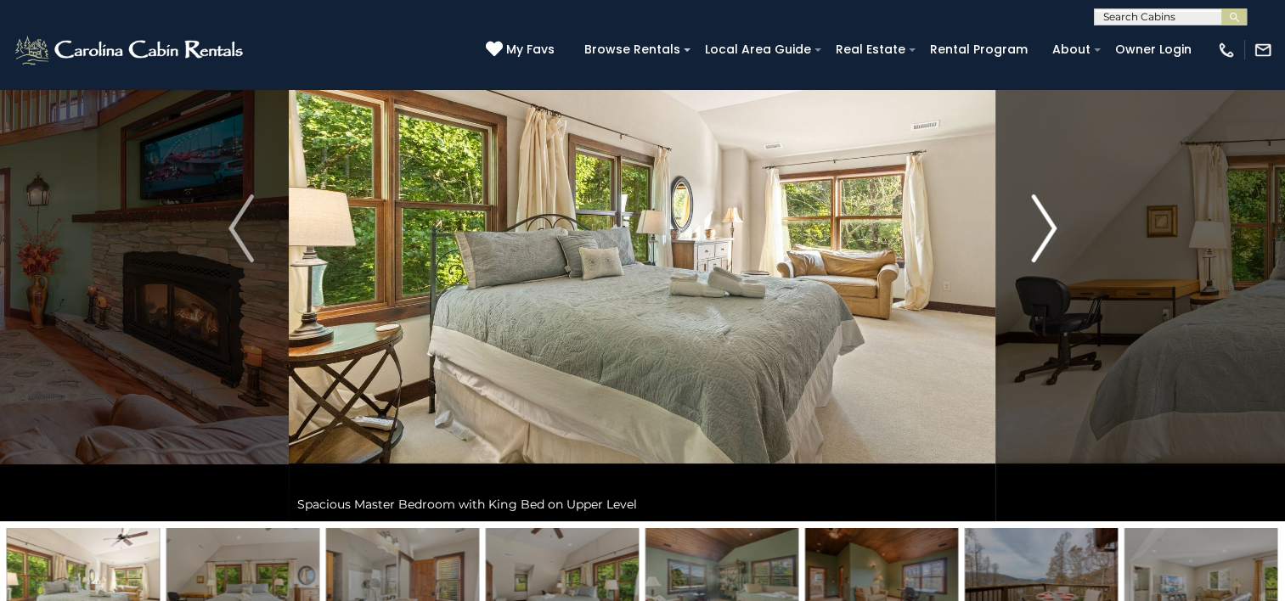
click at [1040, 232] on img "Next" at bounding box center [1043, 229] width 25 height 68
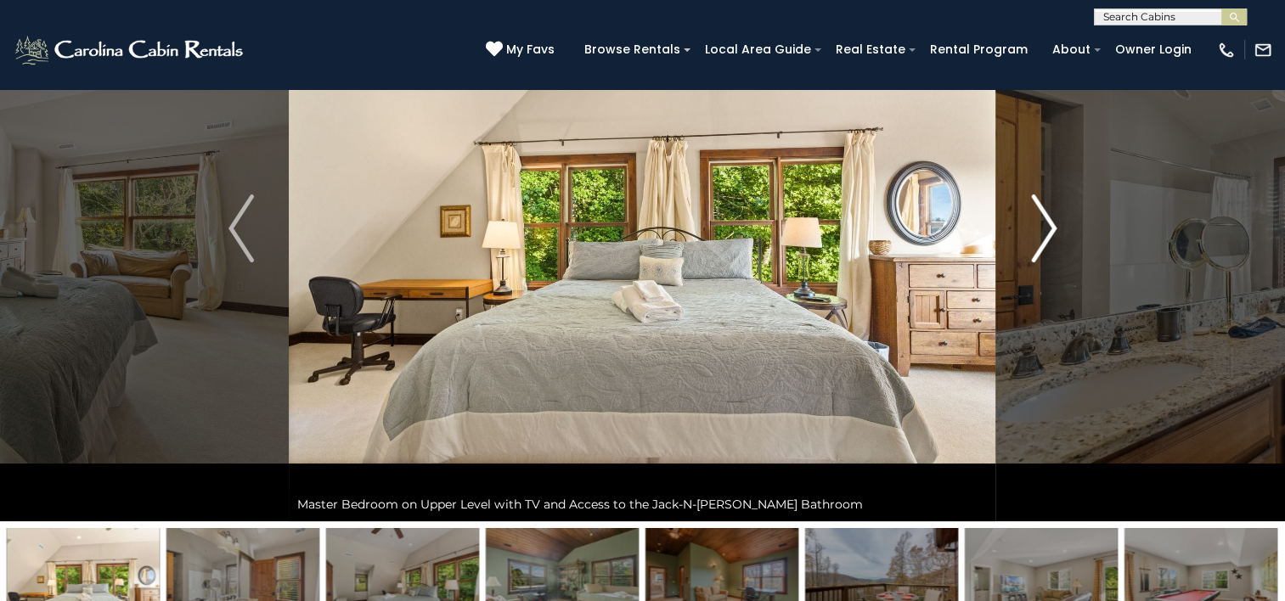
click at [1040, 232] on img "Next" at bounding box center [1043, 229] width 25 height 68
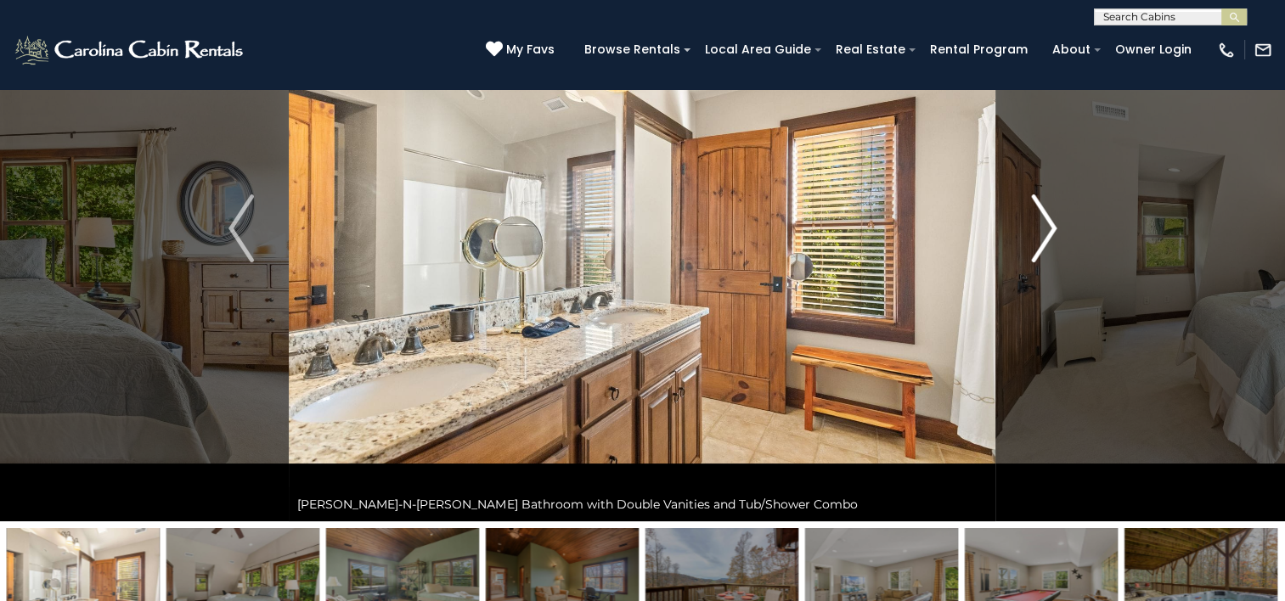
click at [1040, 232] on img "Next" at bounding box center [1043, 229] width 25 height 68
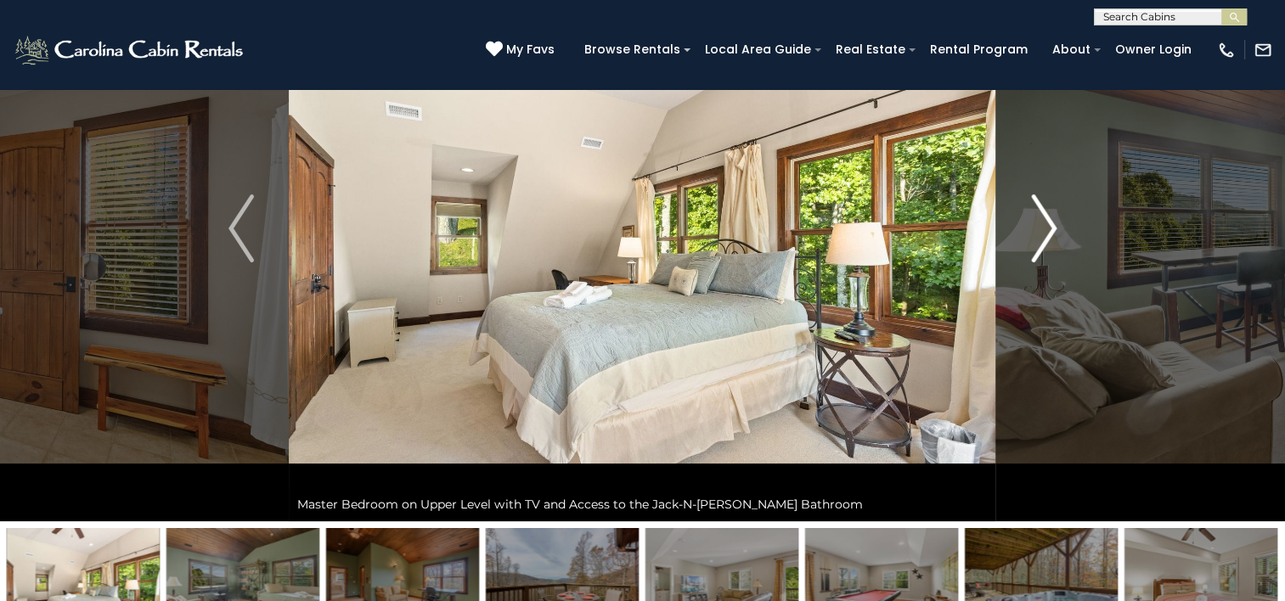
click at [1040, 232] on img "Next" at bounding box center [1043, 229] width 25 height 68
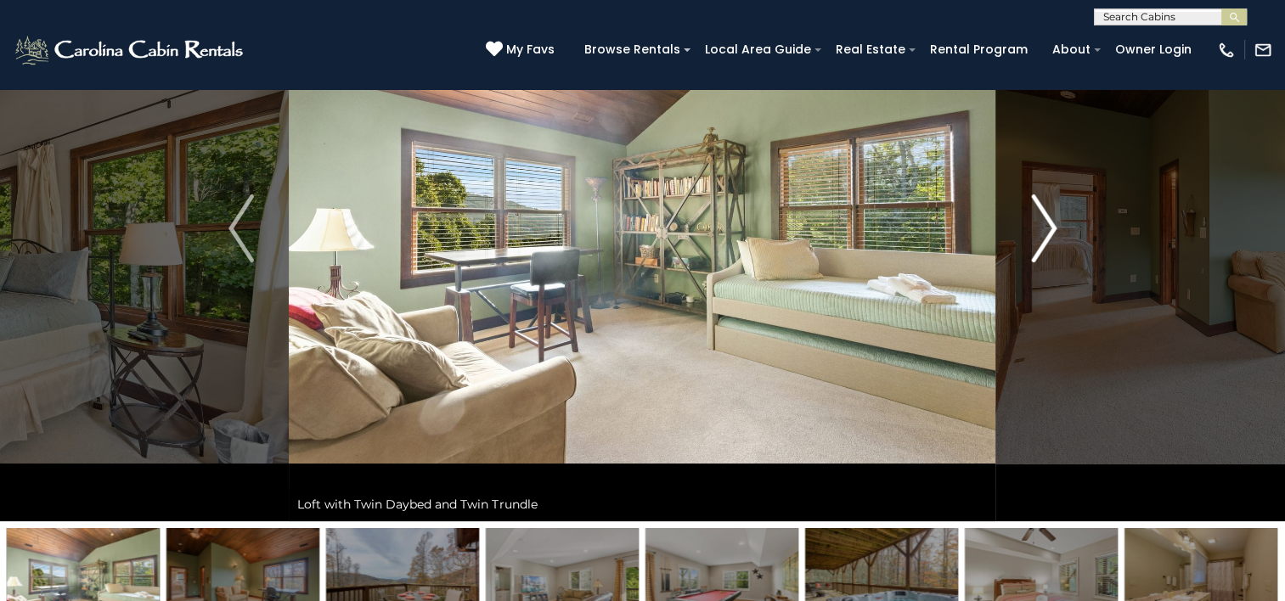
click at [1040, 232] on img "Next" at bounding box center [1043, 229] width 25 height 68
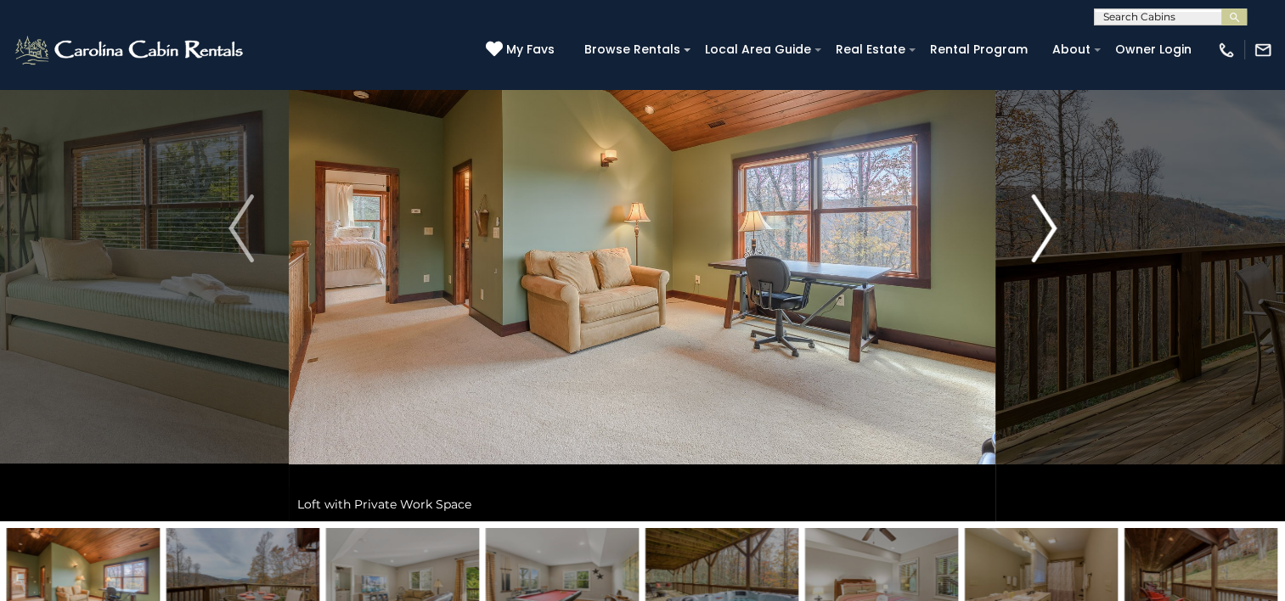
click at [1040, 232] on img "Next" at bounding box center [1043, 229] width 25 height 68
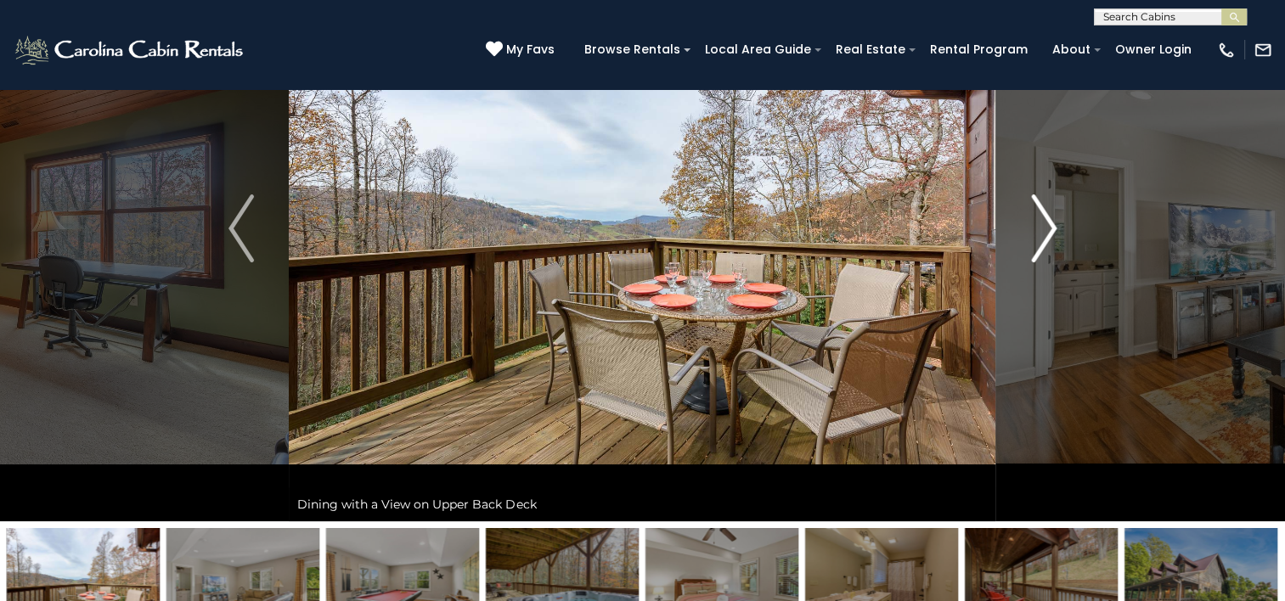
click at [1040, 232] on img "Next" at bounding box center [1043, 229] width 25 height 68
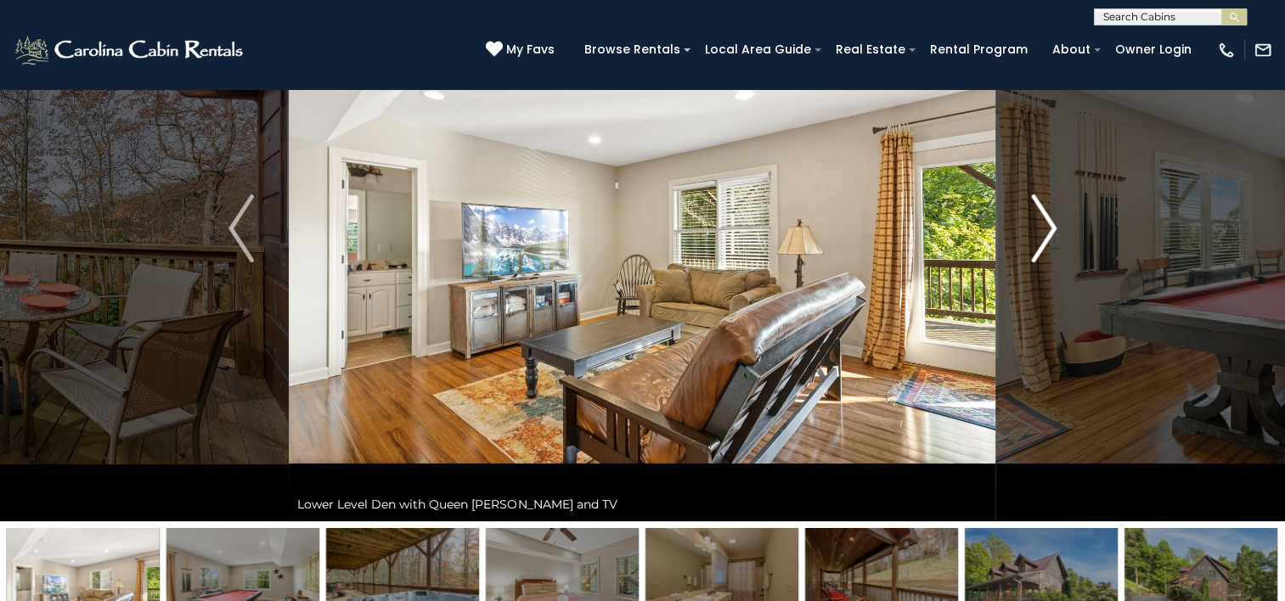
click at [1040, 232] on img "Next" at bounding box center [1043, 229] width 25 height 68
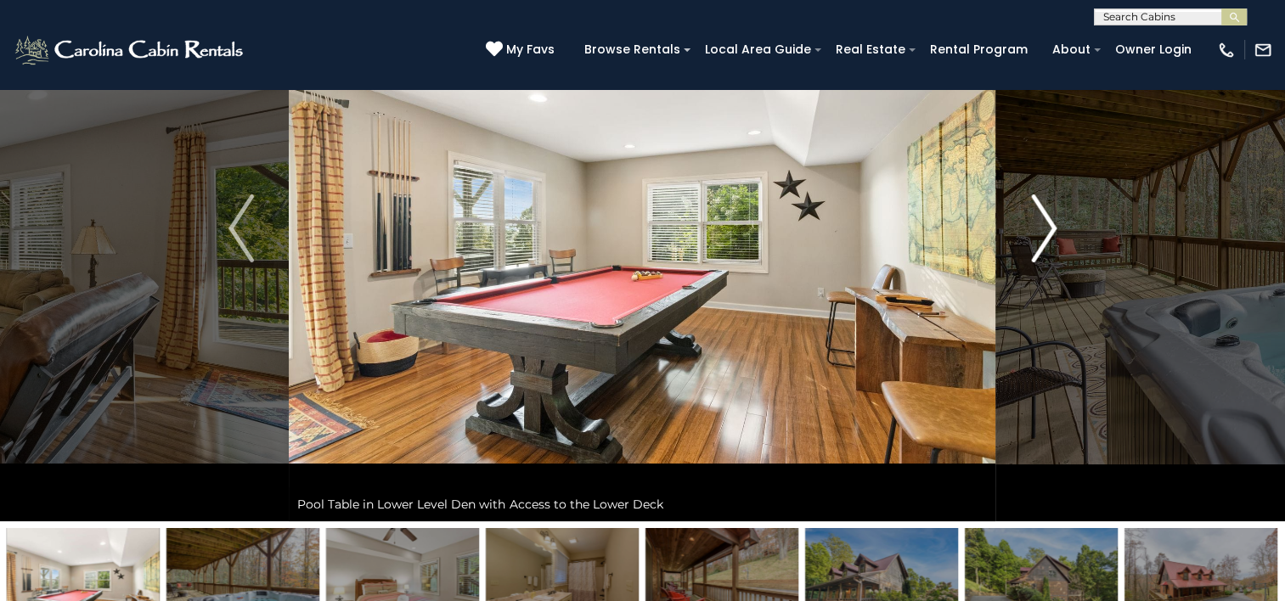
click at [1040, 232] on img "Next" at bounding box center [1043, 229] width 25 height 68
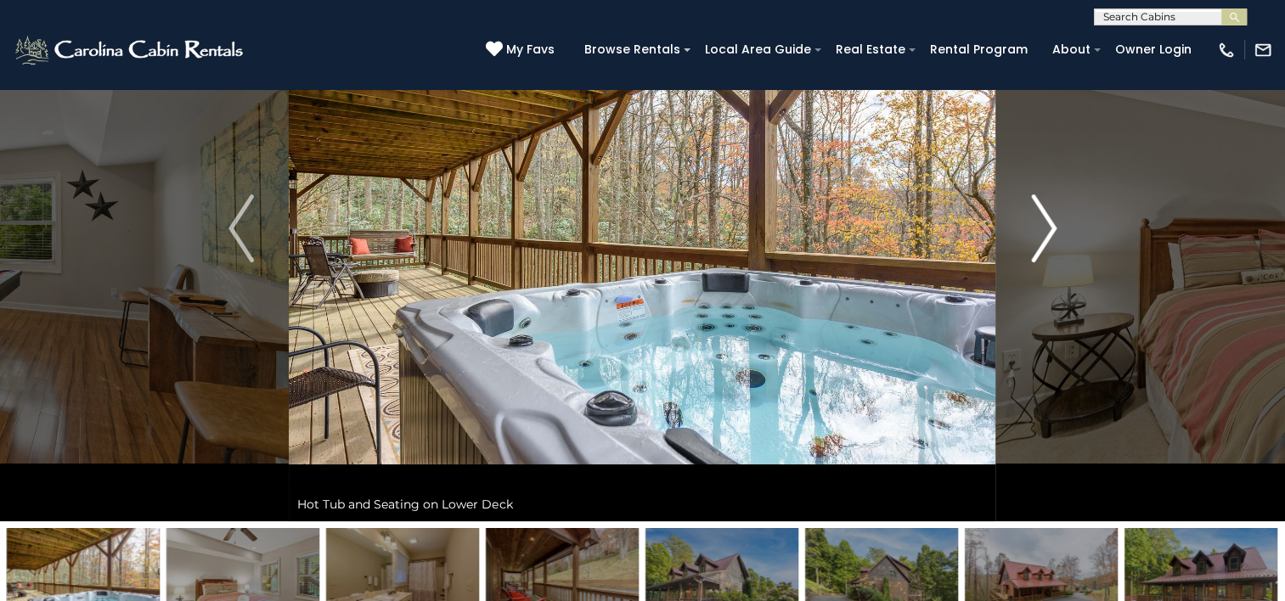
click at [1040, 232] on img "Next" at bounding box center [1043, 229] width 25 height 68
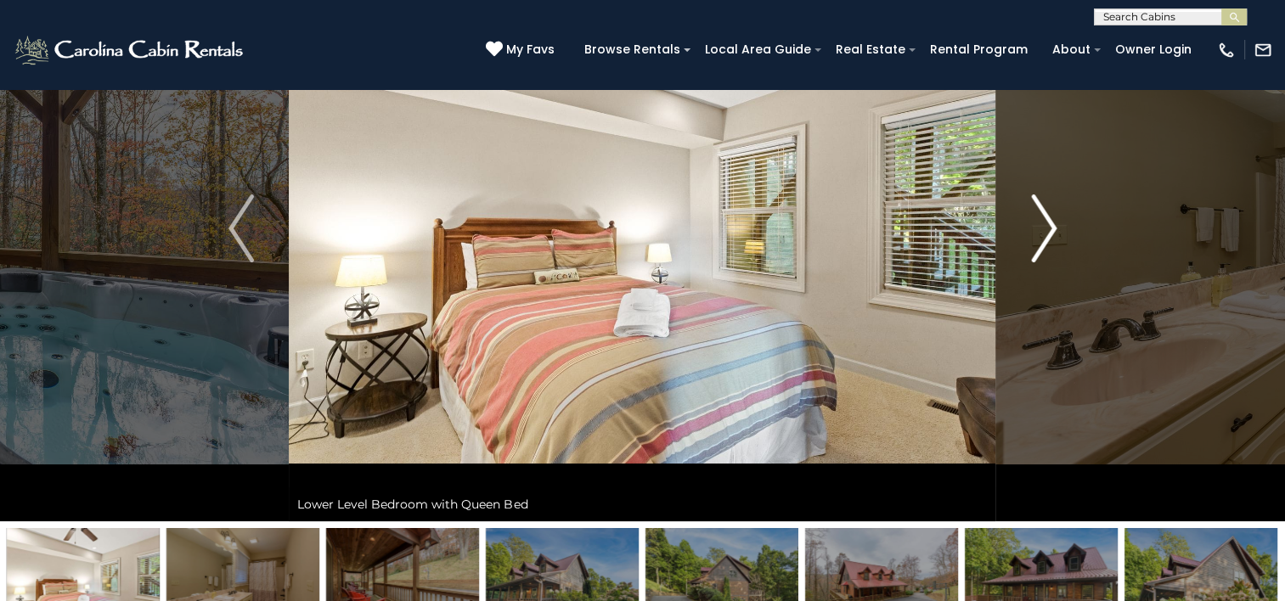
click at [1040, 232] on img "Next" at bounding box center [1043, 229] width 25 height 68
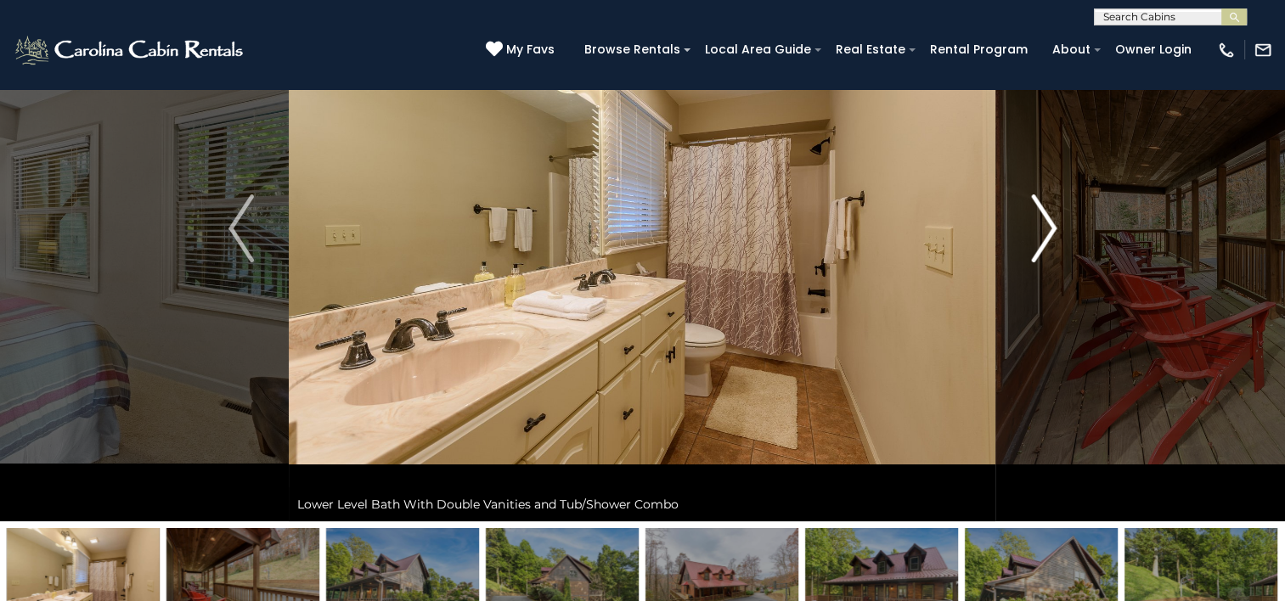
click at [1040, 232] on img "Next" at bounding box center [1043, 229] width 25 height 68
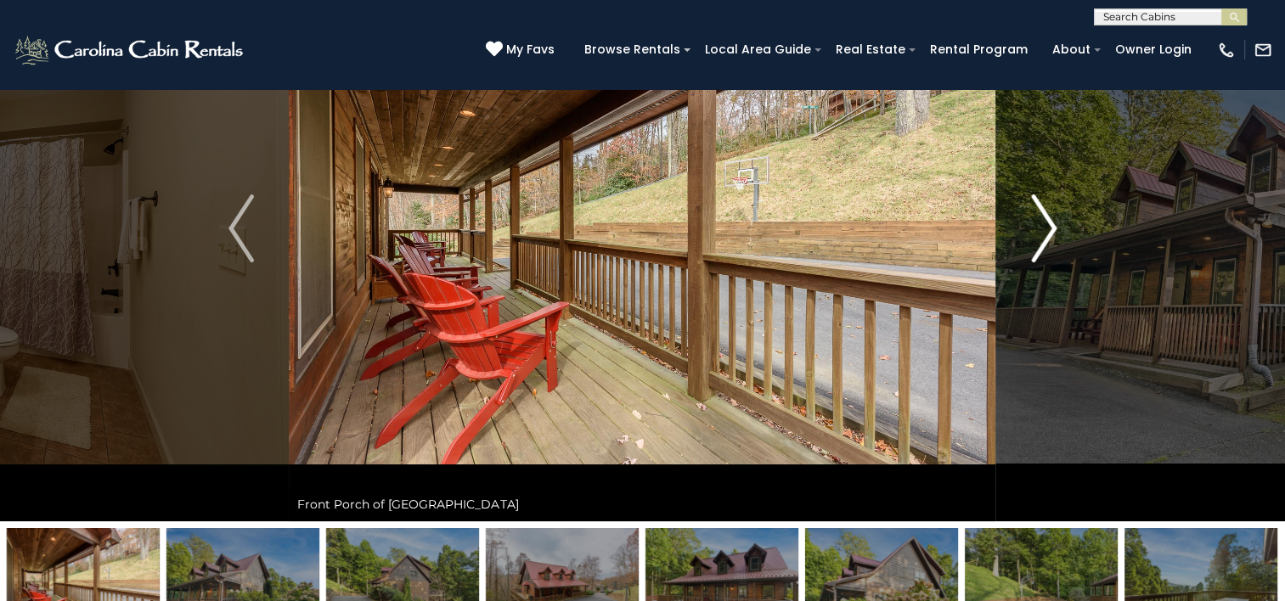
click at [1040, 232] on img "Next" at bounding box center [1043, 229] width 25 height 68
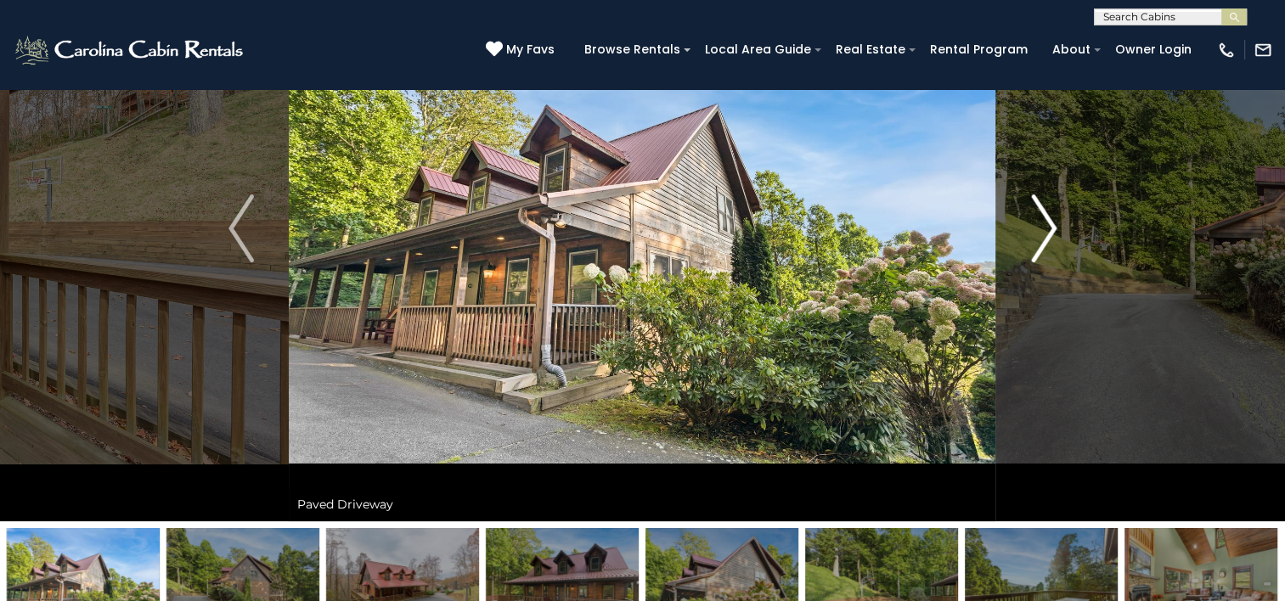
click at [1040, 232] on img "Next" at bounding box center [1043, 229] width 25 height 68
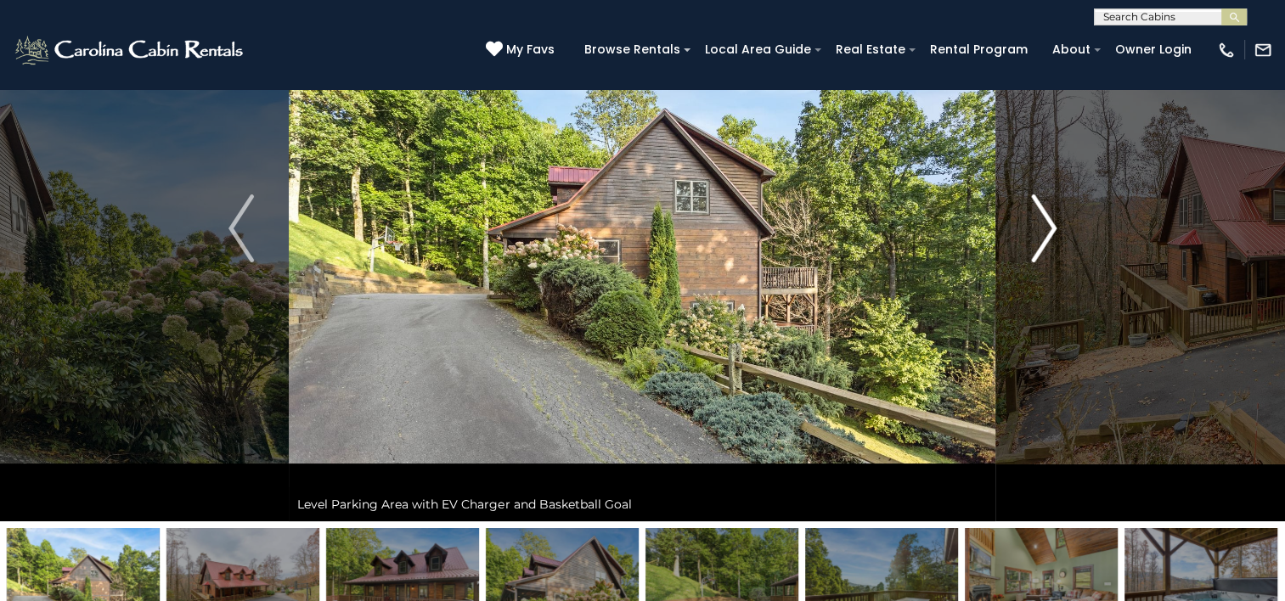
click at [1040, 232] on img "Next" at bounding box center [1043, 229] width 25 height 68
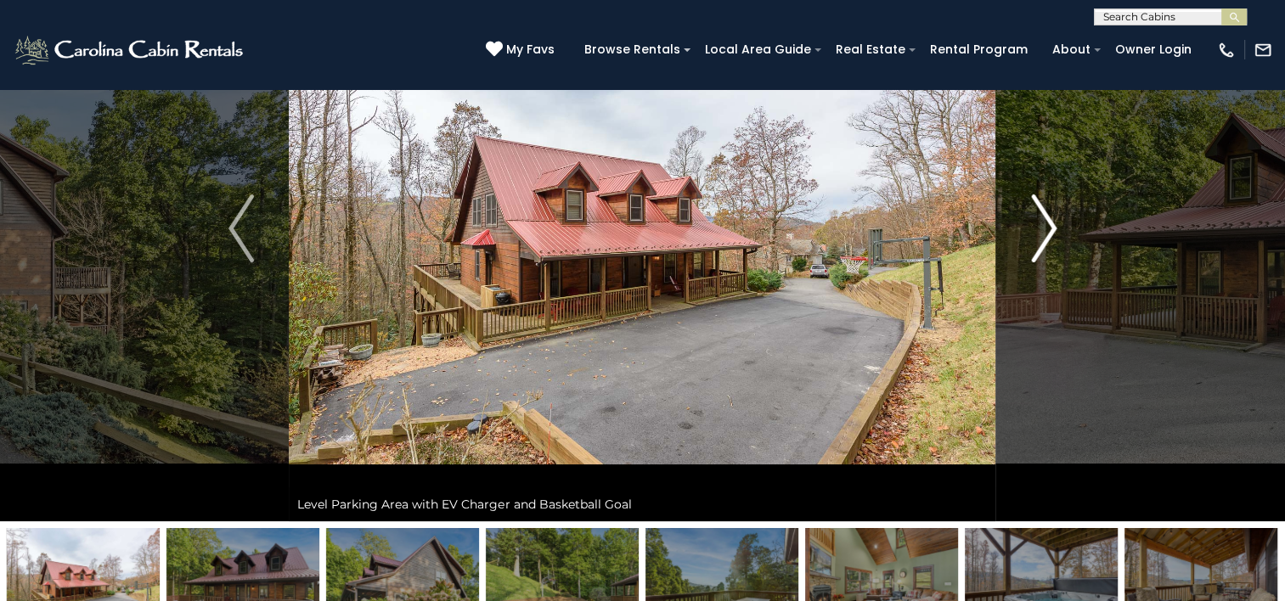
click at [1040, 232] on img "Next" at bounding box center [1043, 229] width 25 height 68
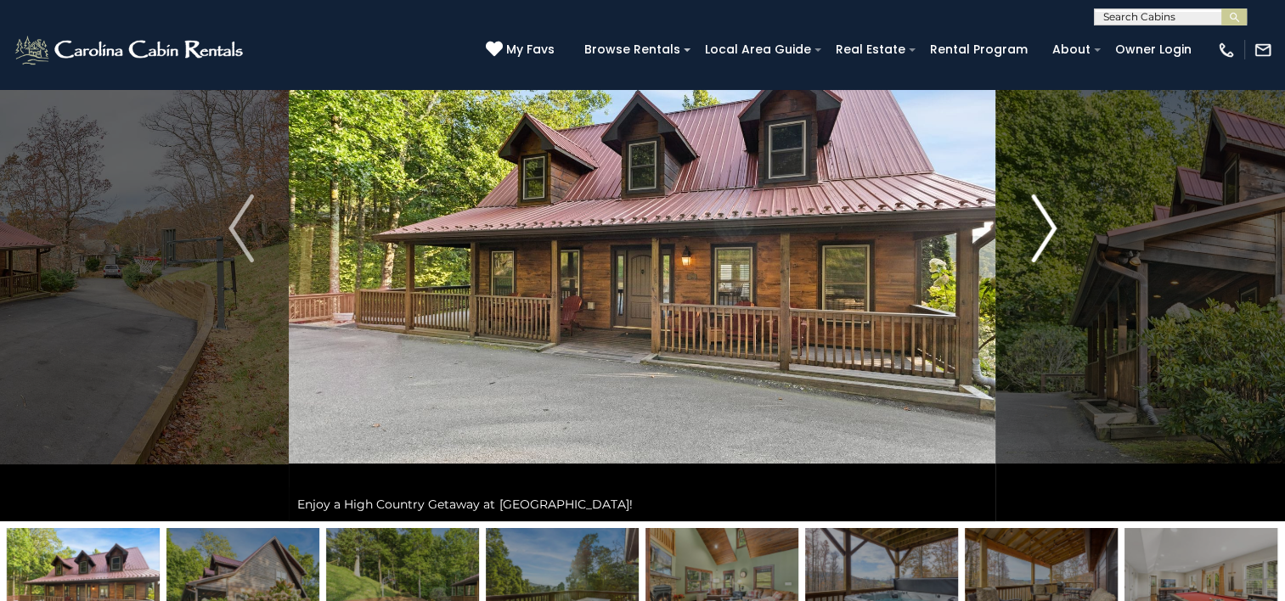
click at [1040, 232] on img "Next" at bounding box center [1043, 229] width 25 height 68
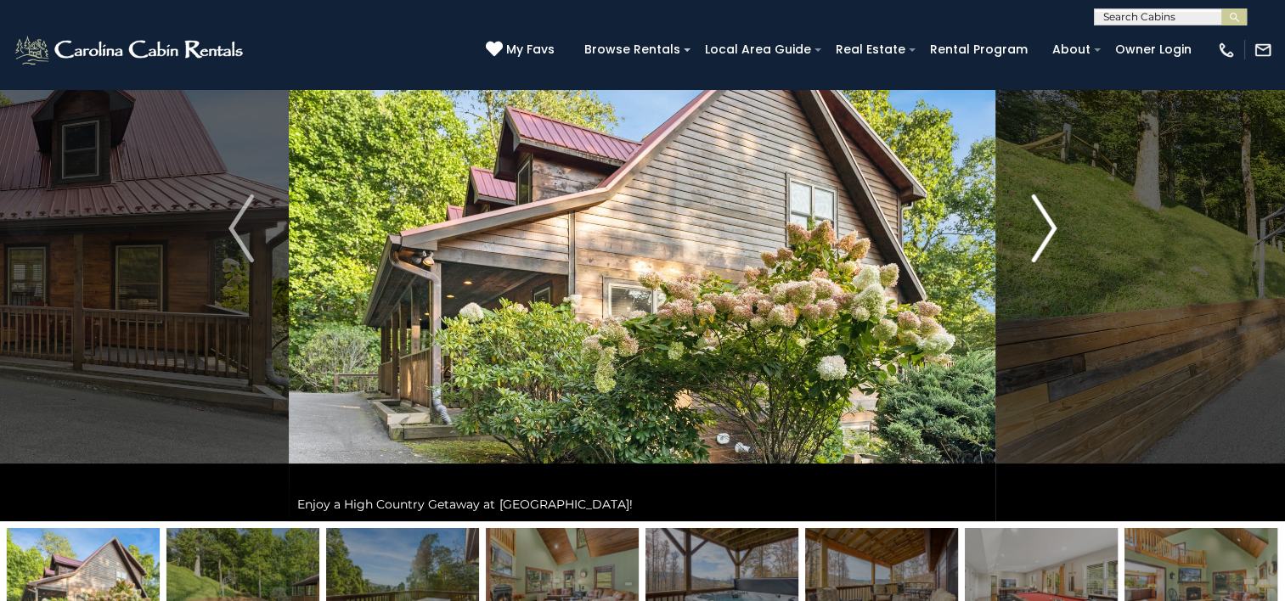
click at [1040, 232] on img "Next" at bounding box center [1043, 229] width 25 height 68
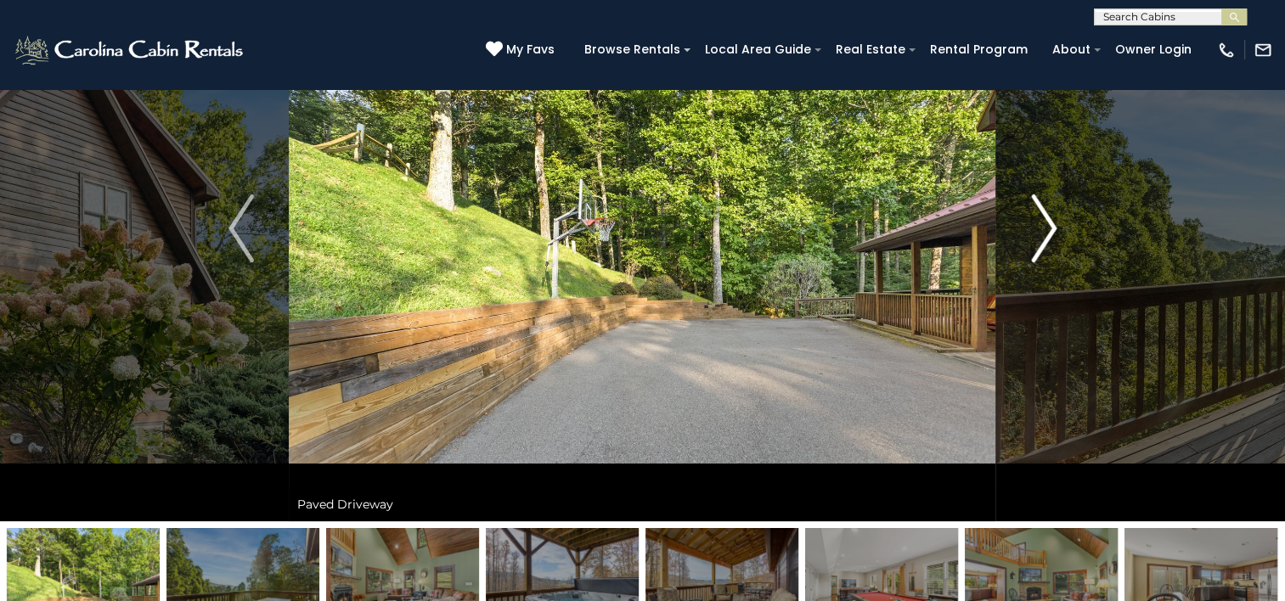
click at [1040, 232] on img "Next" at bounding box center [1043, 229] width 25 height 68
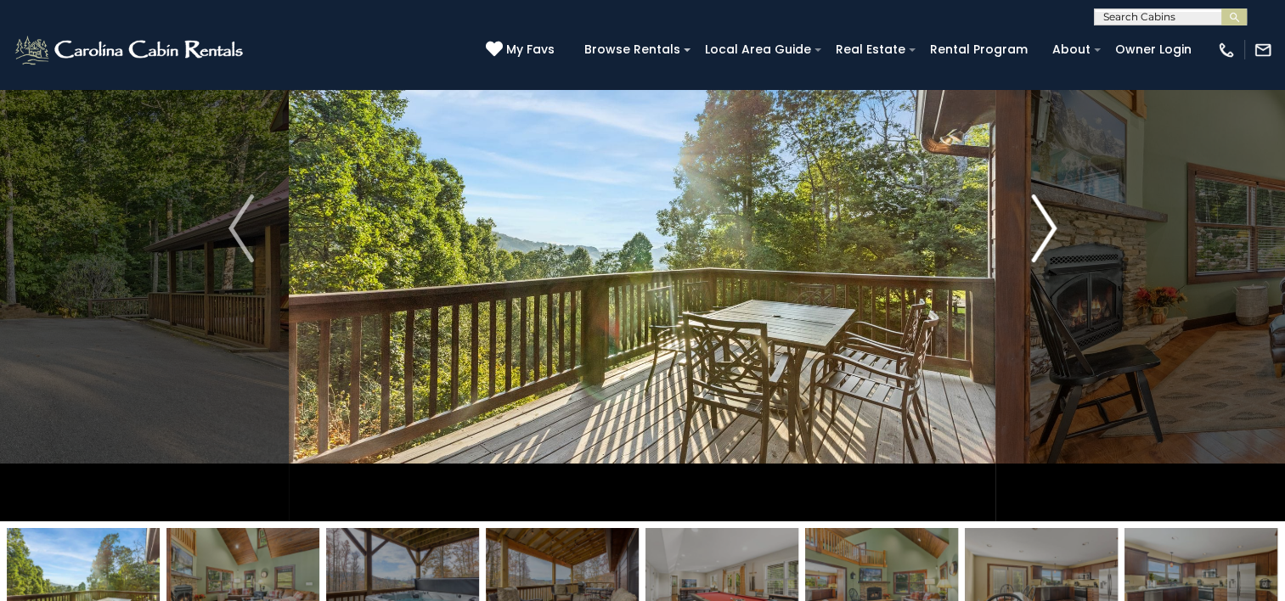
click at [1040, 232] on img "Next" at bounding box center [1043, 229] width 25 height 68
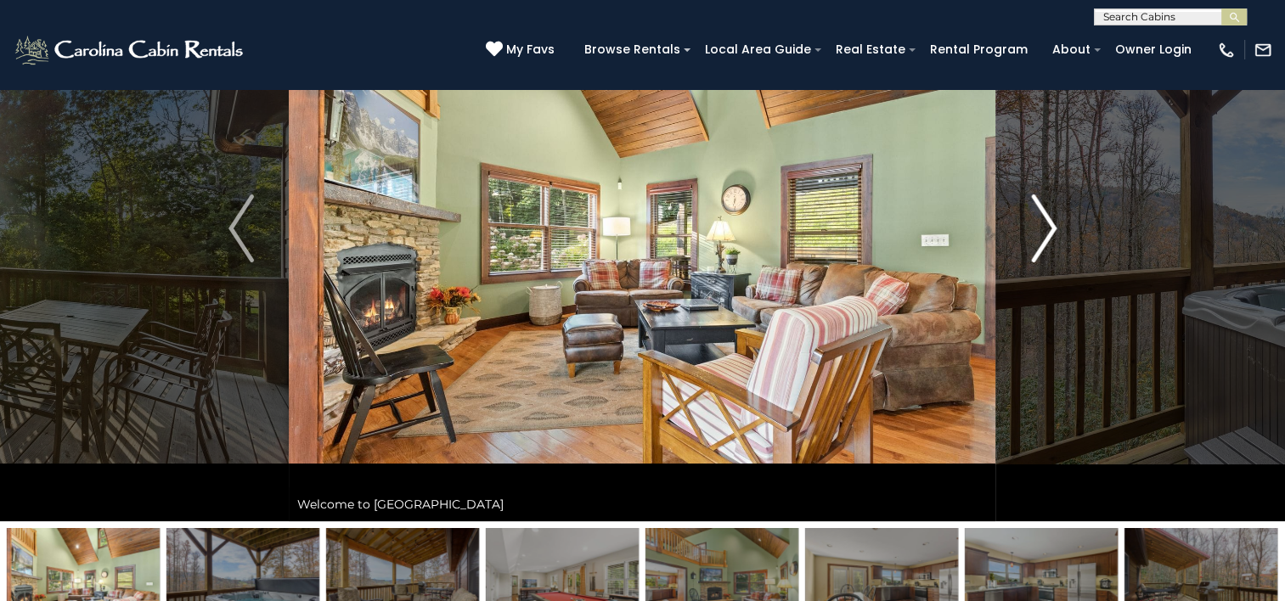
click at [1040, 232] on img "Next" at bounding box center [1043, 229] width 25 height 68
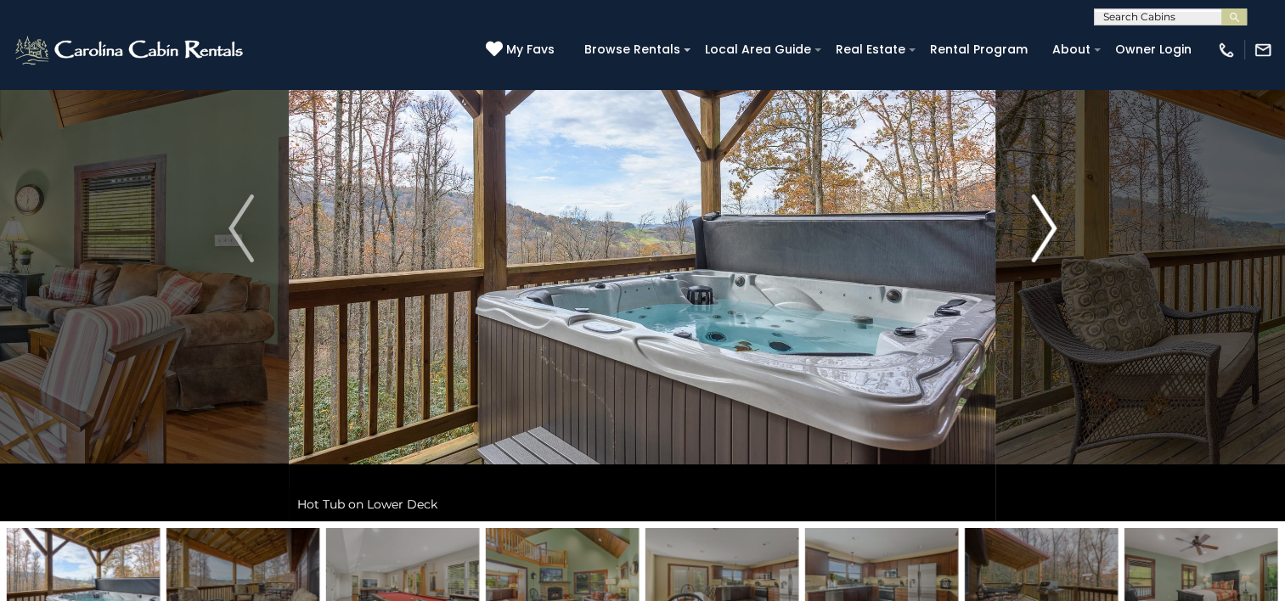
click at [1040, 232] on img "Next" at bounding box center [1043, 229] width 25 height 68
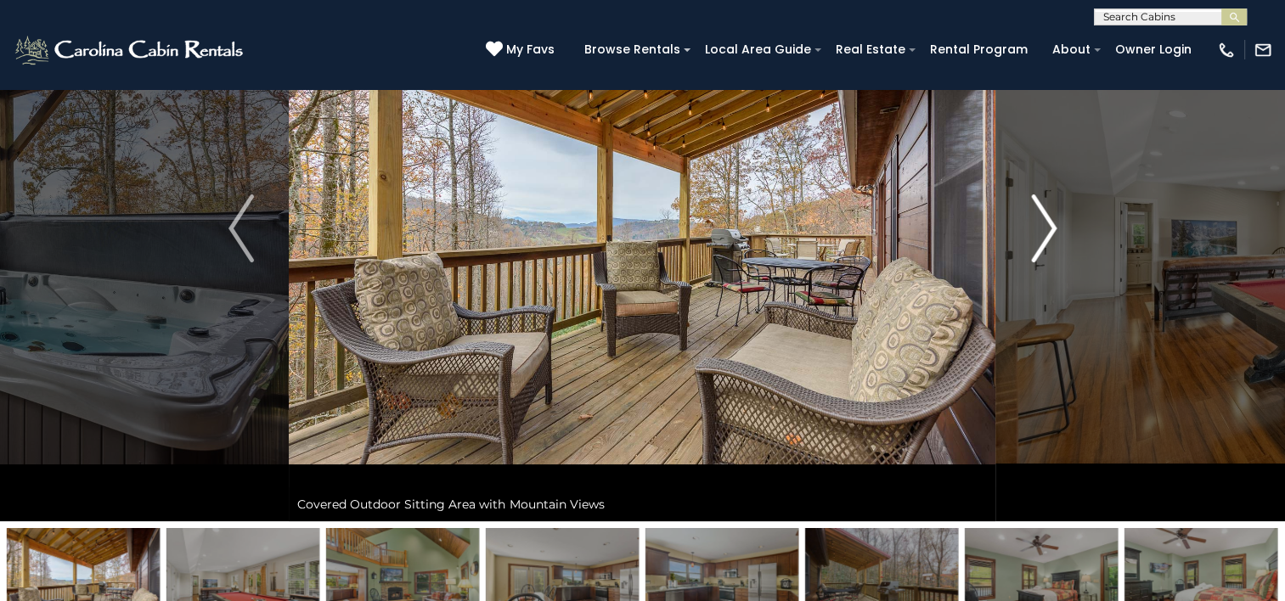
click at [1040, 232] on img "Next" at bounding box center [1043, 229] width 25 height 68
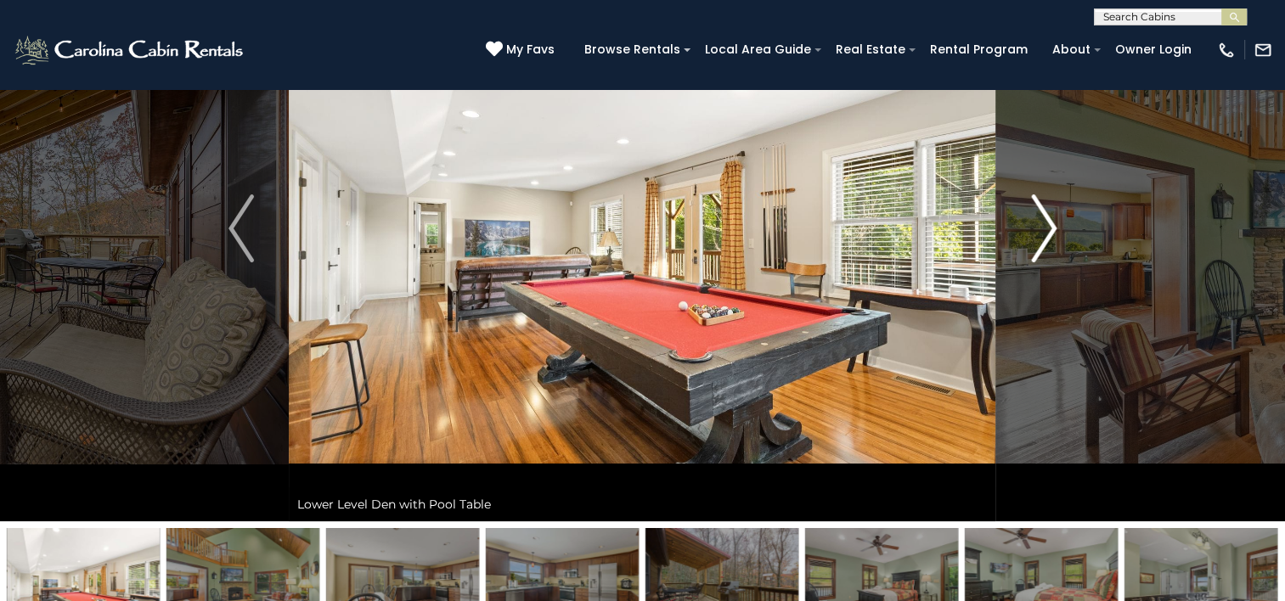
click at [1040, 232] on img "Next" at bounding box center [1043, 229] width 25 height 68
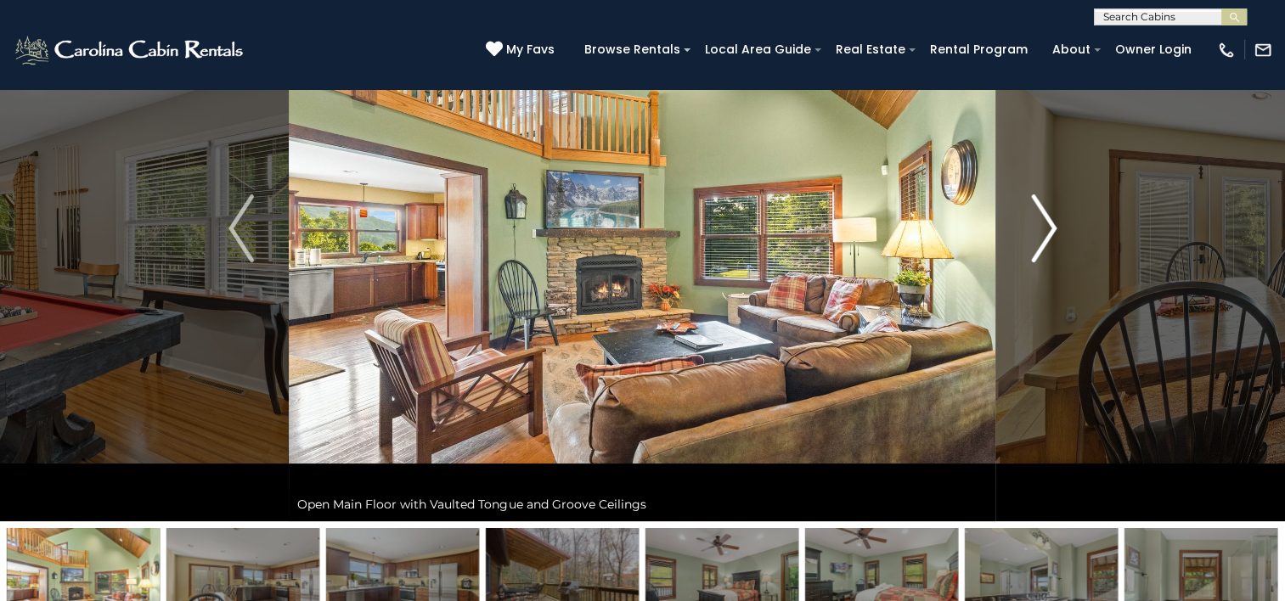
click at [1040, 232] on img "Next" at bounding box center [1043, 229] width 25 height 68
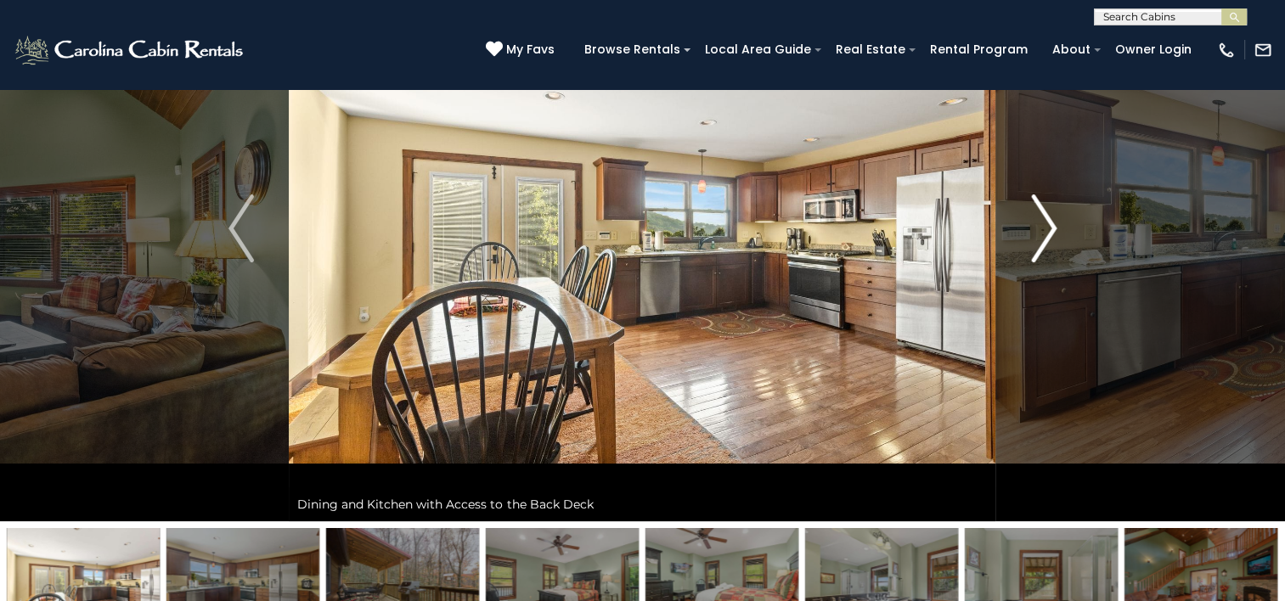
click at [1040, 232] on img "Next" at bounding box center [1043, 229] width 25 height 68
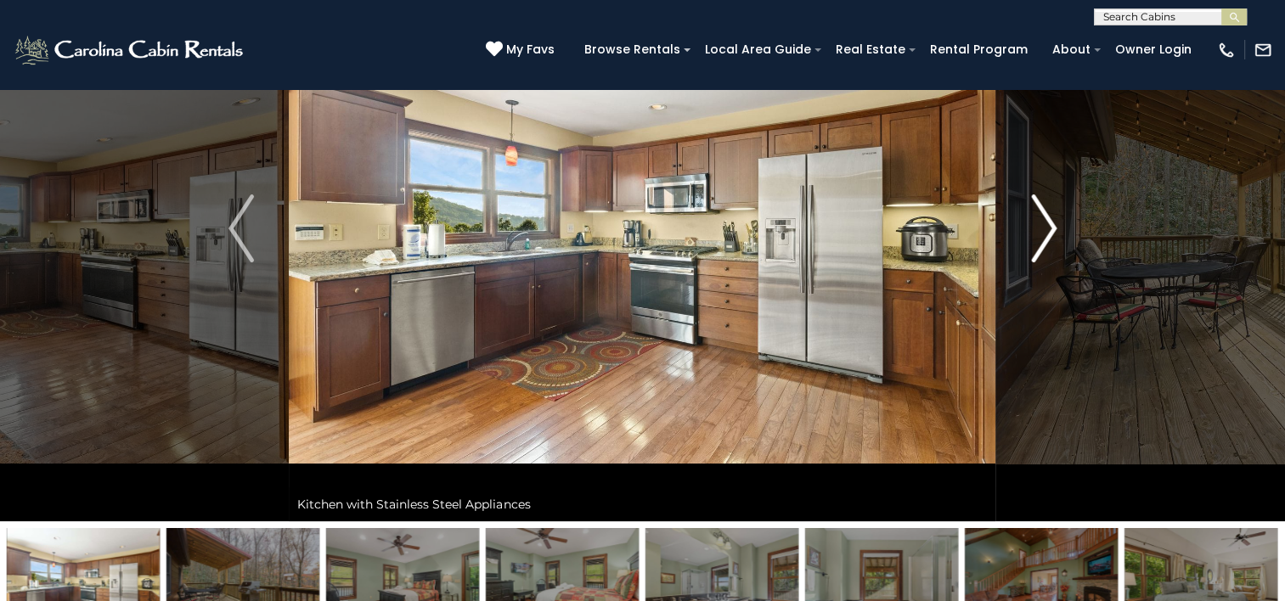
click at [1040, 232] on img "Next" at bounding box center [1043, 229] width 25 height 68
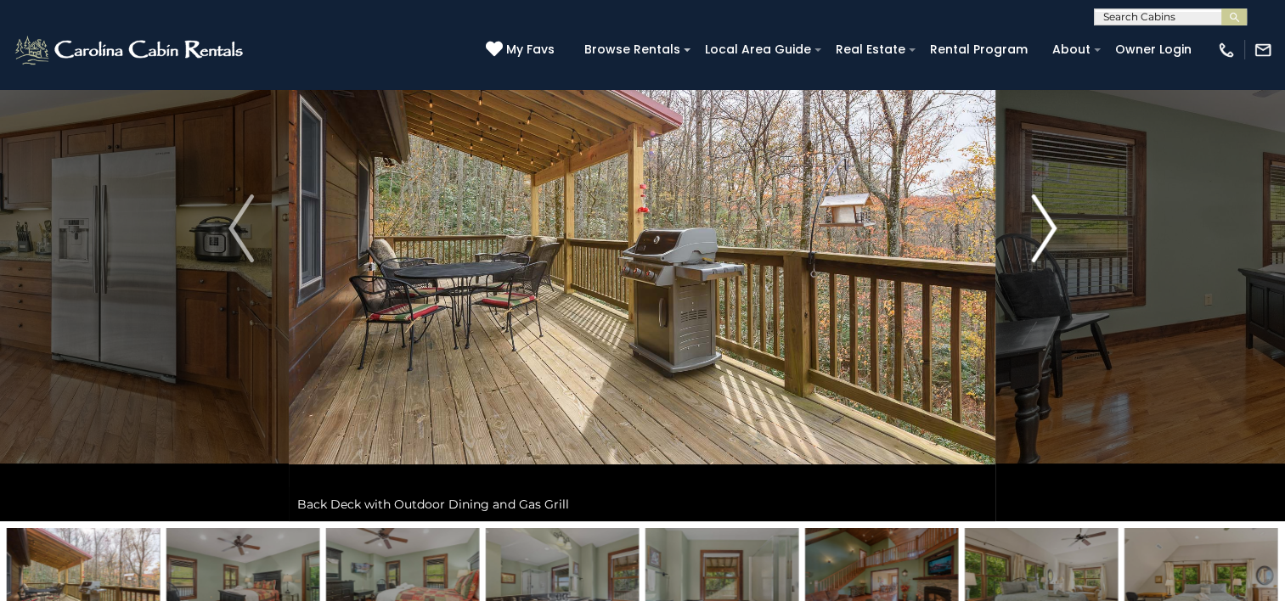
click at [1040, 232] on img "Next" at bounding box center [1043, 229] width 25 height 68
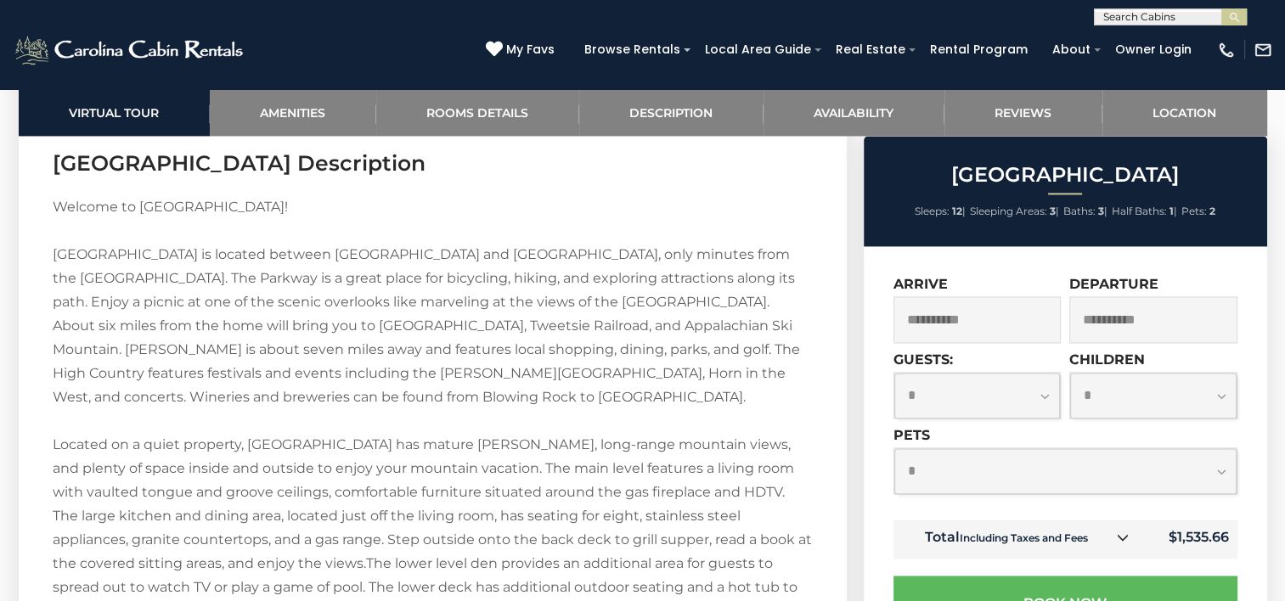
scroll to position [2576, 0]
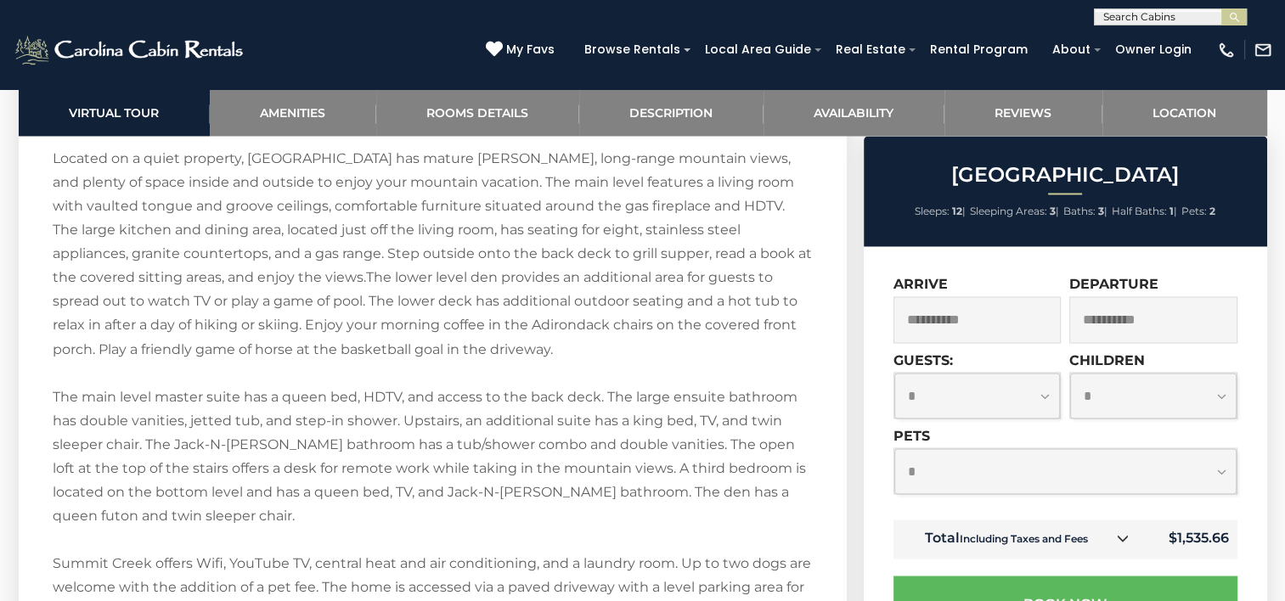
scroll to position [2846, 0]
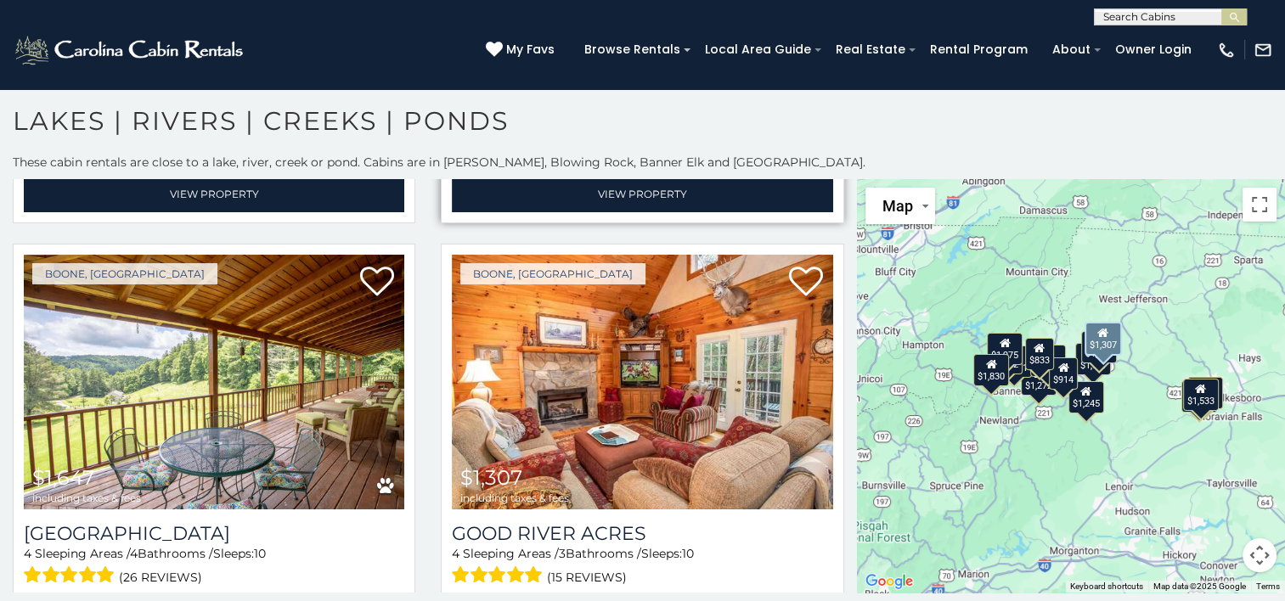
scroll to position [391, 0]
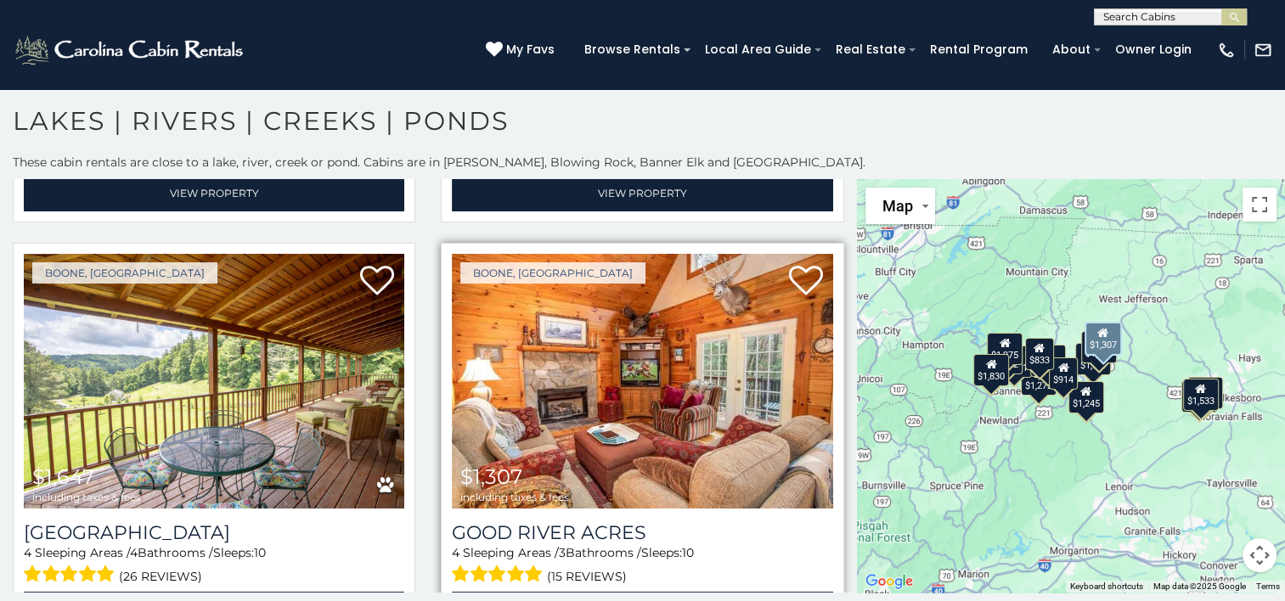
click at [481, 376] on img at bounding box center [642, 381] width 381 height 255
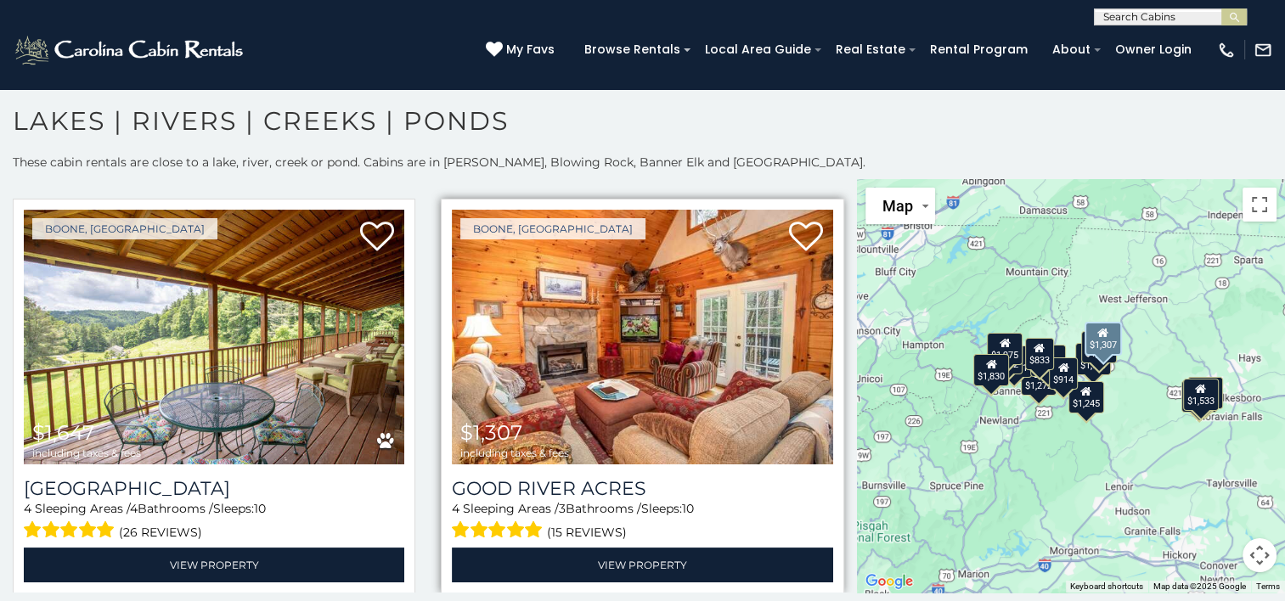
scroll to position [438, 0]
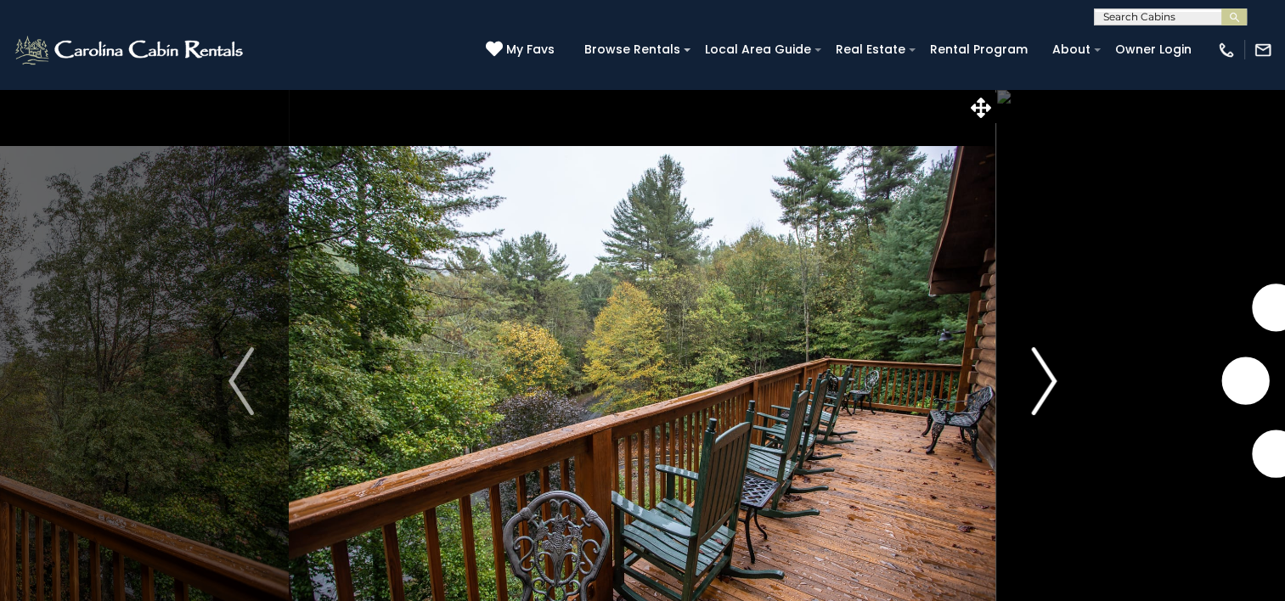
click at [1040, 399] on img "Next" at bounding box center [1043, 381] width 25 height 68
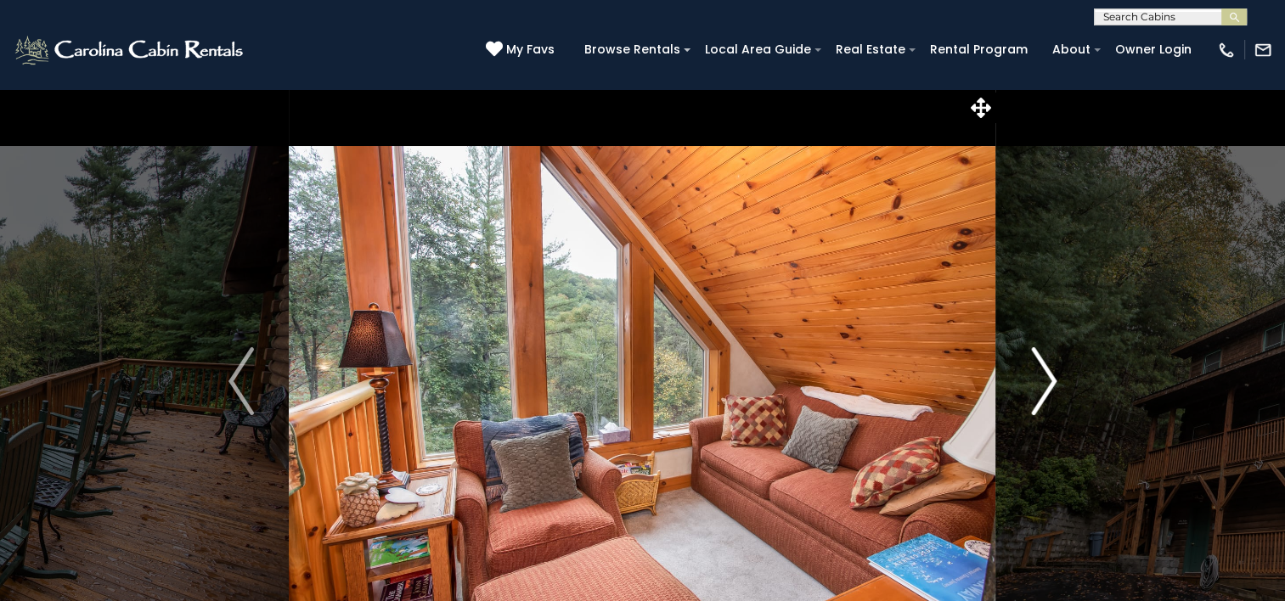
click at [1040, 399] on img "Next" at bounding box center [1043, 381] width 25 height 68
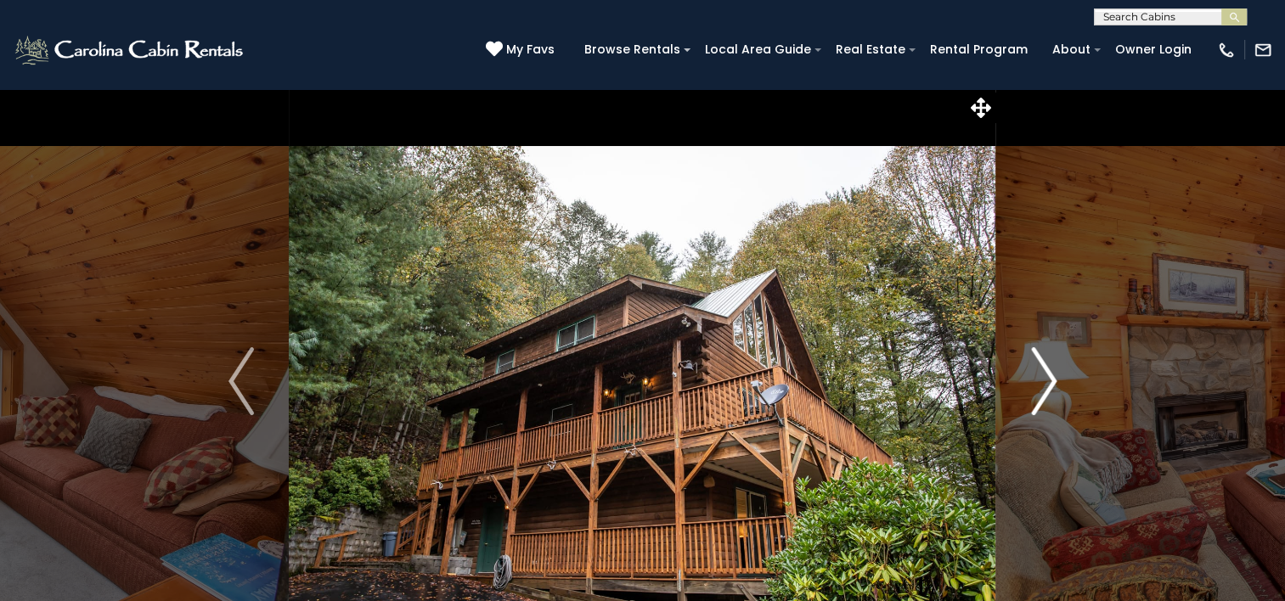
click at [1040, 399] on img "Next" at bounding box center [1043, 381] width 25 height 68
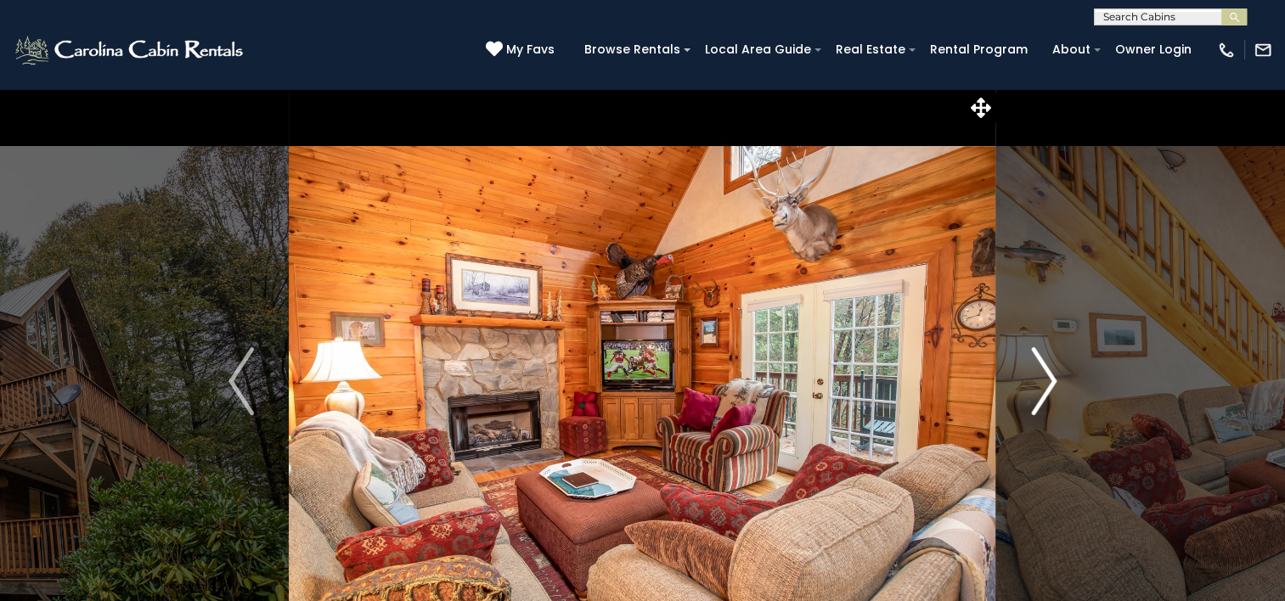
click at [1040, 399] on img "Next" at bounding box center [1043, 381] width 25 height 68
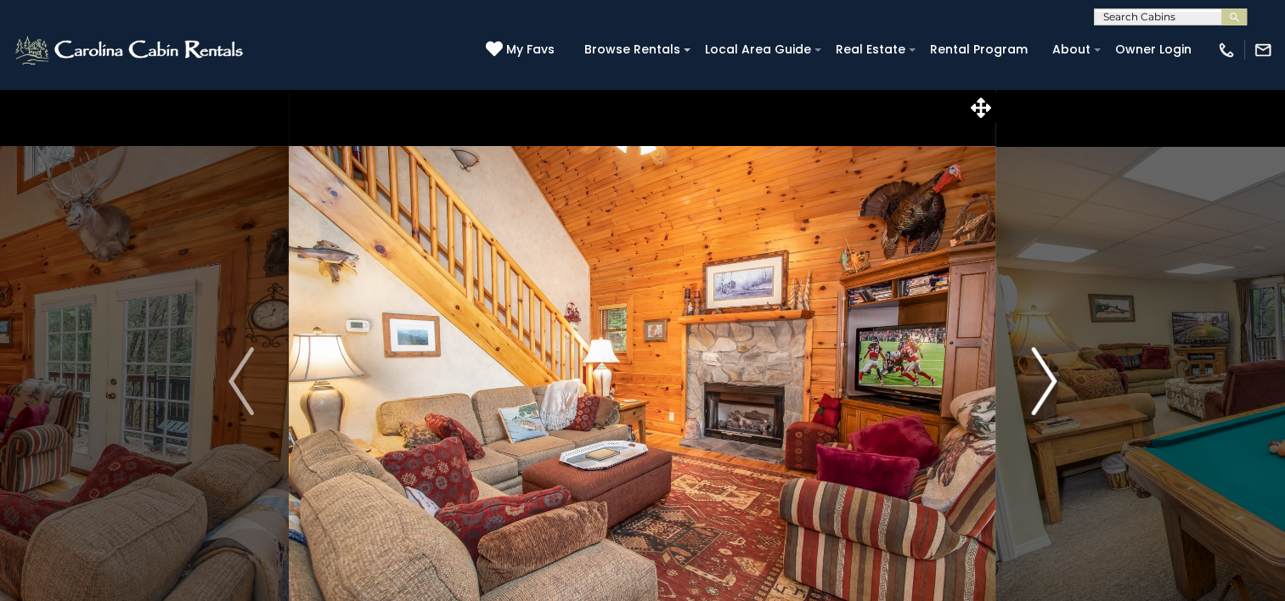
click at [1040, 399] on img "Next" at bounding box center [1043, 381] width 25 height 68
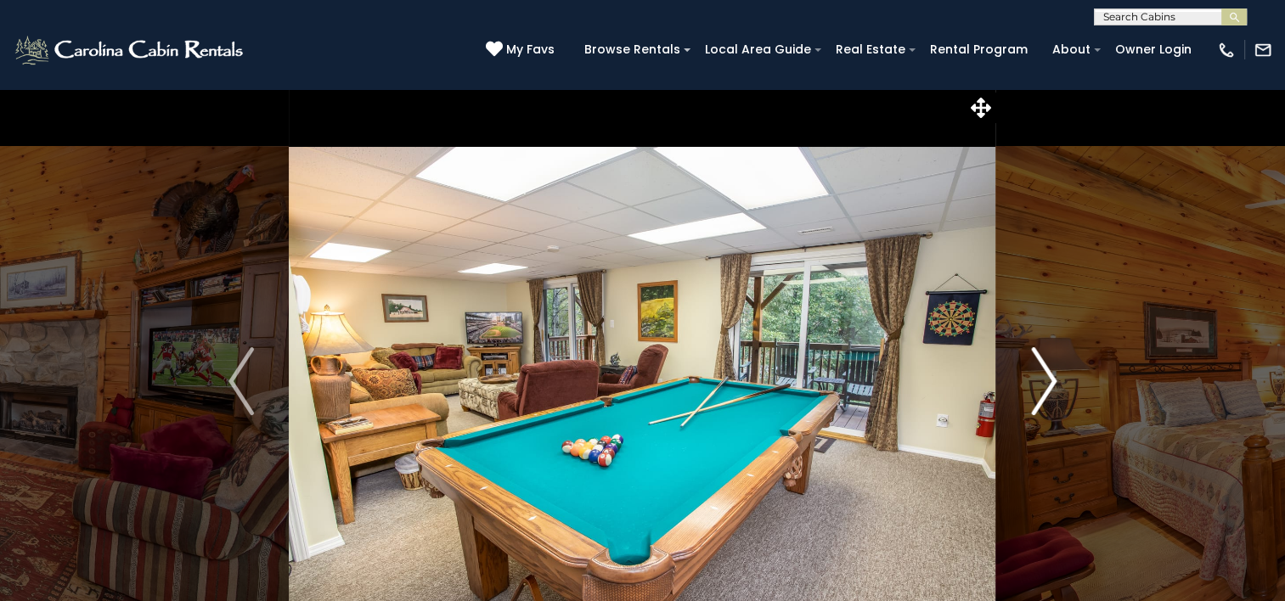
click at [1040, 399] on img "Next" at bounding box center [1043, 381] width 25 height 68
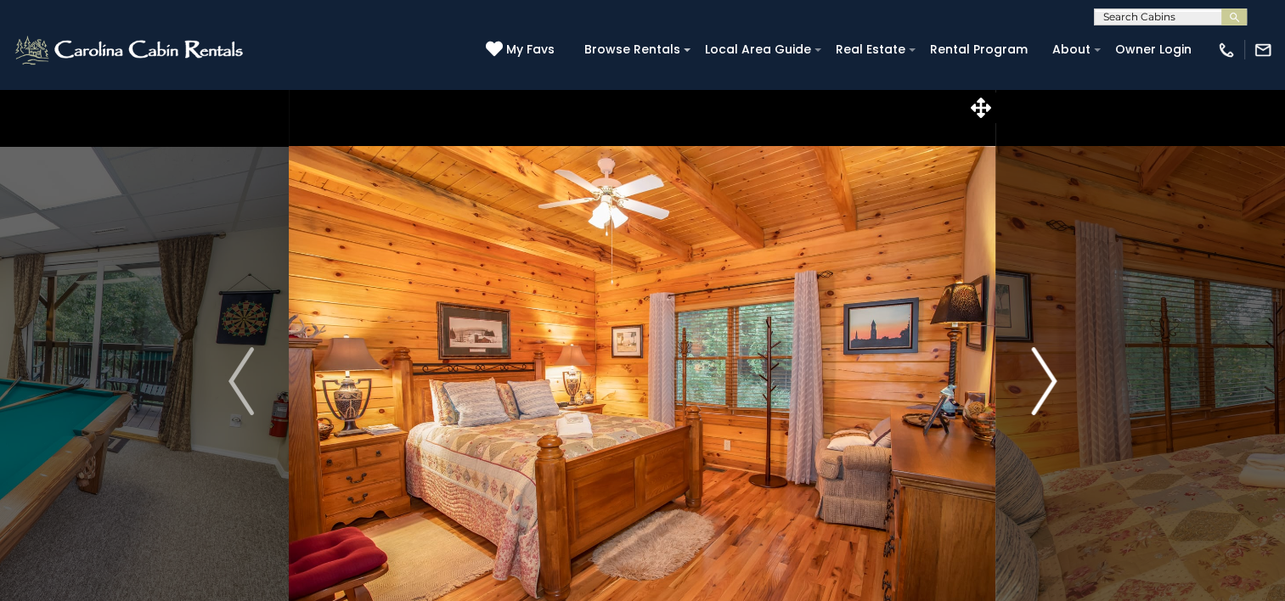
click at [1040, 399] on img "Next" at bounding box center [1043, 381] width 25 height 68
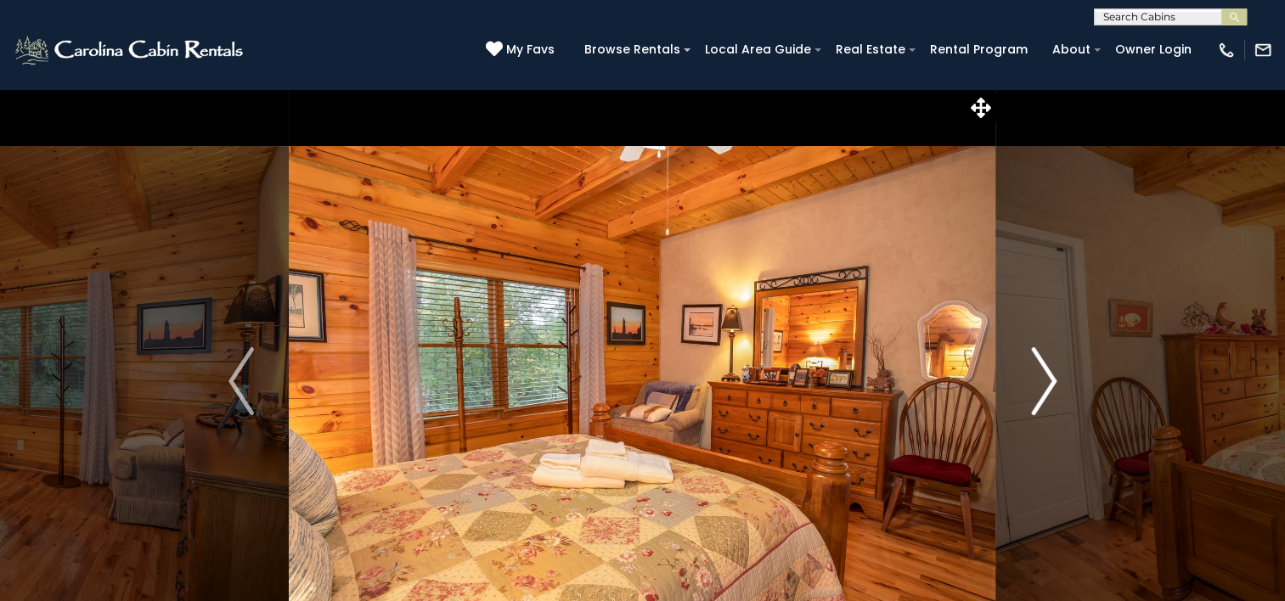
click at [1040, 399] on img "Next" at bounding box center [1043, 381] width 25 height 68
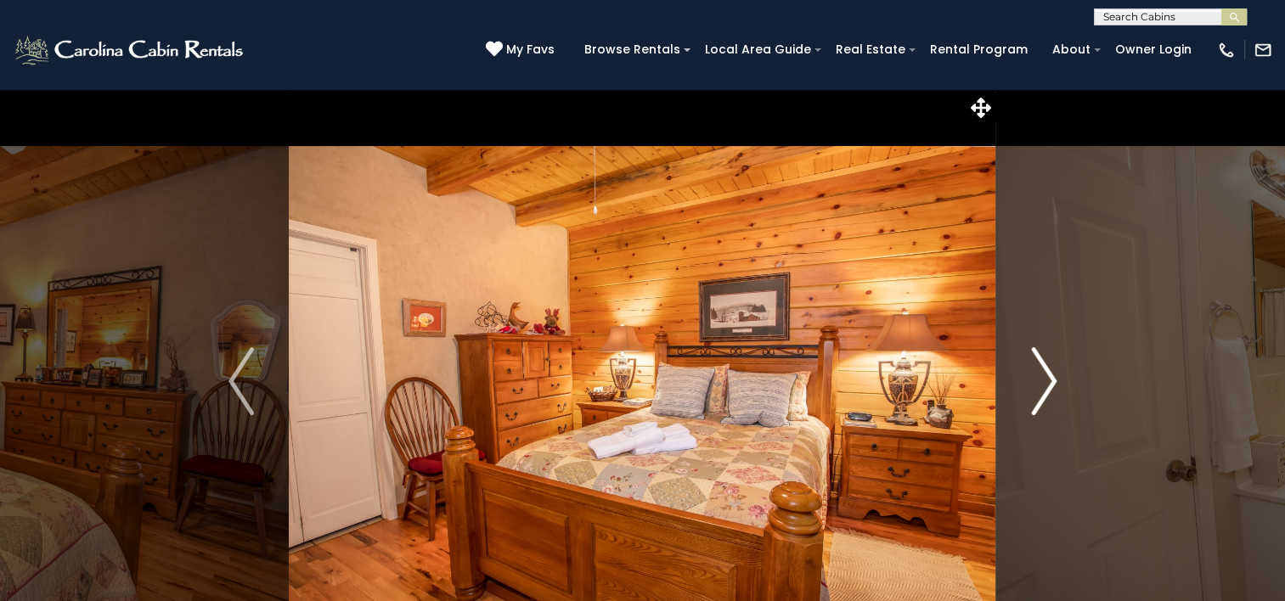
click at [1040, 399] on img "Next" at bounding box center [1043, 381] width 25 height 68
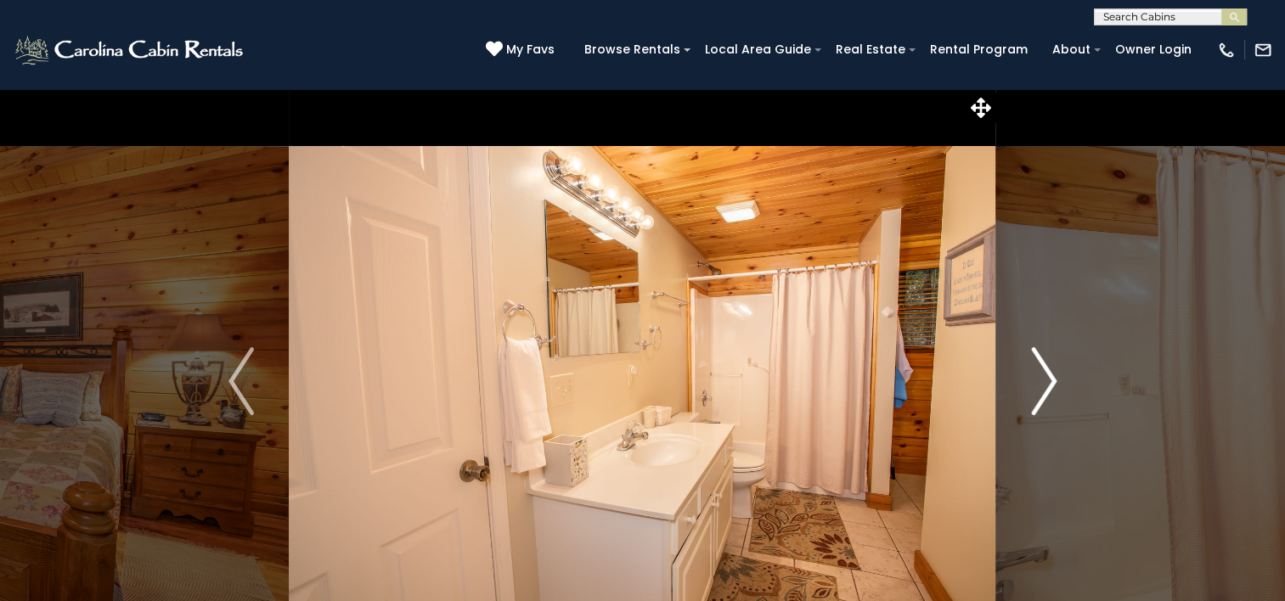
click at [1040, 399] on img "Next" at bounding box center [1043, 381] width 25 height 68
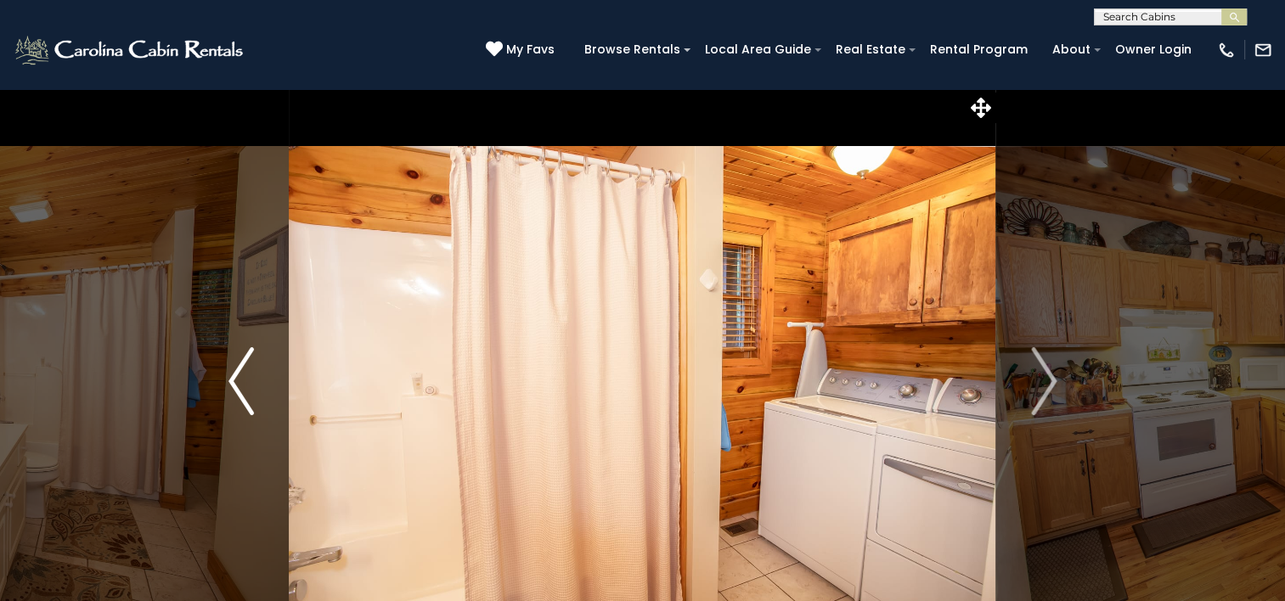
click at [251, 362] on img "Previous" at bounding box center [241, 381] width 25 height 68
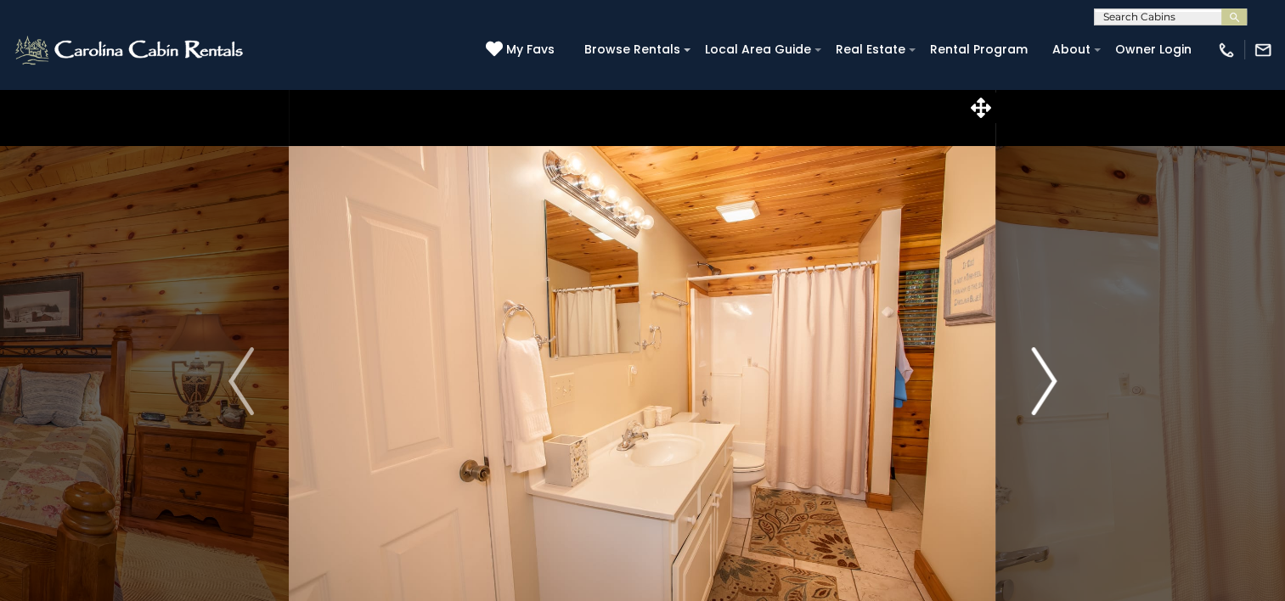
click at [1056, 411] on img "Next" at bounding box center [1043, 381] width 25 height 68
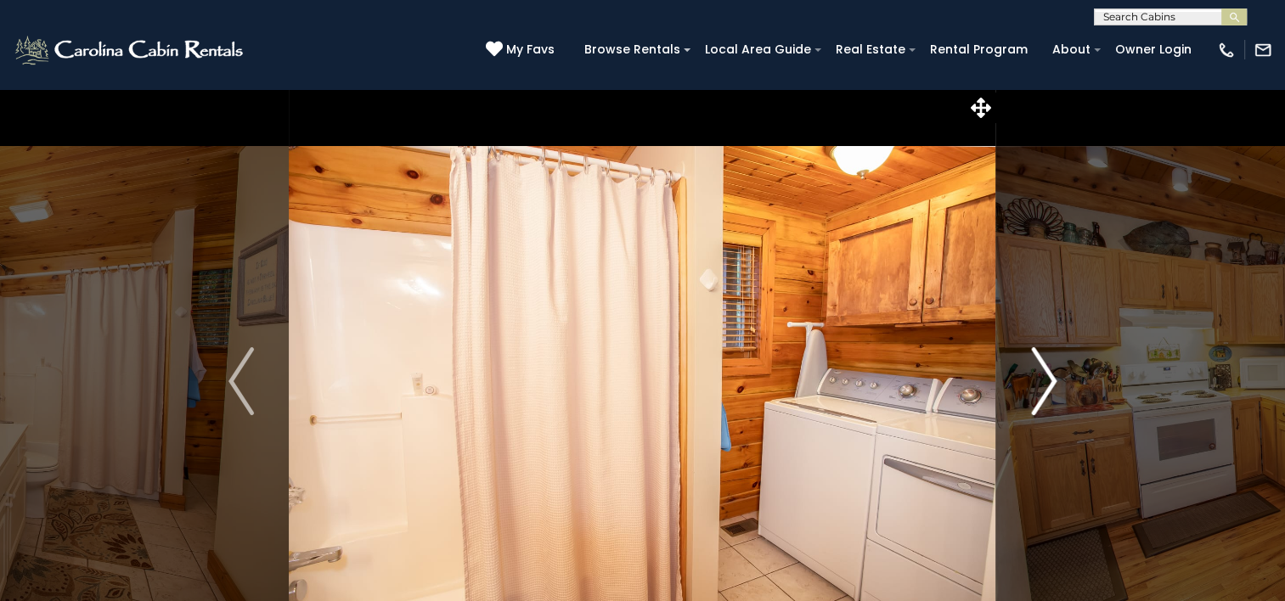
click at [1056, 411] on img "Next" at bounding box center [1043, 381] width 25 height 68
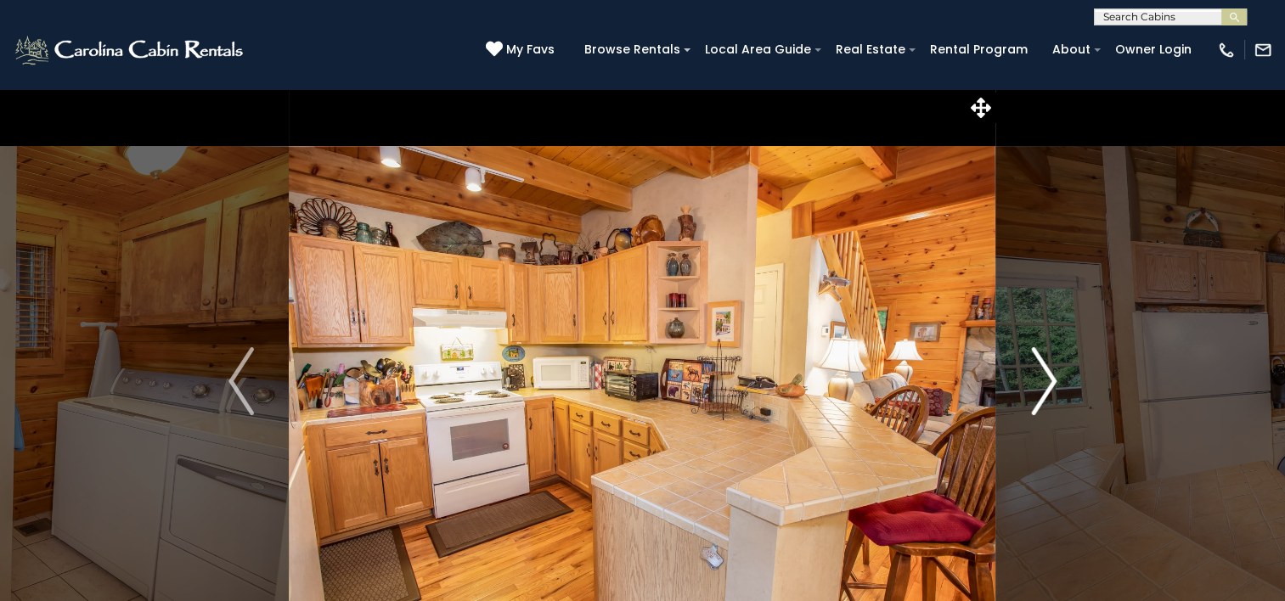
click at [1056, 411] on img "Next" at bounding box center [1043, 381] width 25 height 68
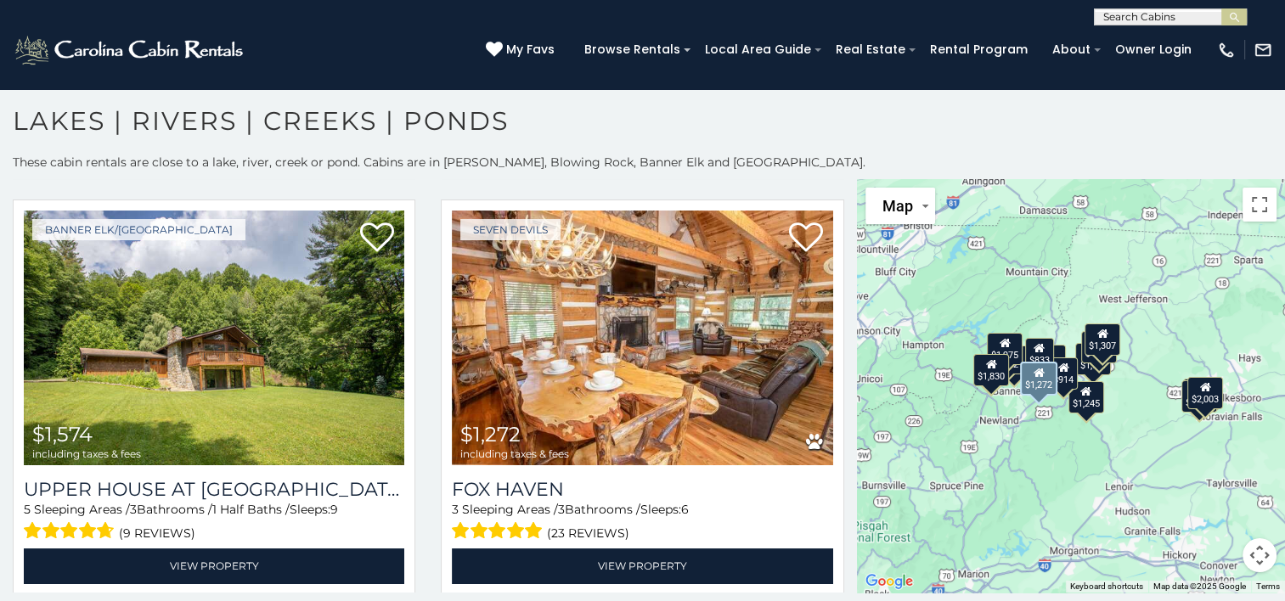
scroll to position [850, 0]
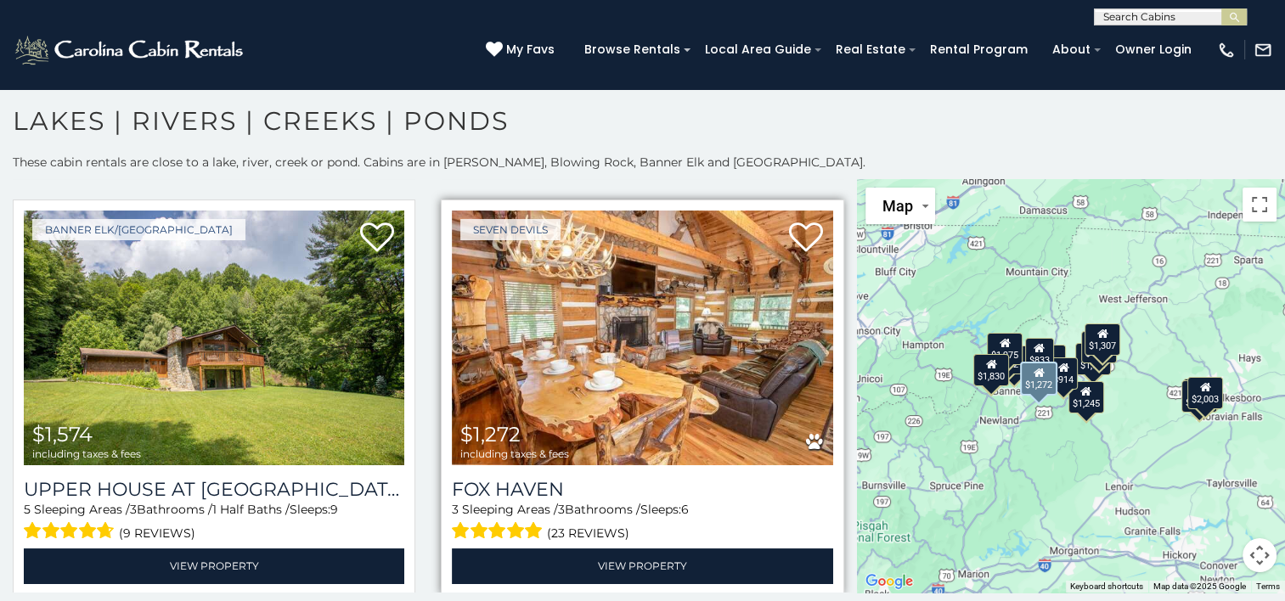
click at [609, 394] on img at bounding box center [642, 338] width 381 height 255
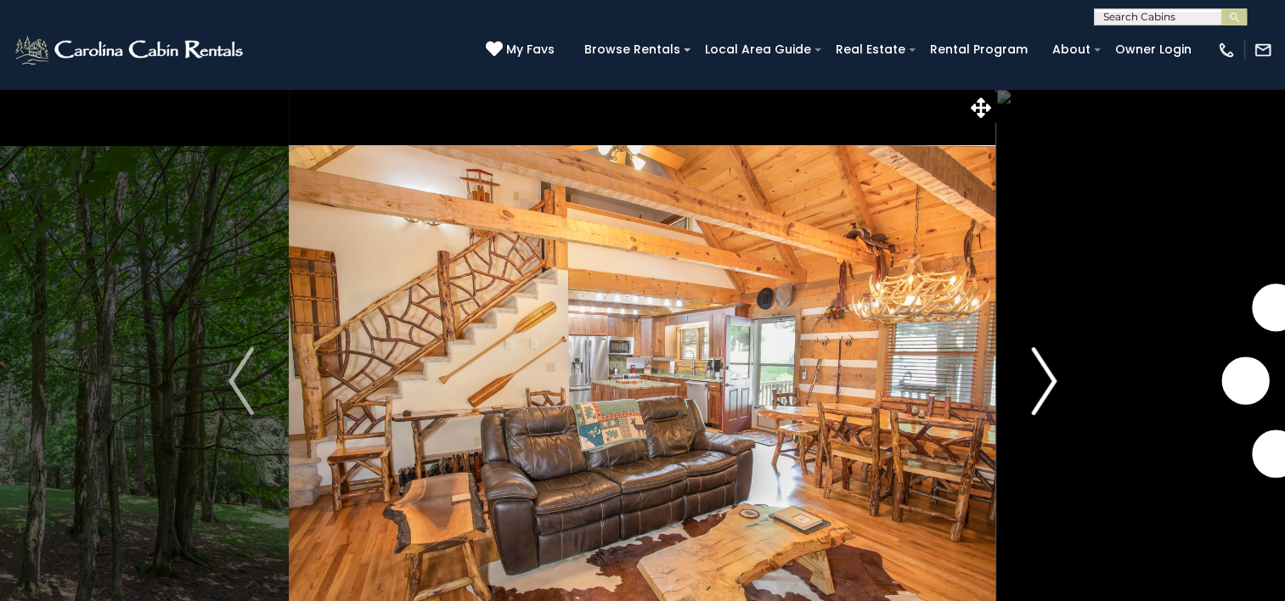
click at [1046, 388] on img "Next" at bounding box center [1043, 381] width 25 height 68
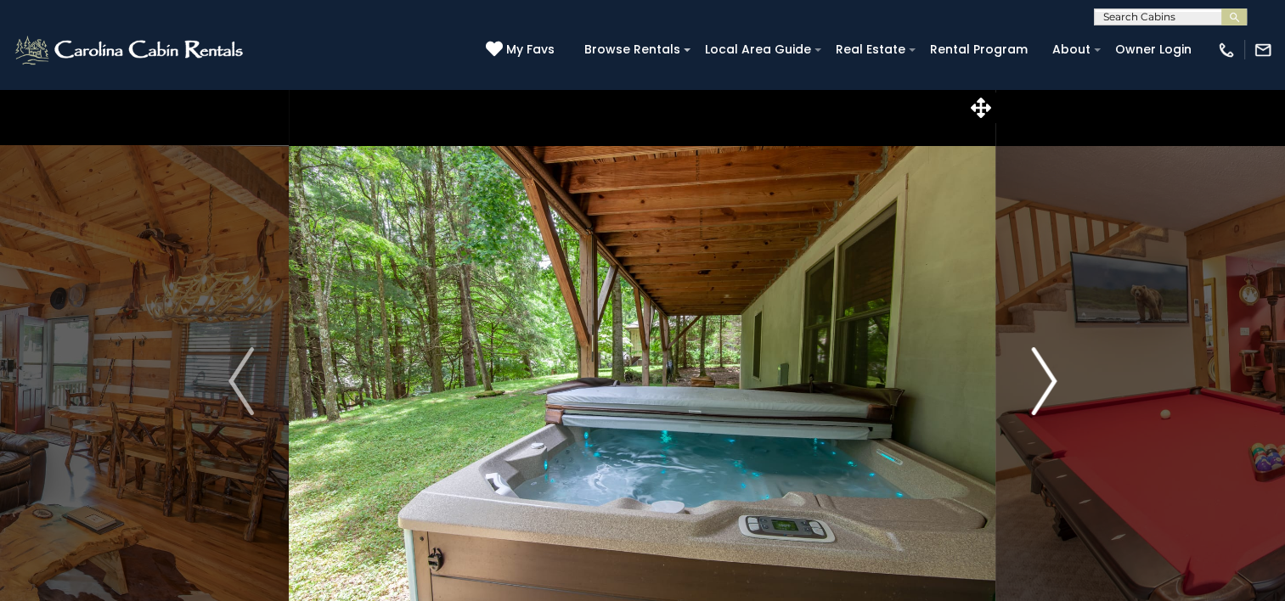
click at [1046, 388] on img "Next" at bounding box center [1043, 381] width 25 height 68
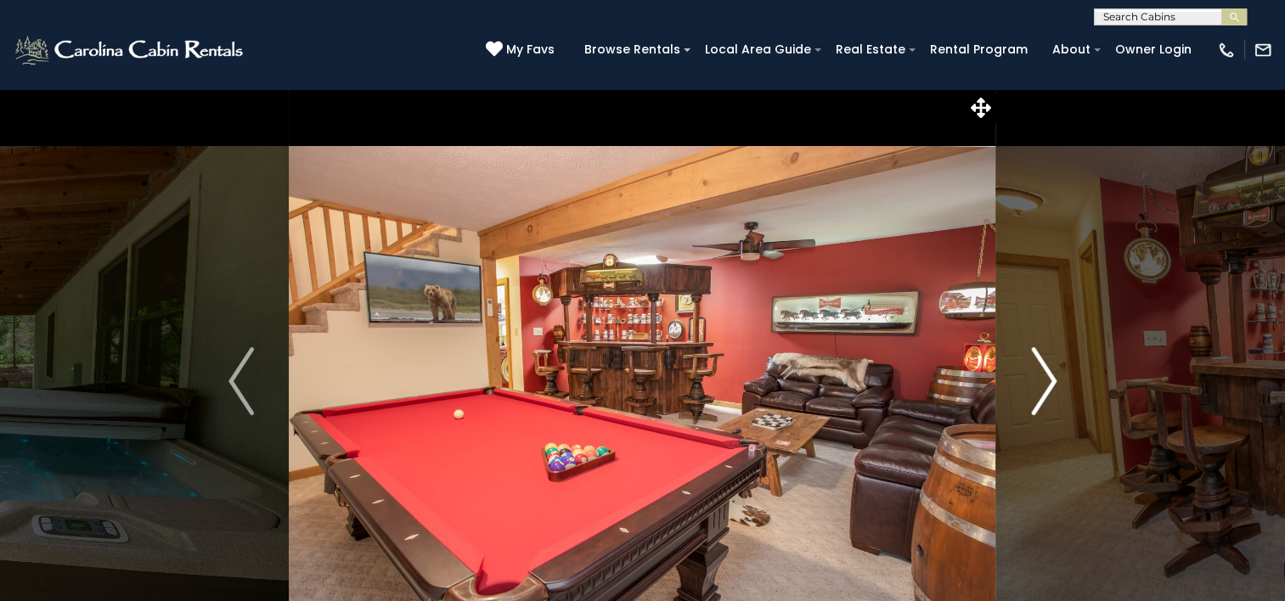
click at [1033, 376] on img "Next" at bounding box center [1043, 381] width 25 height 68
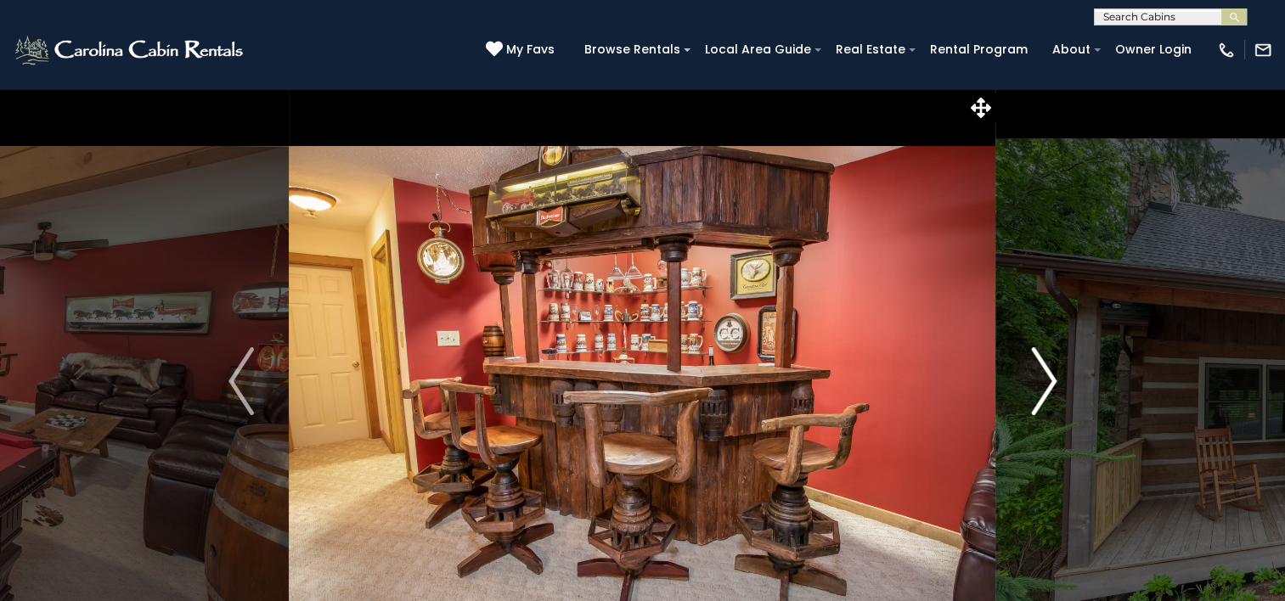
click at [1033, 376] on img "Next" at bounding box center [1043, 381] width 25 height 68
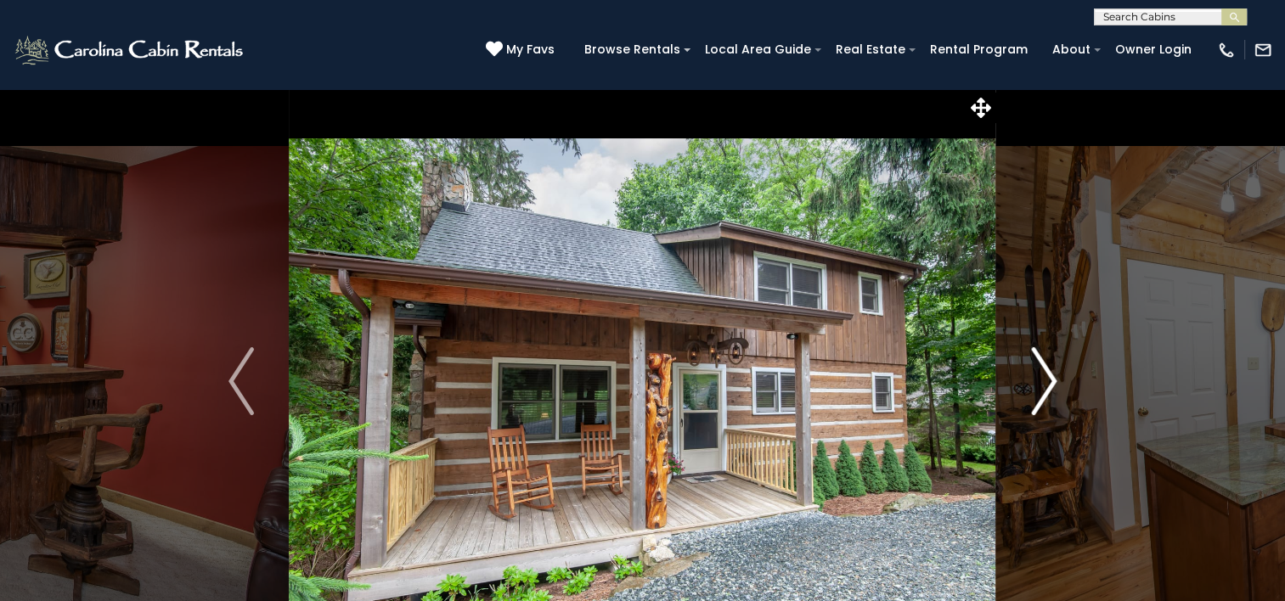
click at [1033, 376] on img "Next" at bounding box center [1043, 381] width 25 height 68
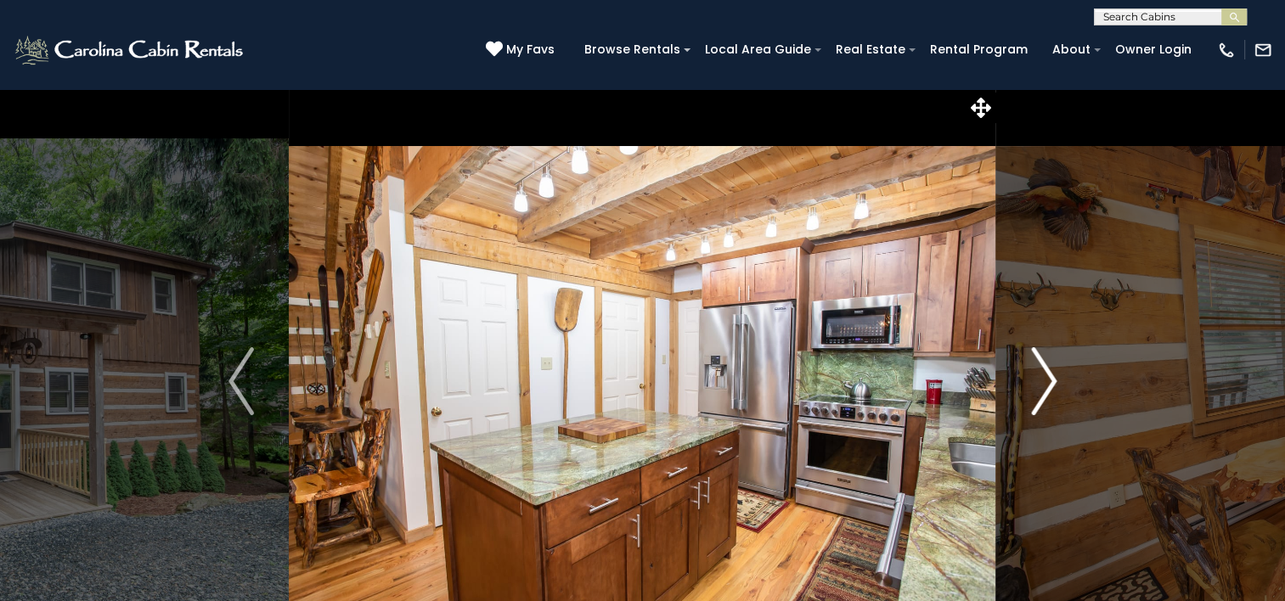
click at [1033, 376] on img "Next" at bounding box center [1043, 381] width 25 height 68
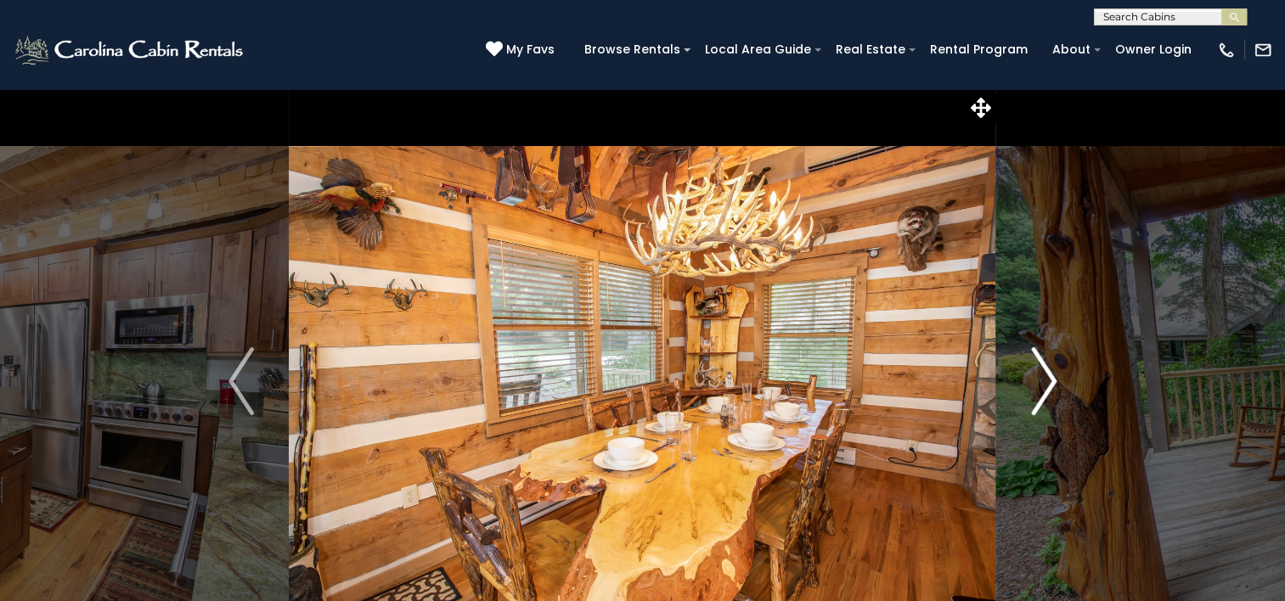
click at [1033, 376] on img "Next" at bounding box center [1043, 381] width 25 height 68
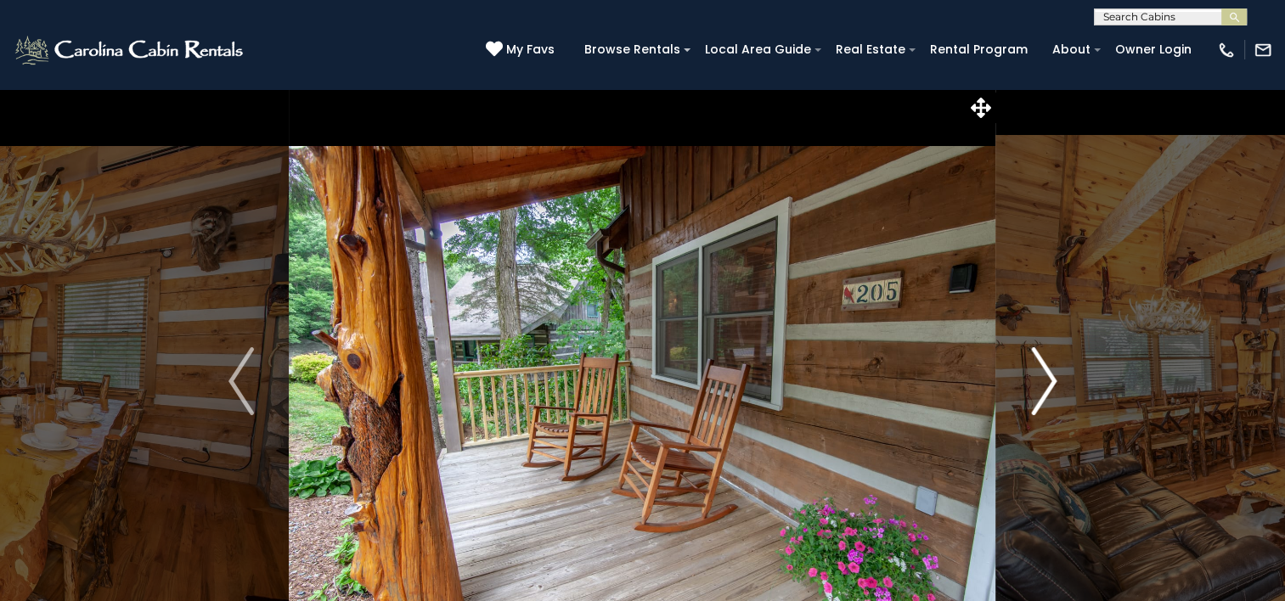
click at [1050, 375] on img "Next" at bounding box center [1043, 381] width 25 height 68
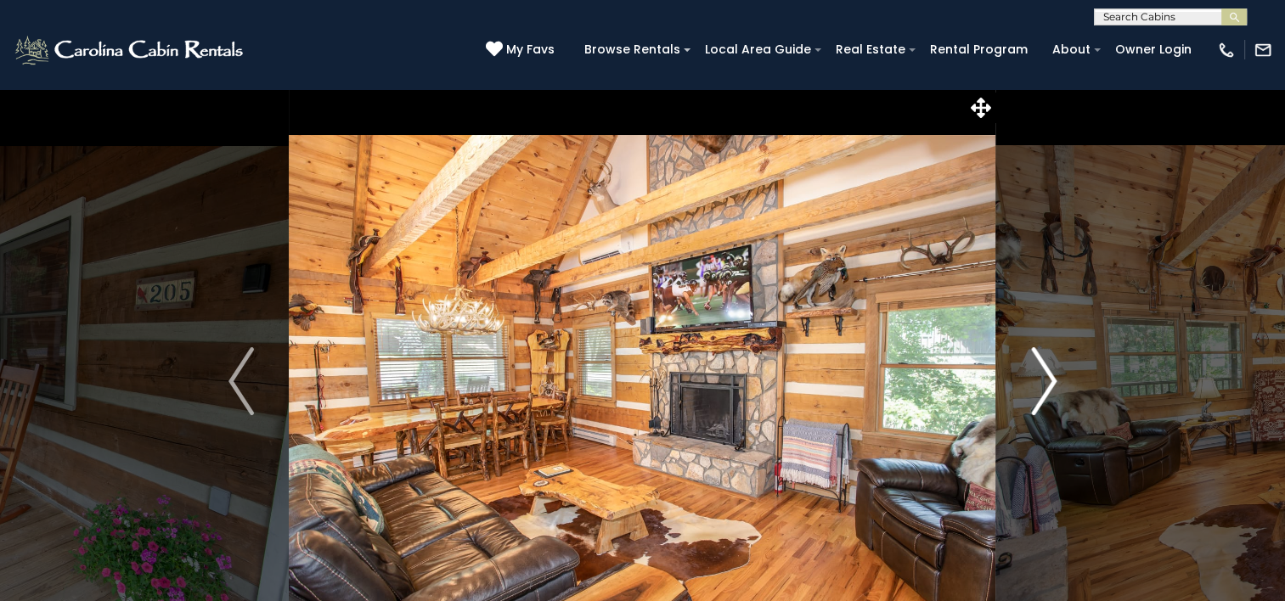
click at [1050, 375] on img "Next" at bounding box center [1043, 381] width 25 height 68
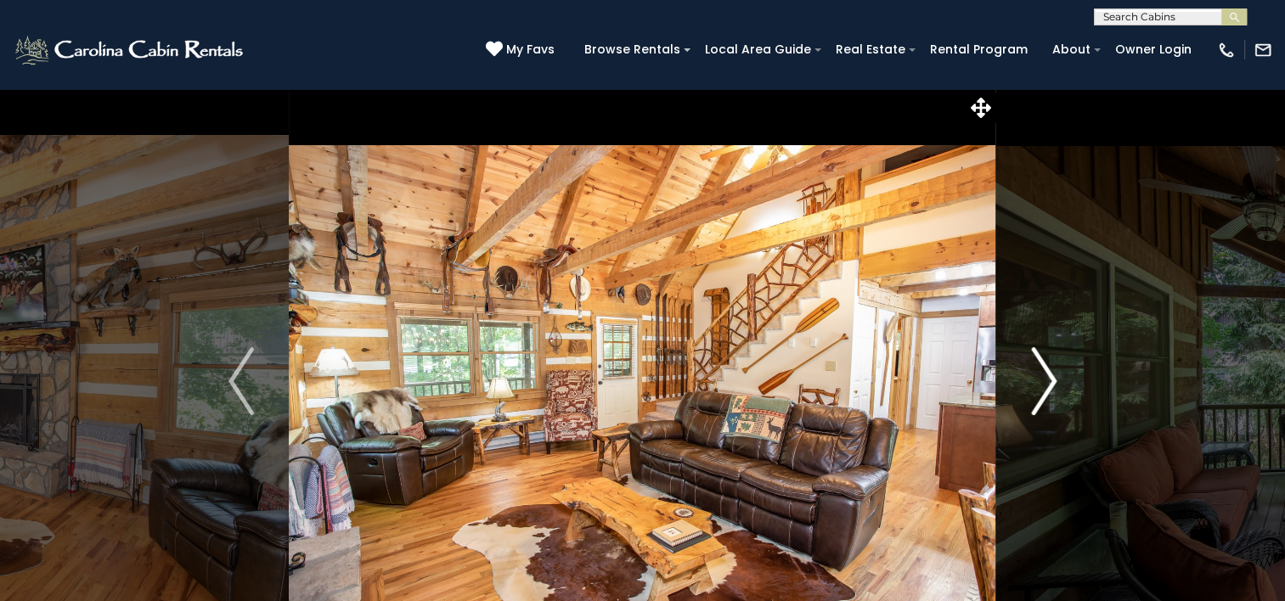
click at [1050, 375] on img "Next" at bounding box center [1043, 381] width 25 height 68
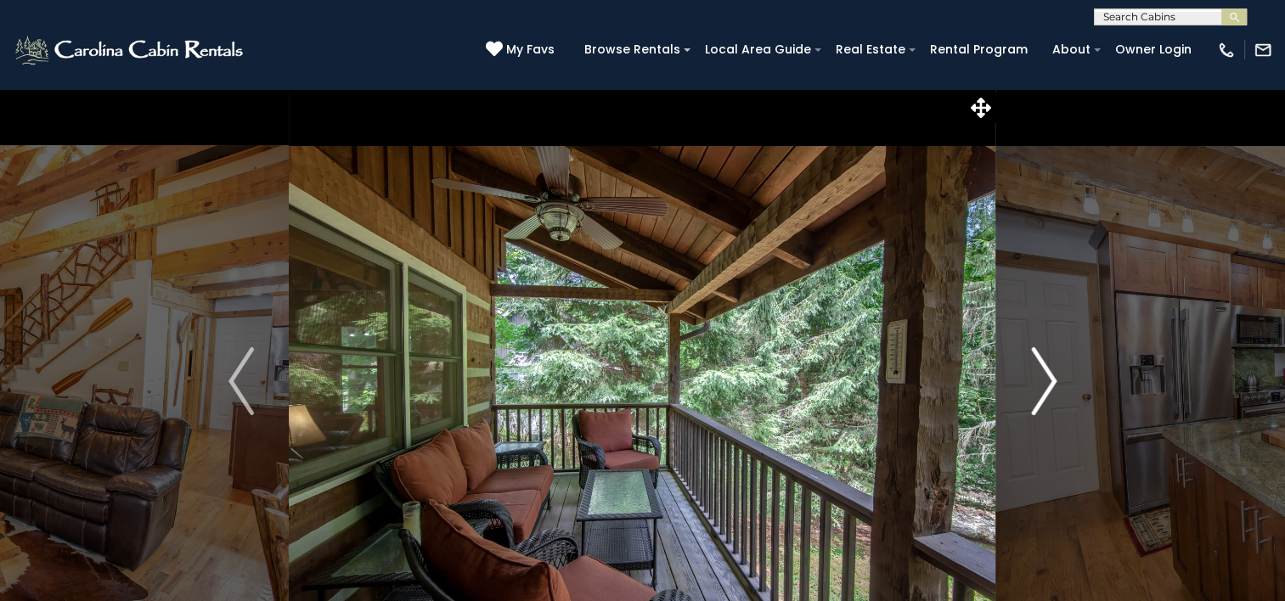
click at [1050, 375] on img "Next" at bounding box center [1043, 381] width 25 height 68
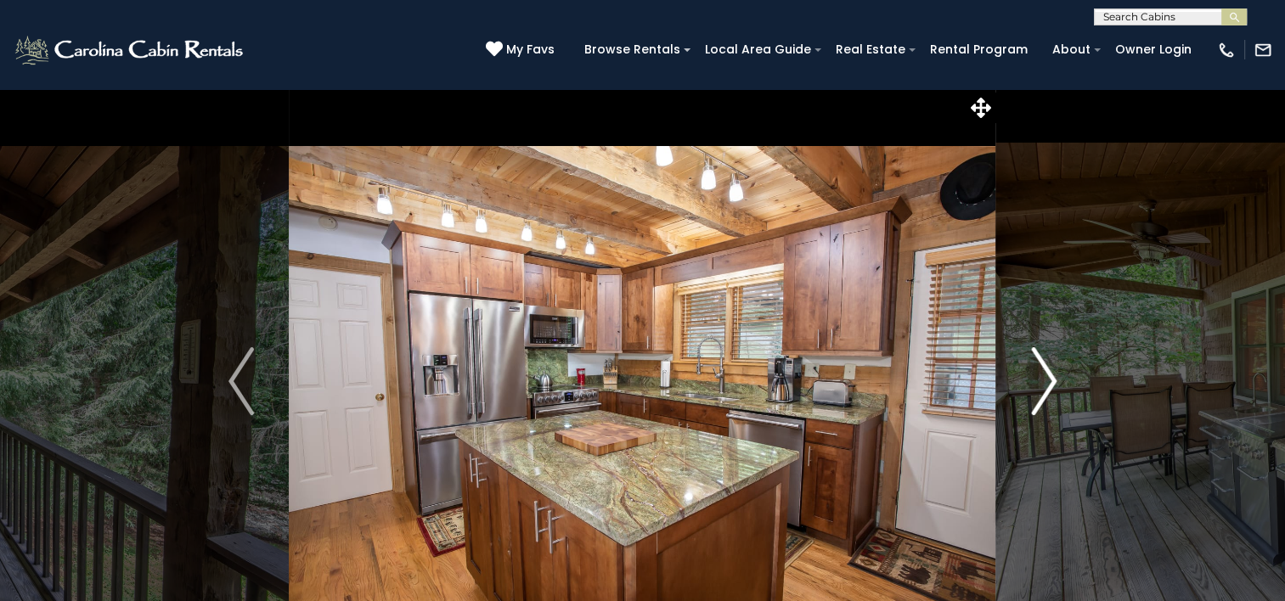
click at [1050, 375] on img "Next" at bounding box center [1043, 381] width 25 height 68
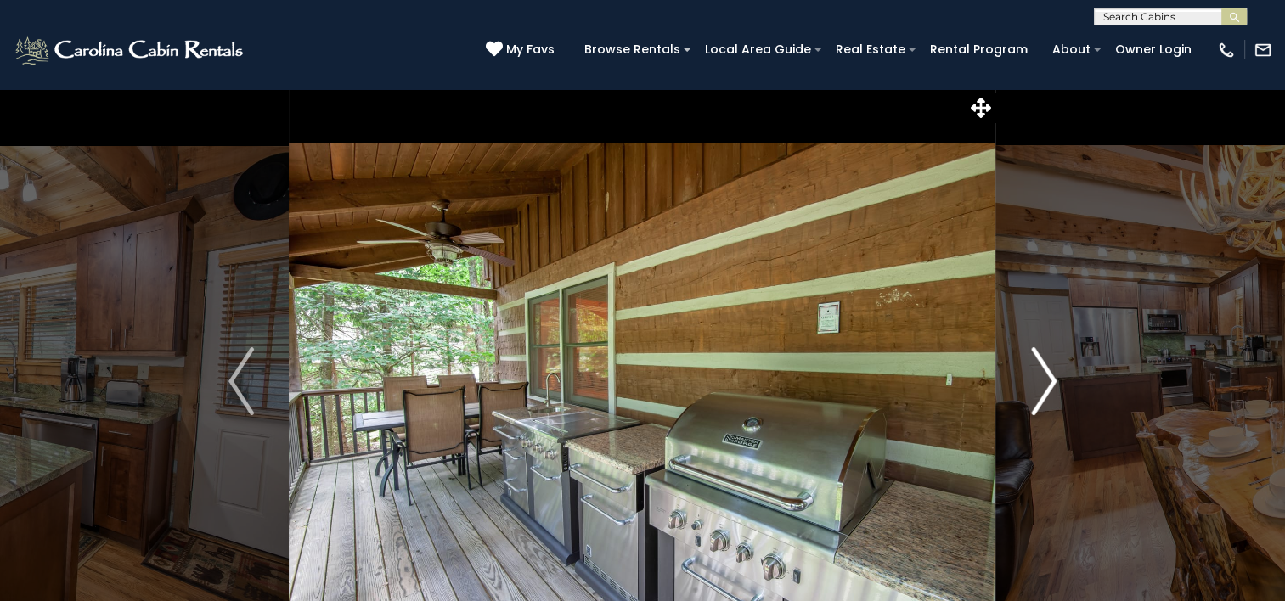
click at [1050, 375] on img "Next" at bounding box center [1043, 381] width 25 height 68
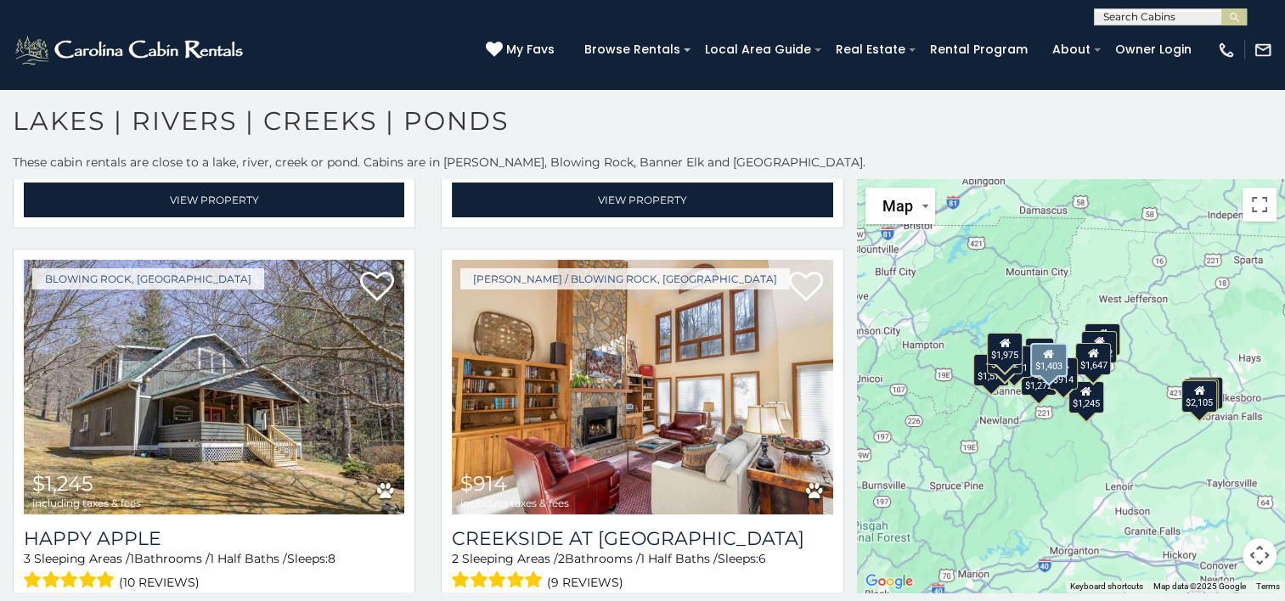
scroll to position [1660, 0]
